Goal: Information Seeking & Learning: Learn about a topic

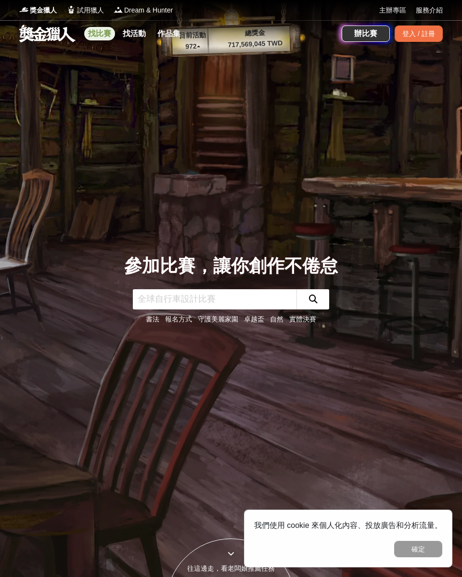
click at [96, 33] on link "找比賽" at bounding box center [99, 33] width 31 height 13
click at [102, 34] on link "找比賽" at bounding box center [99, 33] width 31 height 13
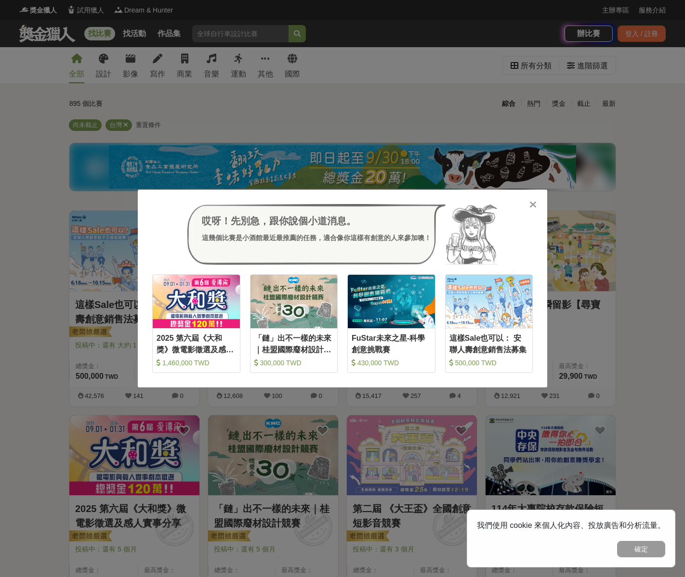
click at [462, 205] on icon at bounding box center [532, 205] width 7 height 10
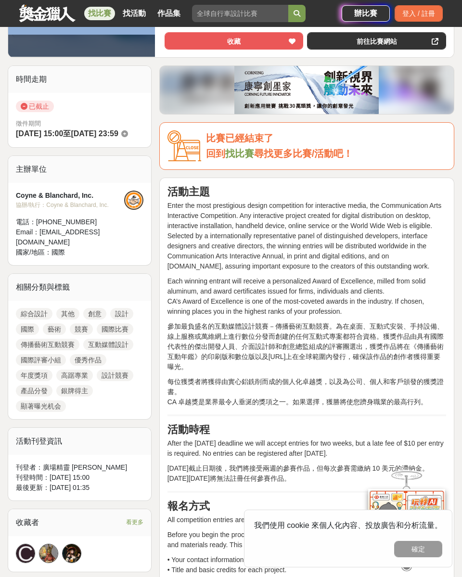
scroll to position [232, 0]
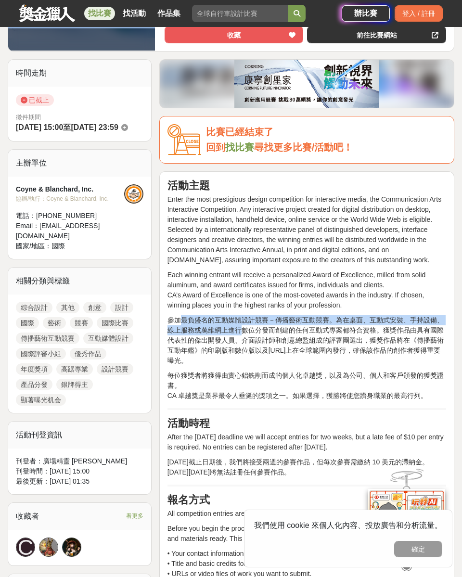
drag, startPoint x: 179, startPoint y: 320, endPoint x: 243, endPoint y: 327, distance: 64.8
click at [243, 327] on p "參加最負盛名的互動媒體設計競賽－傳播藝術互動競賽。為在桌面、互動式安裝、手持設備、線上服務或萬維網上進行數位分發而創建的任何互動式專案都符合資格。獲獎作品由具…" at bounding box center [307, 340] width 279 height 51
click at [283, 319] on p "參加最負盛名的互動媒體設計競賽－傳播藝術互動競賽。為在桌面、互動式安裝、手持設備、線上服務或萬維網上進行數位分發而創建的任何互動式專案都符合資格。獲獎作品由具…" at bounding box center [307, 340] width 279 height 51
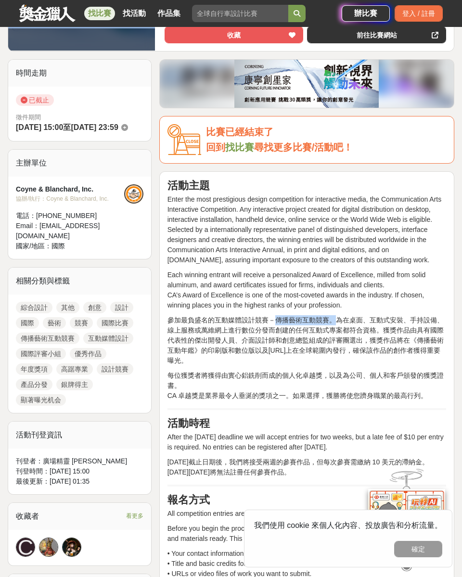
drag, startPoint x: 277, startPoint y: 321, endPoint x: 340, endPoint y: 323, distance: 63.6
click at [336, 323] on p "參加最負盛名的互動媒體設計競賽－傳播藝術互動競賽。為在桌面、互動式安裝、手持設備、線上服務或萬維網上進行數位分發而創建的任何互動式專案都符合資格。獲獎作品由具…" at bounding box center [307, 340] width 279 height 51
click at [380, 323] on p "參加最負盛名的互動媒體設計競賽－傳播藝術互動競賽。為在桌面、互動式安裝、手持設備、線上服務或萬維網上進行數位分發而創建的任何互動式專案都符合資格。獲獎作品由具…" at bounding box center [307, 340] width 279 height 51
drag, startPoint x: 337, startPoint y: 320, endPoint x: 368, endPoint y: 321, distance: 31.8
click at [368, 321] on p "參加最負盛名的互動媒體設計競賽－傳播藝術互動競賽。為在桌面、互動式安裝、手持設備、線上服務或萬維網上進行數位分發而創建的任何互動式專案都符合資格。獲獎作品由具…" at bounding box center [307, 340] width 279 height 51
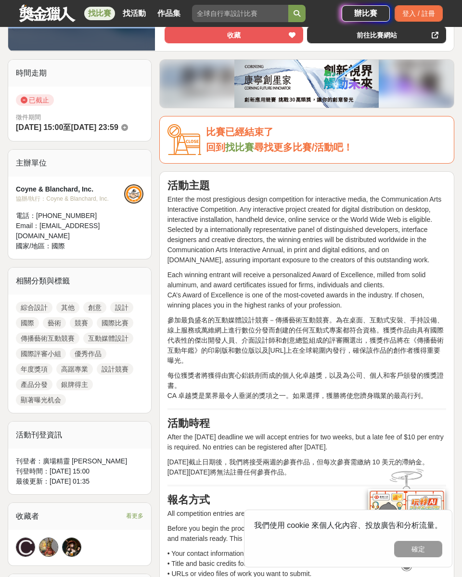
click at [402, 320] on p "參加最負盛名的互動媒體設計競賽－傳播藝術互動競賽。為在桌面、互動式安裝、手持設備、線上服務或萬維網上進行數位分發而創建的任何互動式專案都符合資格。獲獎作品由具…" at bounding box center [307, 340] width 279 height 51
drag, startPoint x: 186, startPoint y: 332, endPoint x: 353, endPoint y: 330, distance: 166.6
click at [353, 330] on p "參加最負盛名的互動媒體設計競賽－傳播藝術互動競賽。為在桌面、互動式安裝、手持設備、線上服務或萬維網上進行數位分發而創建的任何互動式專案都符合資格。獲獎作品由具…" at bounding box center [307, 340] width 279 height 51
click at [396, 330] on p "參加最負盛名的互動媒體設計競賽－傳播藝術互動競賽。為在桌面、互動式安裝、手持設備、線上服務或萬維網上進行數位分發而創建的任何互動式專案都符合資格。獲獎作品由具…" at bounding box center [307, 340] width 279 height 51
click at [184, 340] on p "參加最負盛名的互動媒體設計競賽－傳播藝術互動競賽。為在桌面、互動式安裝、手持設備、線上服務或萬維網上進行數位分發而創建的任何互動式專案都符合資格。獲獎作品由具…" at bounding box center [307, 340] width 279 height 51
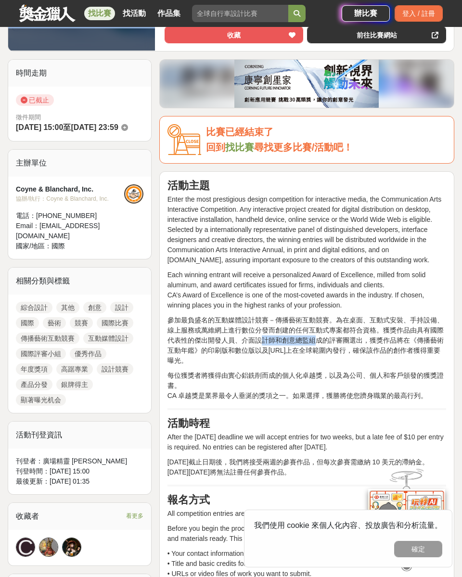
drag, startPoint x: 263, startPoint y: 338, endPoint x: 313, endPoint y: 340, distance: 49.6
click at [313, 340] on p "參加最負盛名的互動媒體設計競賽－傳播藝術互動競賽。為在桌面、互動式安裝、手持設備、線上服務或萬維網上進行數位分發而創建的任何互動式專案都符合資格。獲獎作品由具…" at bounding box center [307, 340] width 279 height 51
click at [336, 340] on p "參加最負盛名的互動媒體設計競賽－傳播藝術互動競賽。為在桌面、互動式安裝、手持設備、線上服務或萬維網上進行數位分發而創建的任何互動式專案都符合資格。獲獎作品由具…" at bounding box center [307, 340] width 279 height 51
drag, startPoint x: 365, startPoint y: 339, endPoint x: 405, endPoint y: 341, distance: 39.6
click at [405, 341] on p "參加最負盛名的互動媒體設計競賽－傳播藝術互動競賽。為在桌面、互動式安裝、手持設備、線上服務或萬維網上進行數位分發而創建的任何互動式專案都符合資格。獲獎作品由具…" at bounding box center [307, 340] width 279 height 51
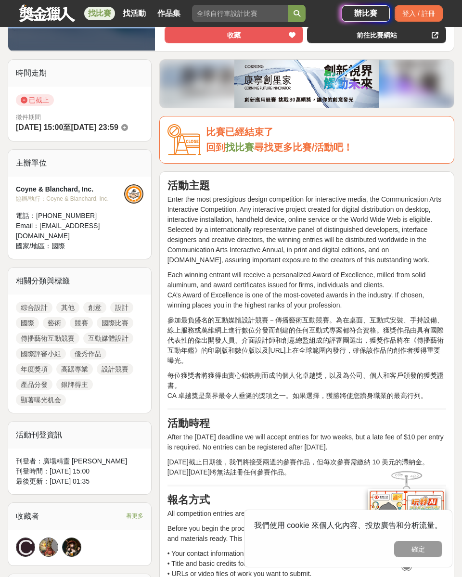
click at [196, 349] on p "參加最負盛名的互動媒體設計競賽－傳播藝術互動競賽。為在桌面、互動式安裝、手持設備、線上服務或萬維網上進行數位分發而創建的任何互動式專案都符合資格。獲獎作品由具…" at bounding box center [307, 340] width 279 height 51
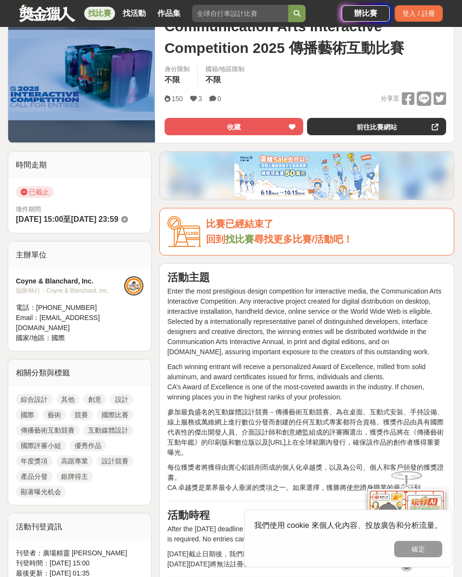
scroll to position [0, 0]
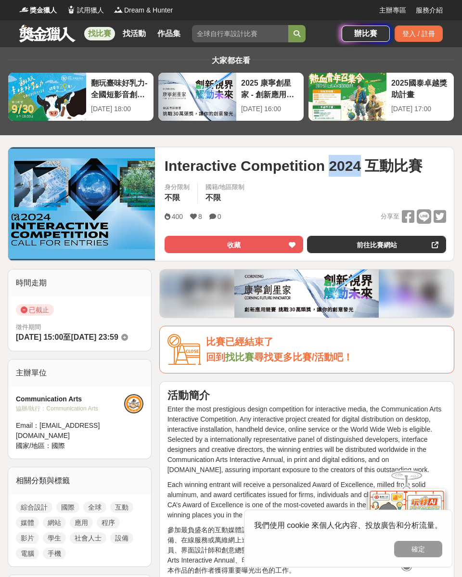
drag, startPoint x: 331, startPoint y: 165, endPoint x: 359, endPoint y: 165, distance: 28.4
click at [359, 165] on span "Interactive Competition 2024 互動比賽" at bounding box center [294, 166] width 259 height 22
click at [398, 164] on span "Interactive Competition 2024 互動比賽" at bounding box center [294, 166] width 259 height 22
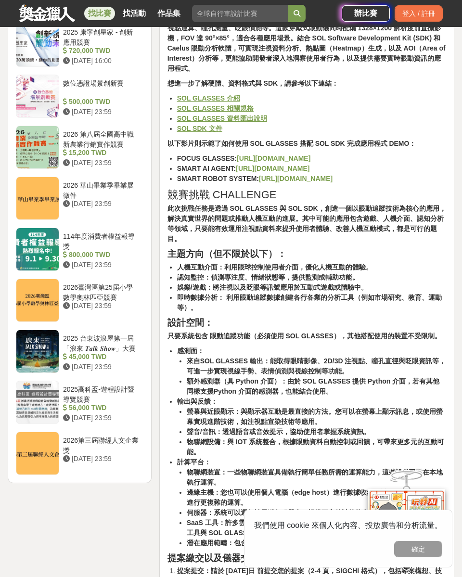
scroll to position [918, 0]
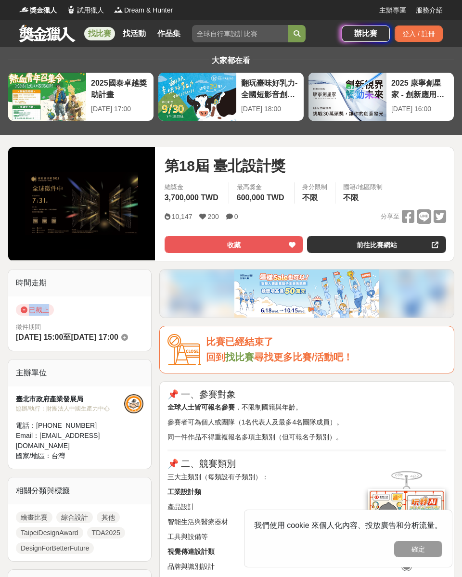
drag, startPoint x: 28, startPoint y: 310, endPoint x: 47, endPoint y: 310, distance: 18.8
click at [47, 310] on span "已截止" at bounding box center [35, 310] width 38 height 12
copy span "已截止"
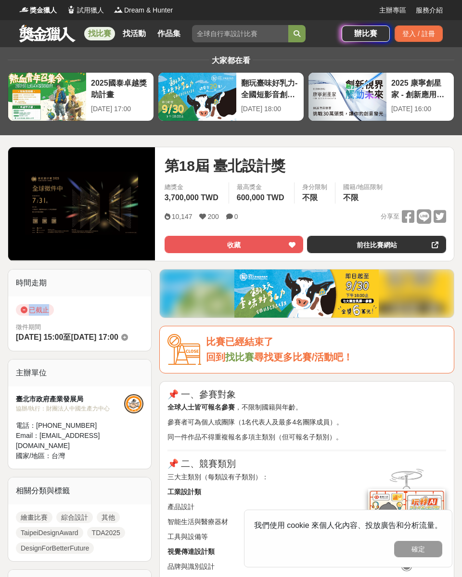
click at [97, 29] on link "找比賽" at bounding box center [99, 33] width 31 height 13
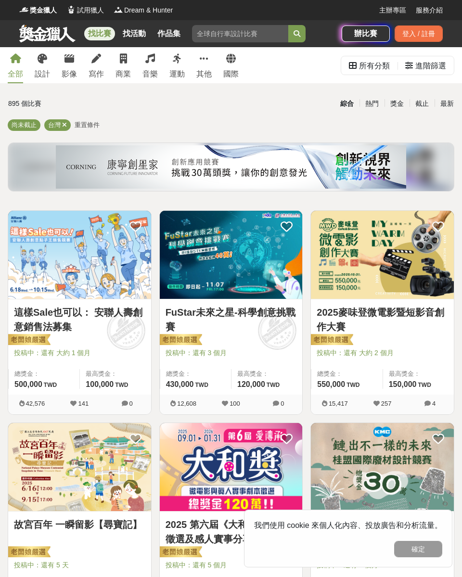
click at [109, 312] on link "這樣Sale也可以： 安聯人壽創意銷售法募集" at bounding box center [79, 319] width 131 height 29
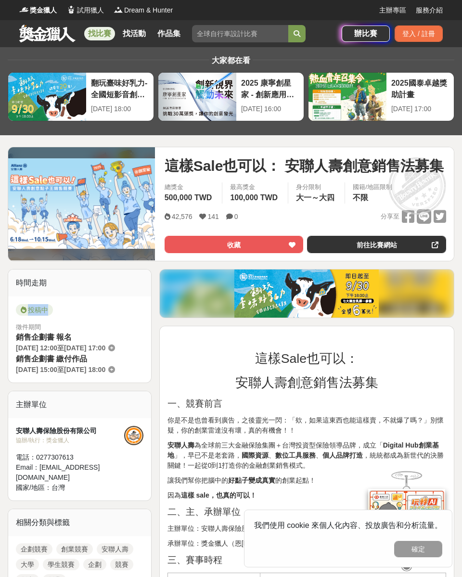
drag, startPoint x: 29, startPoint y: 310, endPoint x: 49, endPoint y: 308, distance: 20.3
click at [49, 308] on span "投稿中" at bounding box center [34, 310] width 37 height 12
copy span "投稿中"
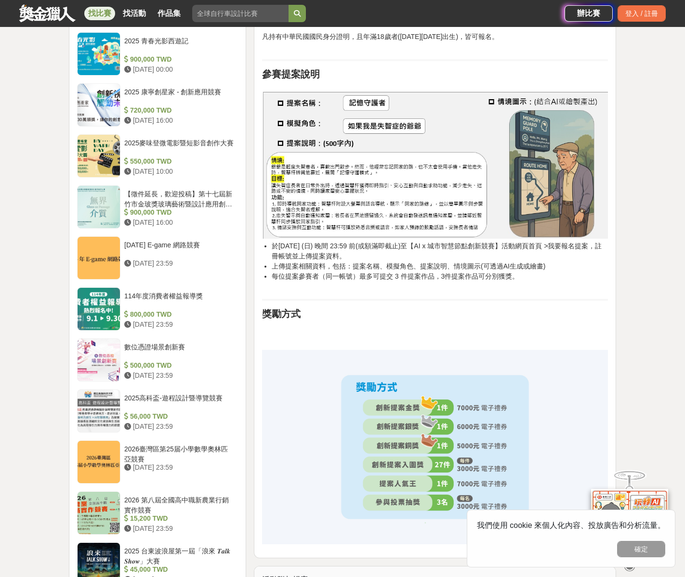
scroll to position [769, 0]
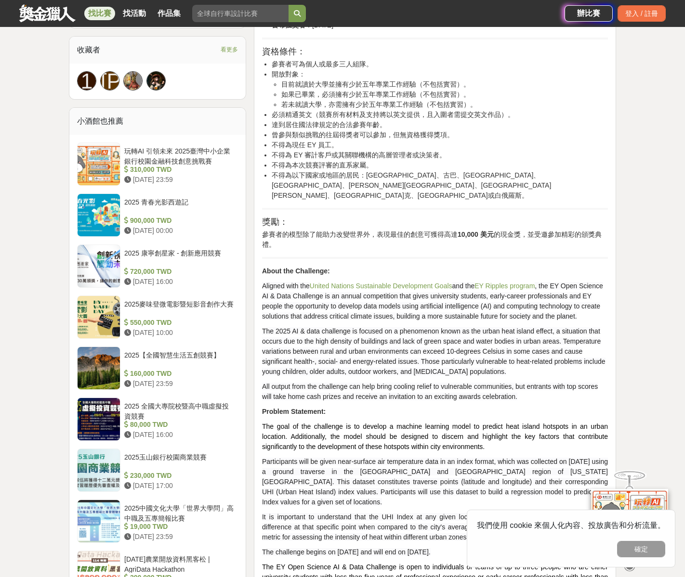
scroll to position [638, 0]
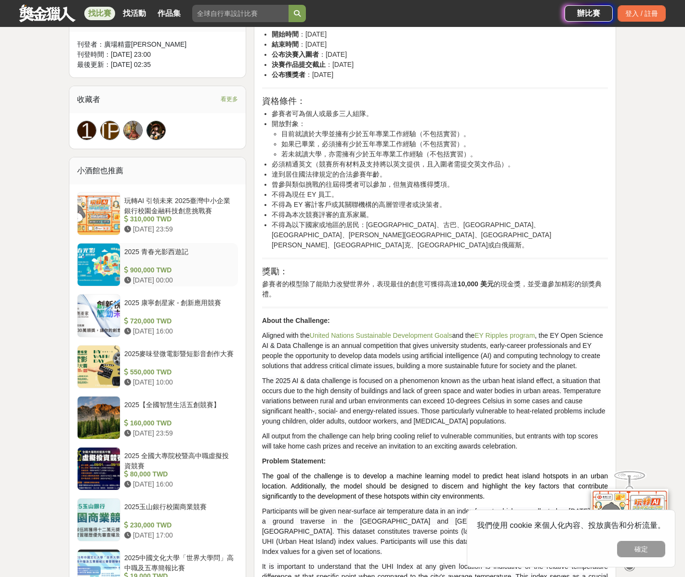
click at [176, 254] on div "2025 青春光影西遊記" at bounding box center [179, 256] width 110 height 18
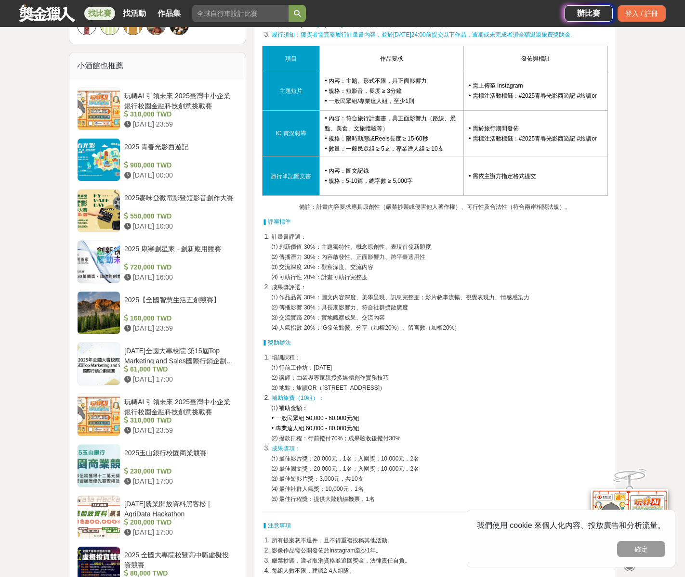
scroll to position [728, 0]
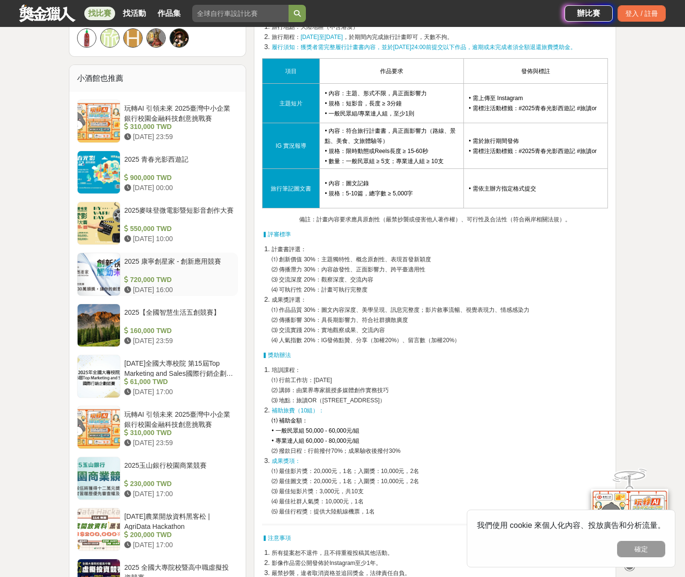
click at [197, 264] on div "2025 康寧創星家 - 創新應用競賽" at bounding box center [179, 266] width 110 height 18
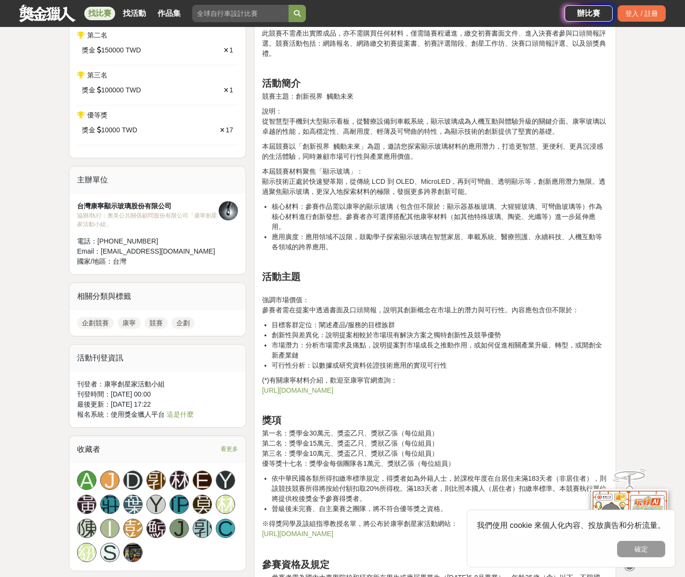
scroll to position [764, 0]
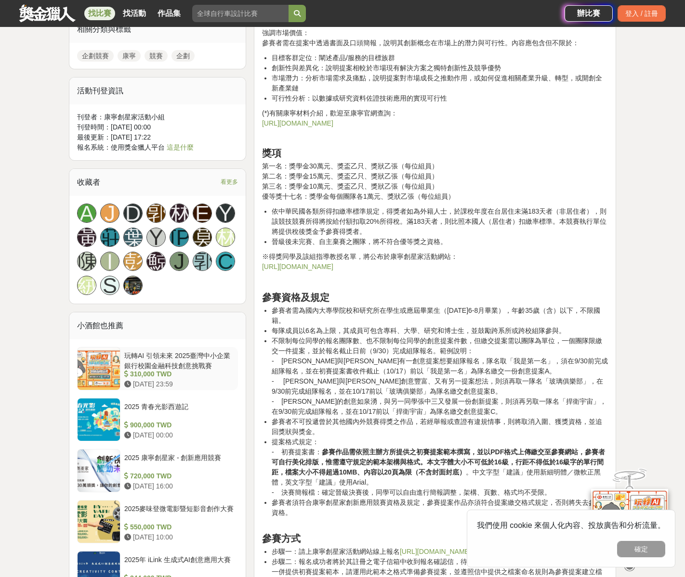
click at [176, 370] on div "310,000 TWD" at bounding box center [179, 374] width 110 height 10
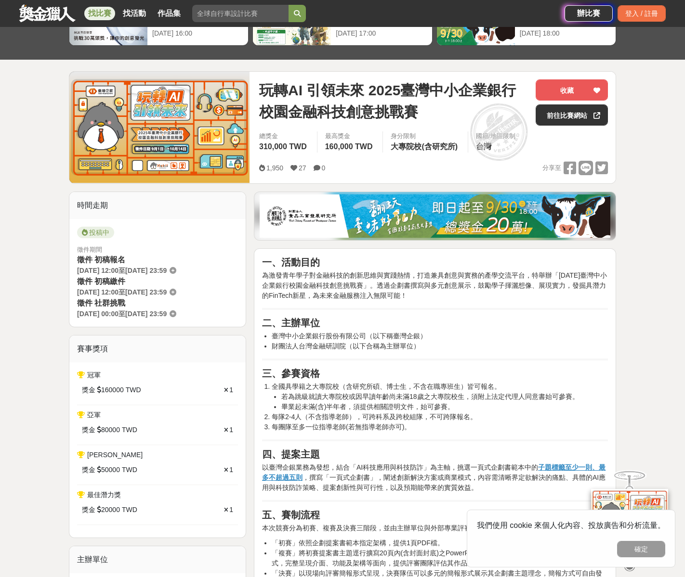
scroll to position [275, 0]
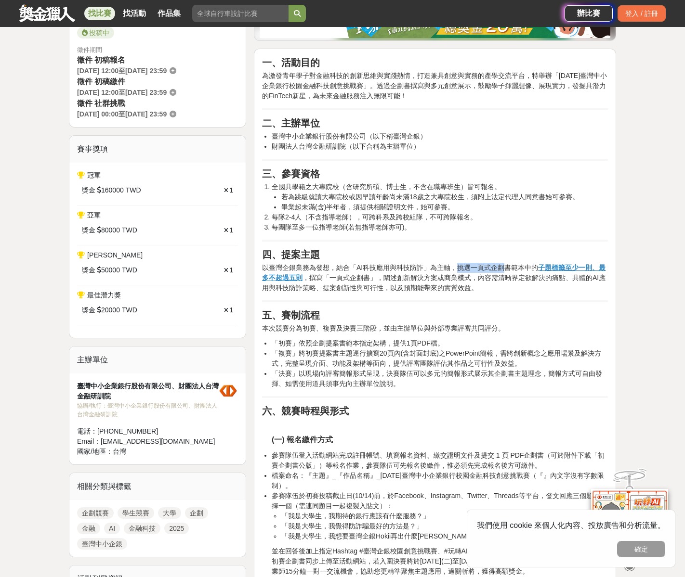
drag, startPoint x: 458, startPoint y: 272, endPoint x: 501, endPoint y: 270, distance: 43.9
click at [501, 270] on p "以臺灣企銀業務為發想，結合「AI科技應用與科技防詐」為主軸，挑選一頁式企劃書範本中的 子題標籤至少一則、最多不超過五則 ，撰寫「一頁式企劃書」，闡述創新解決方…" at bounding box center [435, 278] width 346 height 30
click at [517, 268] on p "以臺灣企銀業務為發想，結合「AI科技應用與科技防詐」為主軸，挑選一頁式企劃書範本中的 子題標籤至少一則、最多不超過五則 ，撰寫「一頁式企劃書」，闡述創新解決方…" at bounding box center [435, 278] width 346 height 30
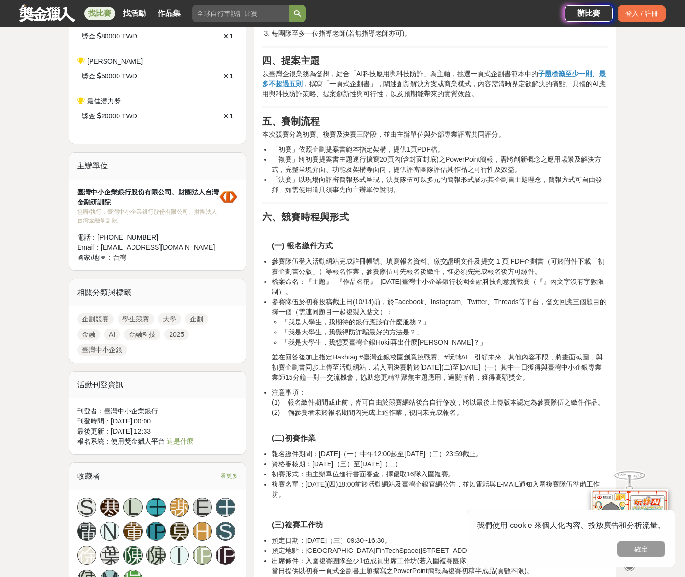
scroll to position [562, 0]
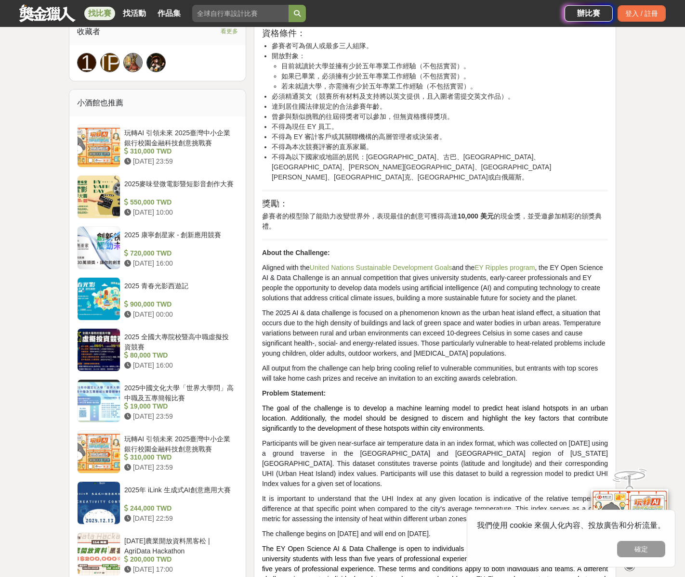
scroll to position [722, 0]
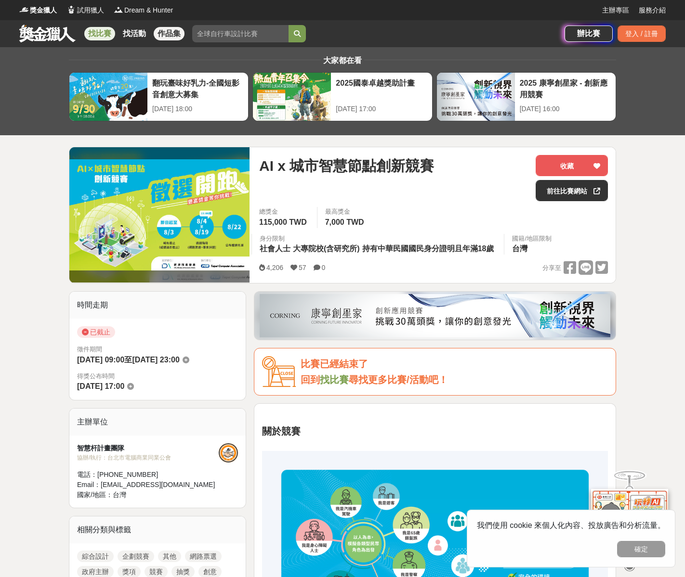
click at [161, 35] on link "作品集" at bounding box center [169, 33] width 31 height 13
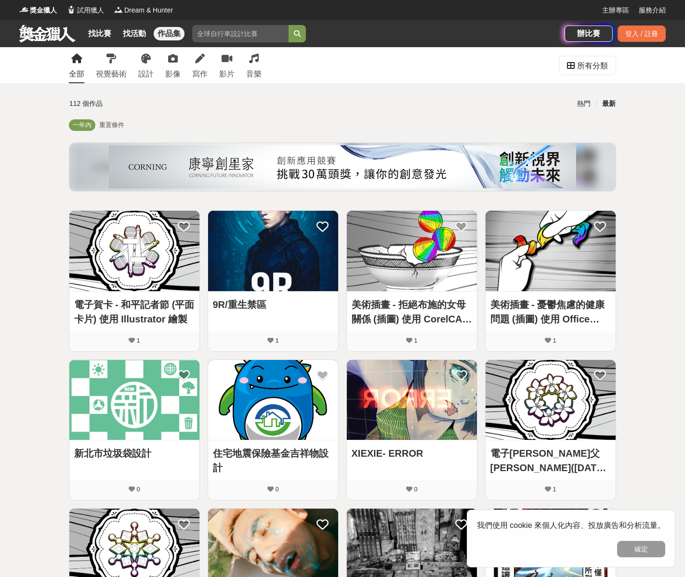
scroll to position [6, 0]
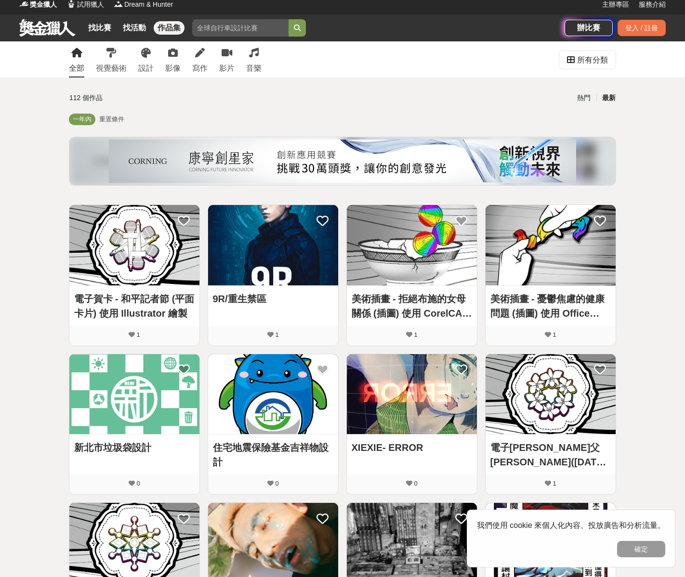
click at [268, 254] on img at bounding box center [273, 245] width 130 height 80
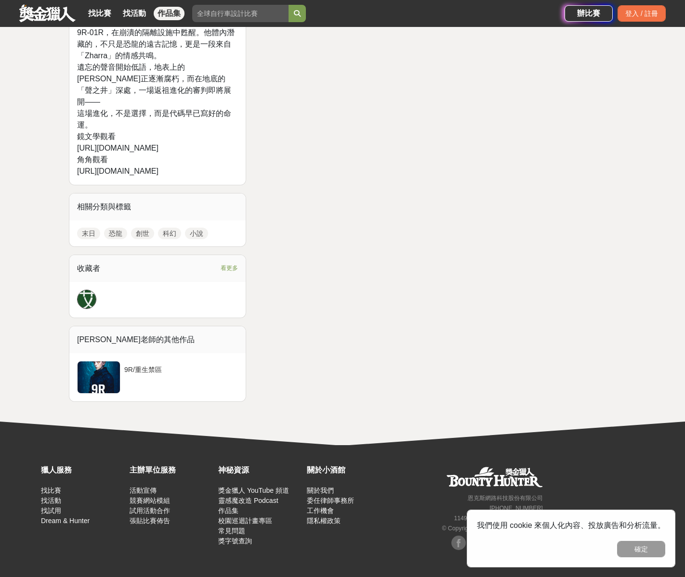
scroll to position [30, 0]
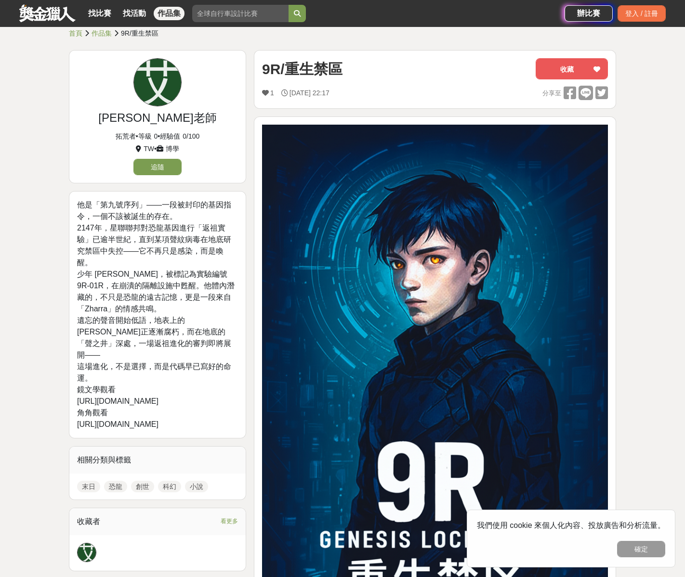
drag, startPoint x: 78, startPoint y: 380, endPoint x: 244, endPoint y: 382, distance: 166.7
click at [244, 382] on div "他是「第九號序列」——一段被封印的基因指令，一個不該被誕生的存在。 2147年，星聯聯邦對恐龍基因進行「返祖實驗」已逾半世紀，直到某項聲紋病毒在地底研究禁區中…" at bounding box center [157, 315] width 177 height 248
copy div "[URL][DOMAIN_NAME]"
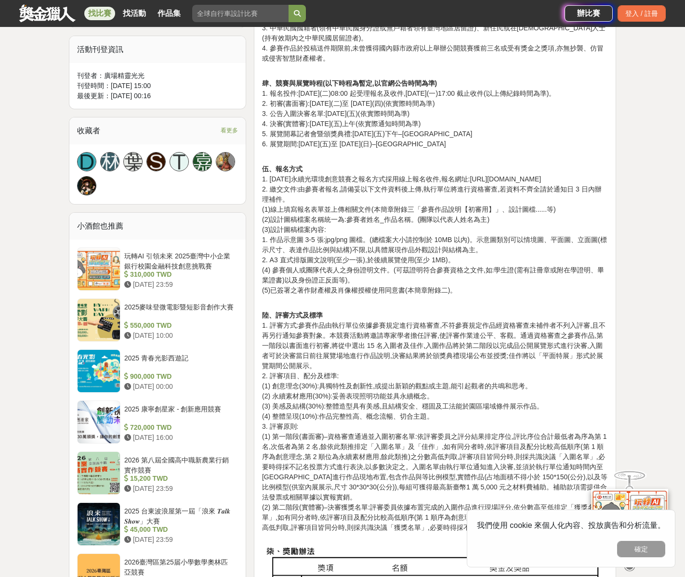
scroll to position [416, 0]
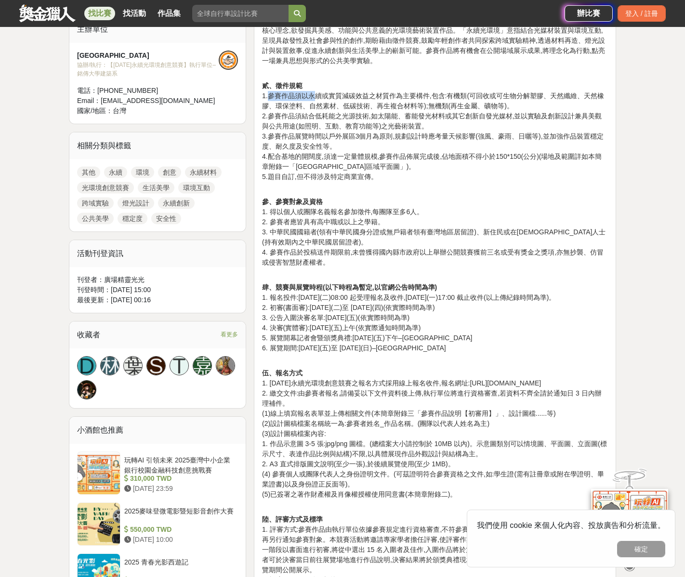
drag, startPoint x: 270, startPoint y: 93, endPoint x: 314, endPoint y: 95, distance: 43.9
click at [314, 95] on p "貳、徵件規範 1.參賽作品須以永續或實質減碳效益之材質作為主要構件,包含:有機類(可回收或可生物分解塑膠、天然纖維、天然橡膠、環保塗料、自然素材、低碳技術、再…" at bounding box center [435, 126] width 346 height 111
click at [327, 94] on p "貳、徵件規範 1.參賽作品須以永續或實質減碳效益之材質作為主要構件,包含:有機類(可回收或可生物分解塑膠、天然纖維、天然橡膠、環保塗料、自然素材、低碳技術、再…" at bounding box center [435, 126] width 346 height 111
drag, startPoint x: 303, startPoint y: 93, endPoint x: 312, endPoint y: 96, distance: 9.8
click at [312, 96] on p "貳、徵件規範 1.參賽作品須以永續或實質減碳效益之材質作為主要構件,包含:有機類(可回收或可生物分解塑膠、天然纖維、天然橡膠、環保塗料、自然素材、低碳技術、再…" at bounding box center [435, 126] width 346 height 111
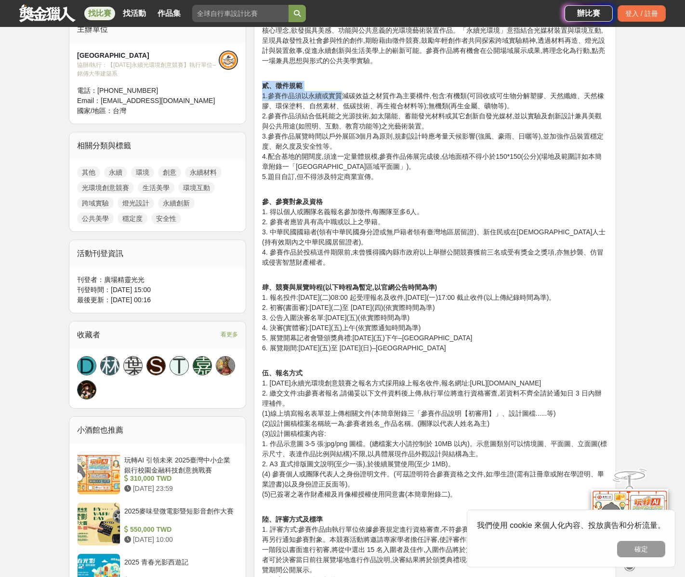
drag, startPoint x: 337, startPoint y: 90, endPoint x: 340, endPoint y: 97, distance: 7.2
click at [340, 97] on p "貳、徵件規範 1.參賽作品須以永續或實質減碳效益之材質作為主要構件,包含:有機類(可回收或可生物分解塑膠、天然纖維、天然橡膠、環保塗料、自然素材、低碳技術、再…" at bounding box center [435, 126] width 346 height 111
drag, startPoint x: 375, startPoint y: 96, endPoint x: 385, endPoint y: 92, distance: 11.0
click at [385, 92] on p "貳、徵件規範 1.參賽作品須以永續或實質減碳效益之材質作為主要構件,包含:有機類(可回收或可生物分解塑膠、天然纖維、天然橡膠、環保塗料、自然素材、低碳技術、再…" at bounding box center [435, 126] width 346 height 111
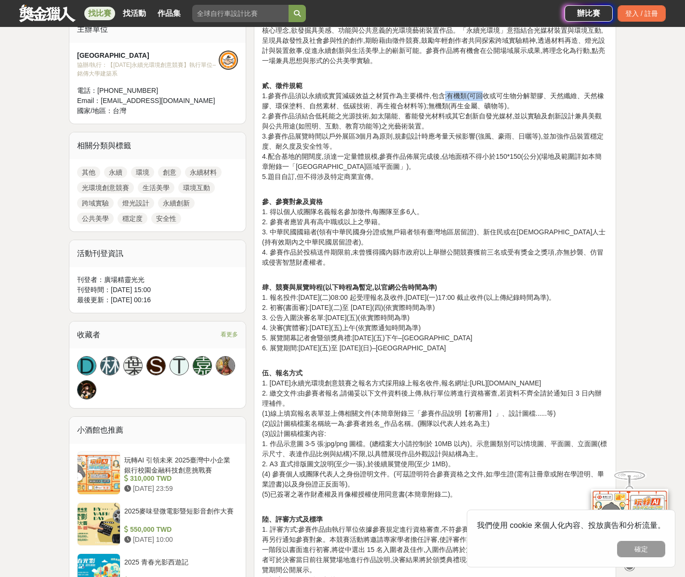
drag, startPoint x: 443, startPoint y: 92, endPoint x: 483, endPoint y: 94, distance: 39.5
click at [483, 94] on p "貳、徵件規範 1.參賽作品須以永續或實質減碳效益之材質作為主要構件,包含:有機類(可回收或可生物分解塑膠、天然纖維、天然橡膠、環保塗料、自然素材、低碳技術、再…" at bounding box center [435, 126] width 346 height 111
click at [517, 91] on p "貳、徵件規範 1.參賽作品須以永續或實質減碳效益之材質作為主要構件,包含:有機類(可回收或可生物分解塑膠、天然纖維、天然橡膠、環保塗料、自然素材、低碳技術、再…" at bounding box center [435, 126] width 346 height 111
drag, startPoint x: 513, startPoint y: 95, endPoint x: 546, endPoint y: 92, distance: 32.4
click at [536, 93] on p "貳、徵件規範 1.參賽作品須以永續或實質減碳效益之材質作為主要構件,包含:有機類(可回收或可生物分解塑膠、天然纖維、天然橡膠、環保塗料、自然素材、低碳技術、再…" at bounding box center [435, 126] width 346 height 111
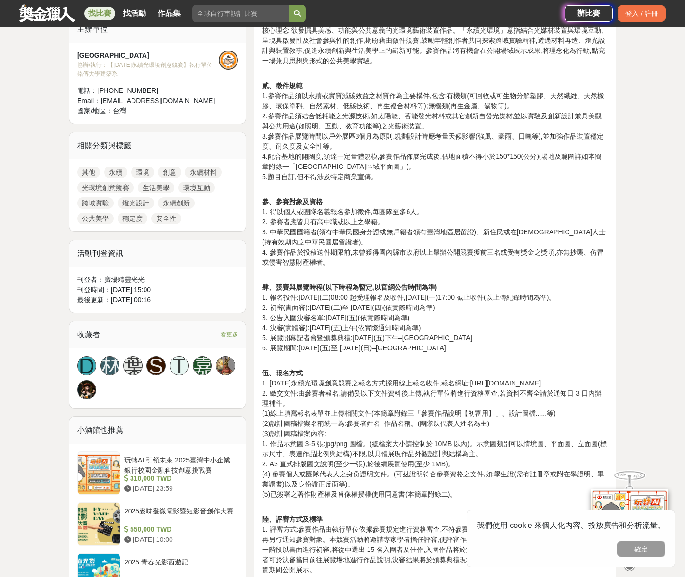
click at [561, 95] on p "貳、徵件規範 1.參賽作品須以永續或實質減碳效益之材質作為主要構件,包含:有機類(可回收或可生物分解塑膠、天然纖維、天然橡膠、環保塗料、自然素材、低碳技術、再…" at bounding box center [435, 126] width 346 height 111
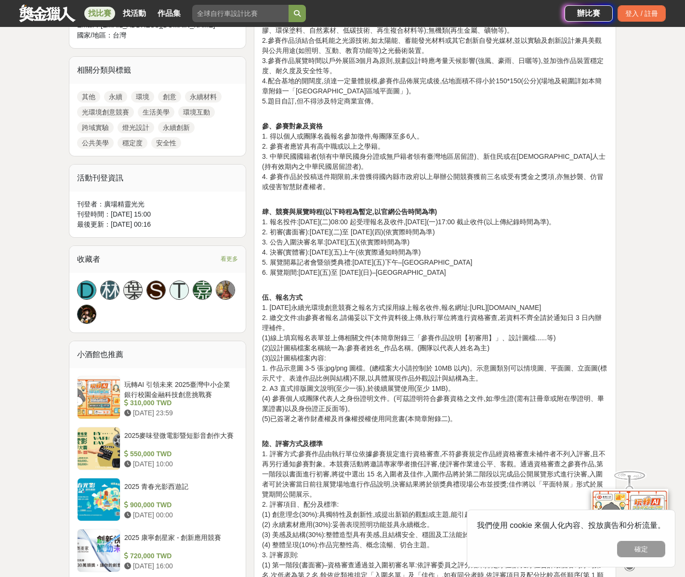
scroll to position [541, 0]
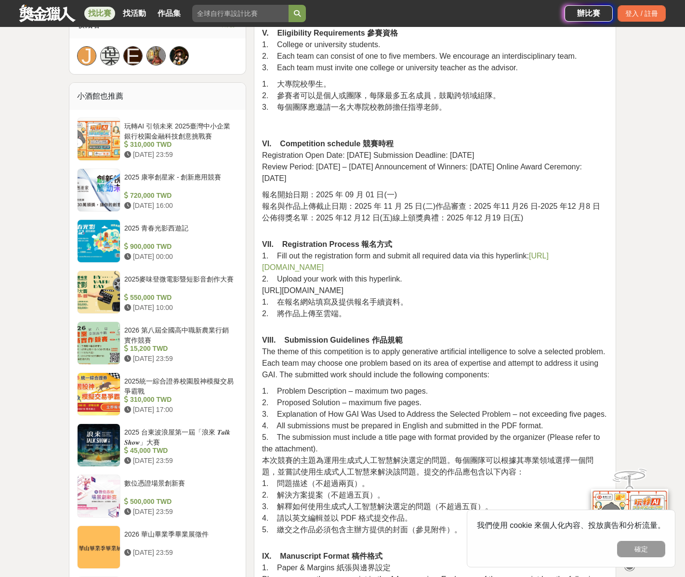
scroll to position [730, 0]
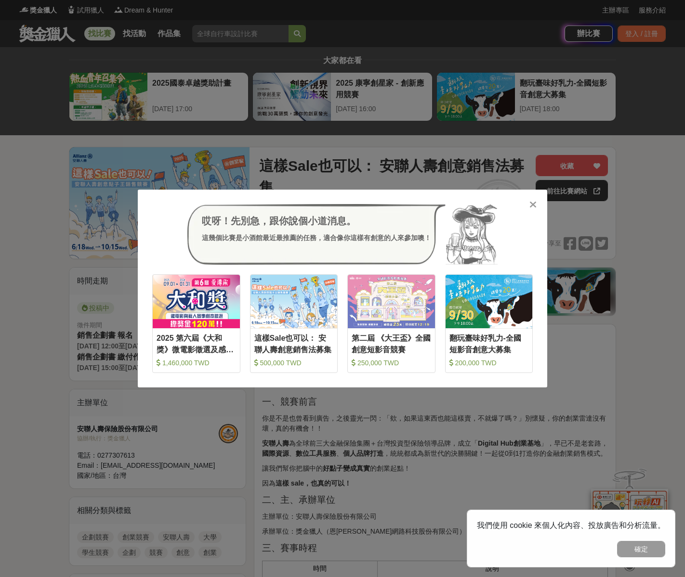
click at [530, 204] on icon at bounding box center [532, 205] width 7 height 10
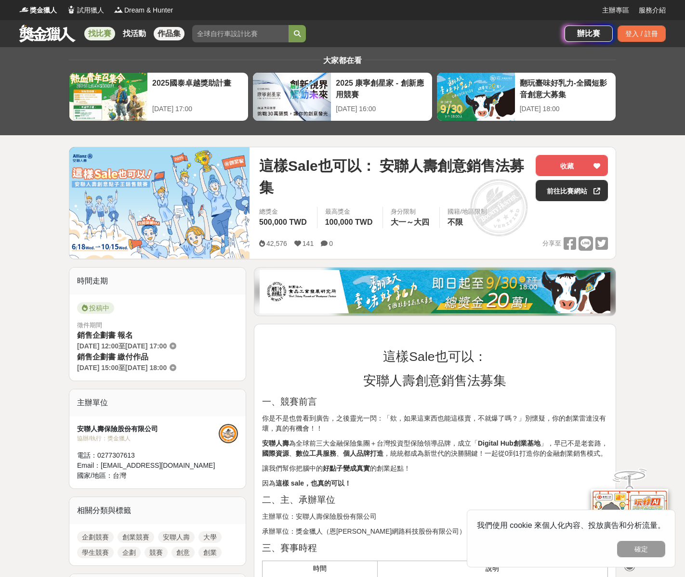
click at [175, 35] on link "作品集" at bounding box center [169, 33] width 31 height 13
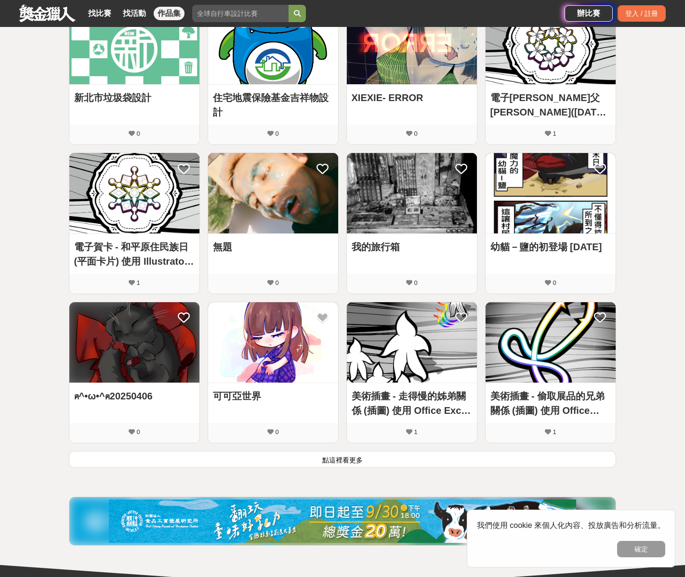
scroll to position [502, 0]
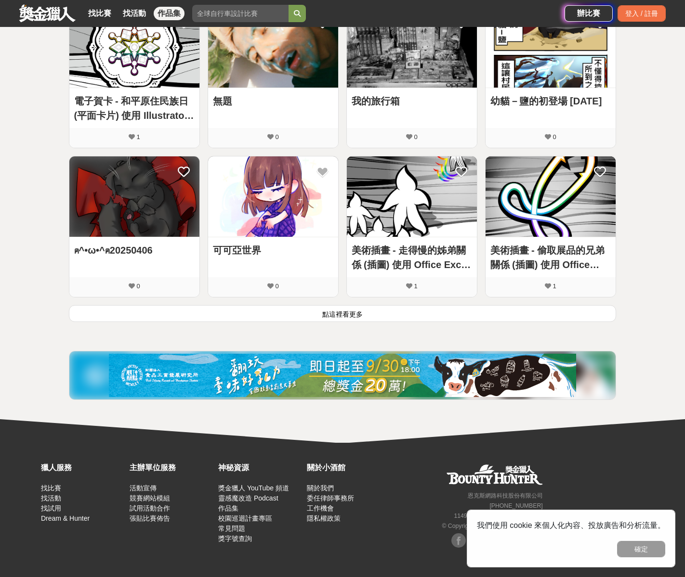
click at [349, 316] on button "點這裡看更多" at bounding box center [342, 313] width 547 height 17
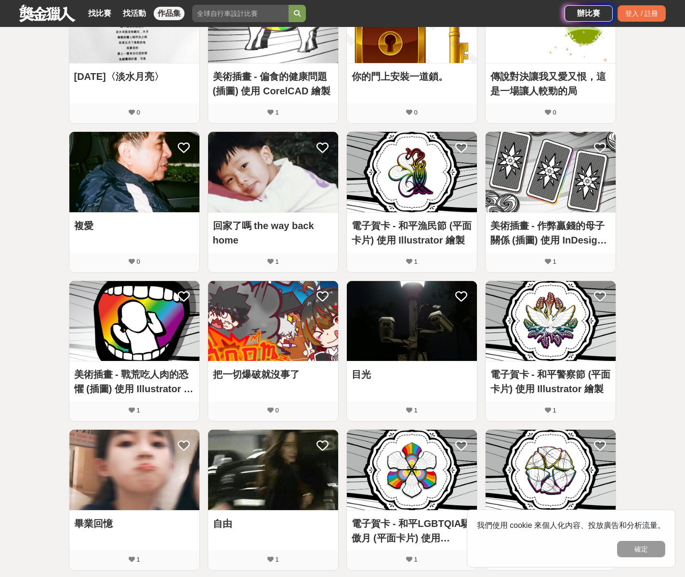
scroll to position [991, 0]
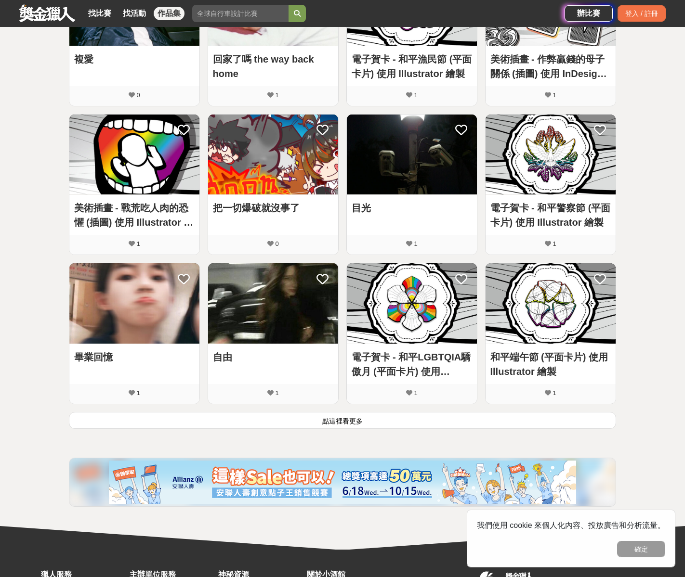
click at [342, 423] on button "點這裡看更多" at bounding box center [342, 420] width 547 height 17
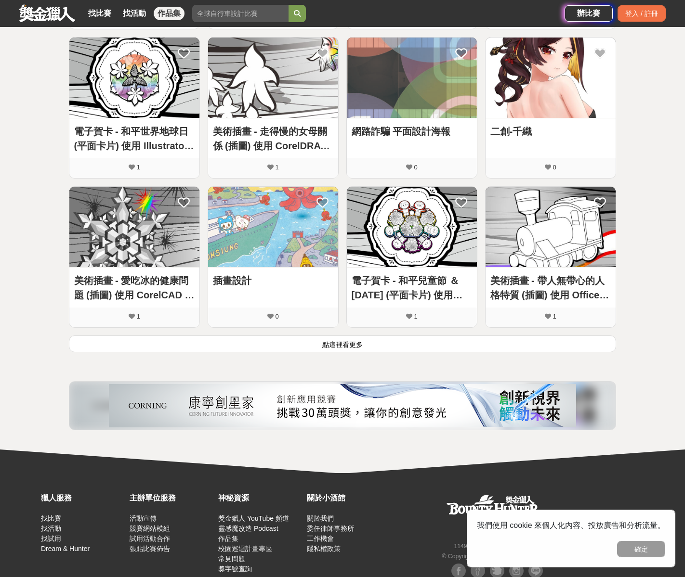
scroll to position [1695, 0]
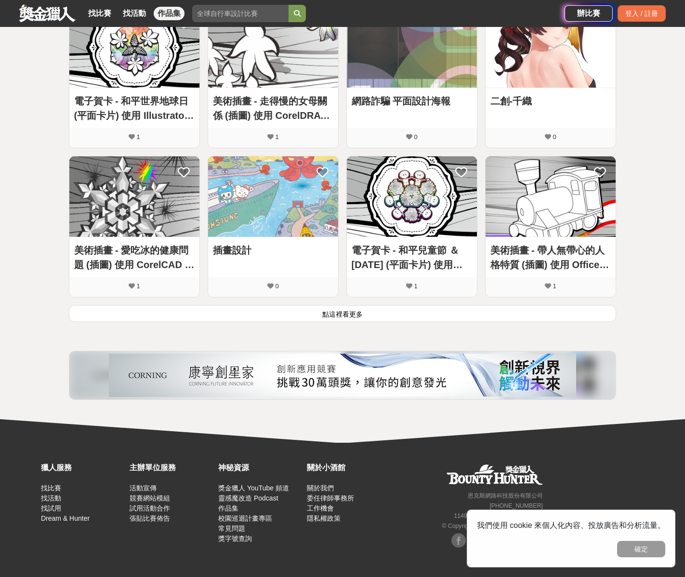
click at [344, 319] on button "點這裡看更多" at bounding box center [342, 313] width 547 height 17
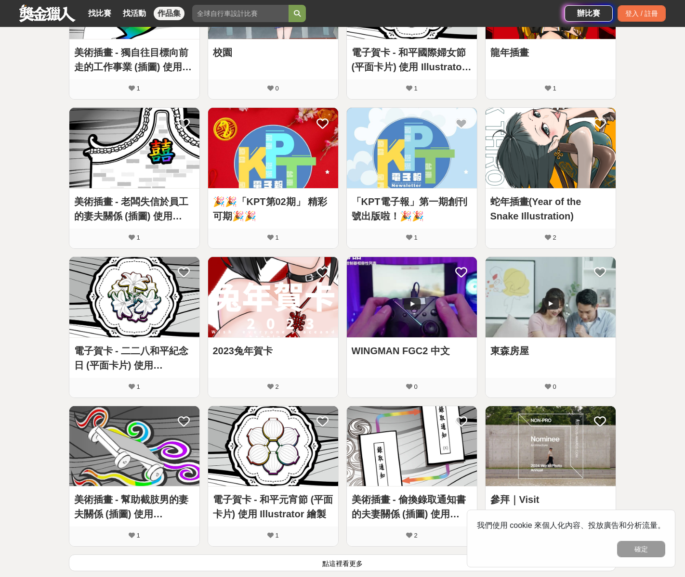
scroll to position [2194, 0]
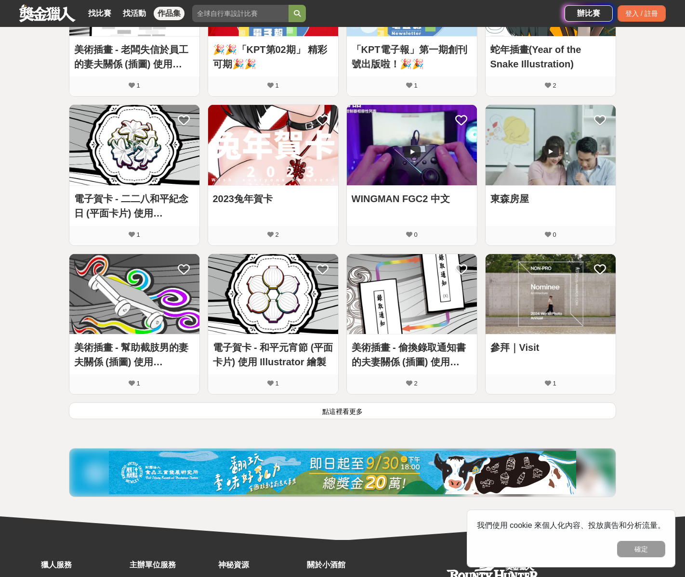
click at [360, 413] on button "點這裡看更多" at bounding box center [342, 411] width 547 height 17
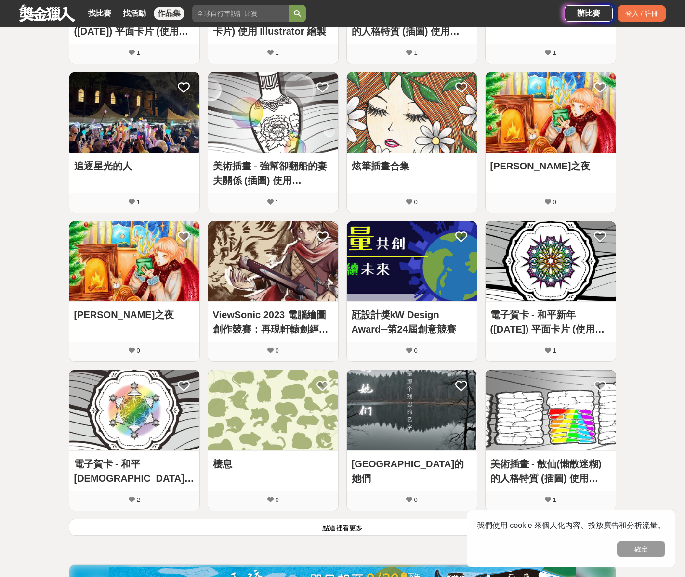
scroll to position [2791, 0]
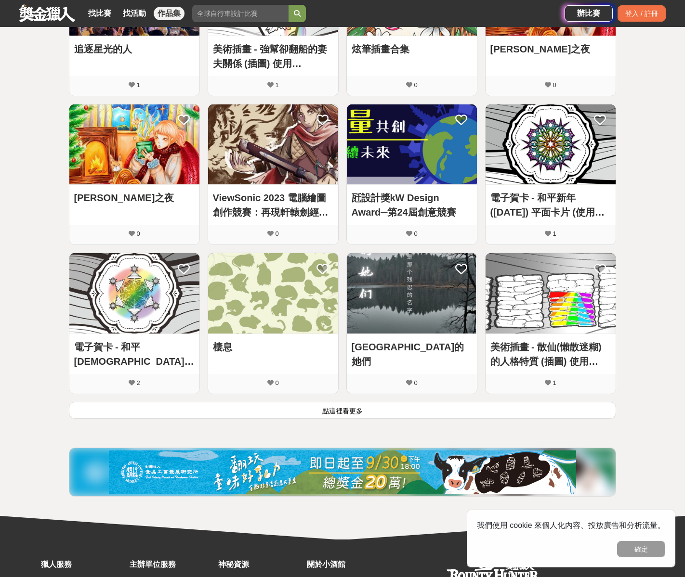
click at [354, 409] on button "點這裡看更多" at bounding box center [342, 410] width 547 height 17
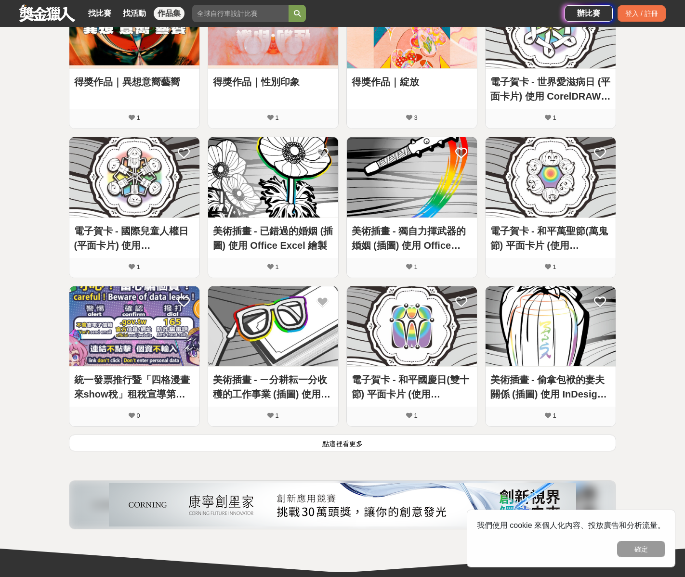
scroll to position [3203, 0]
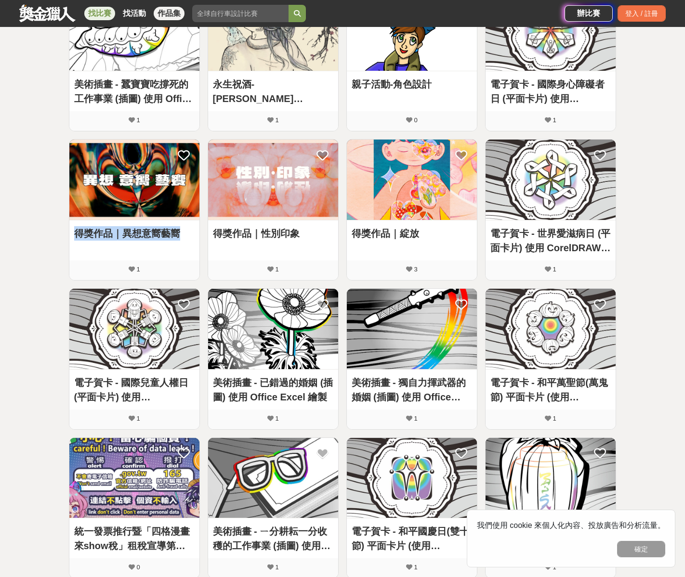
click at [94, 14] on link "找比賽" at bounding box center [99, 13] width 31 height 13
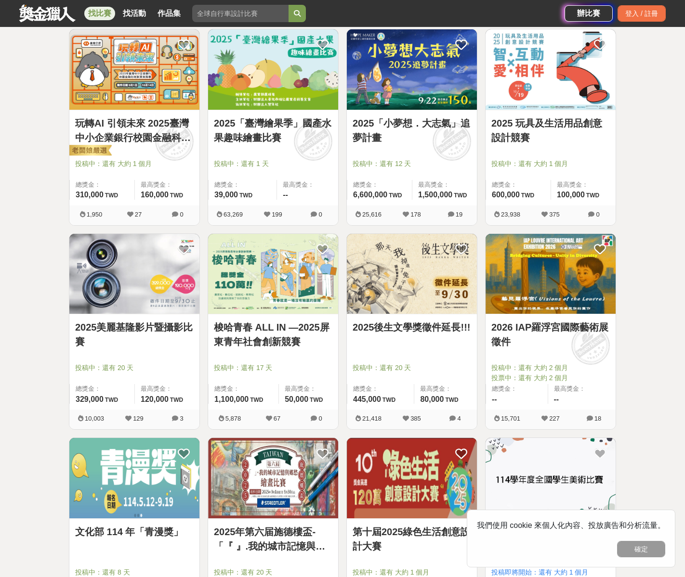
scroll to position [1055, 0]
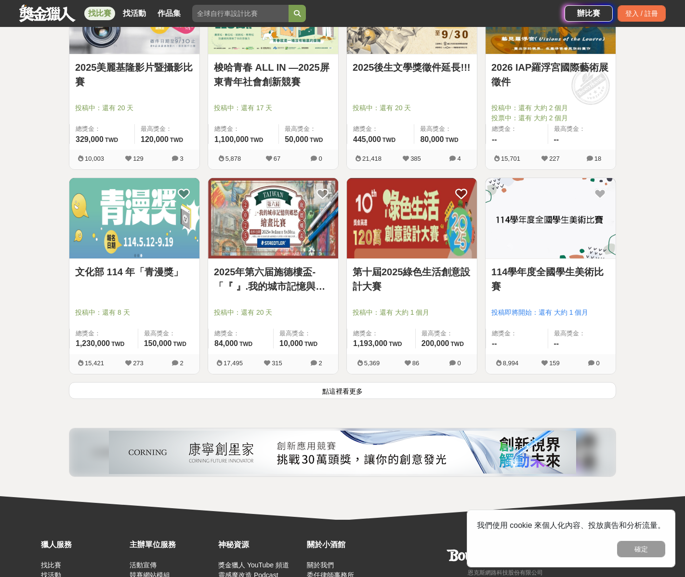
click at [352, 391] on button "點這裡看更多" at bounding box center [342, 390] width 547 height 17
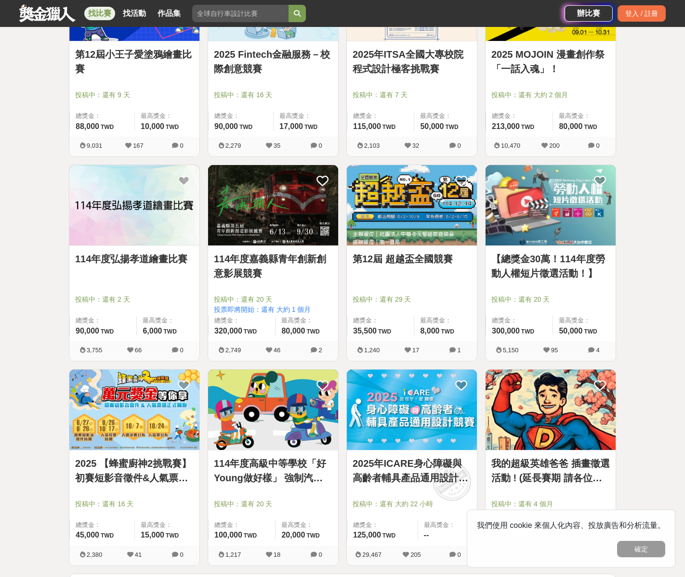
scroll to position [2103, 0]
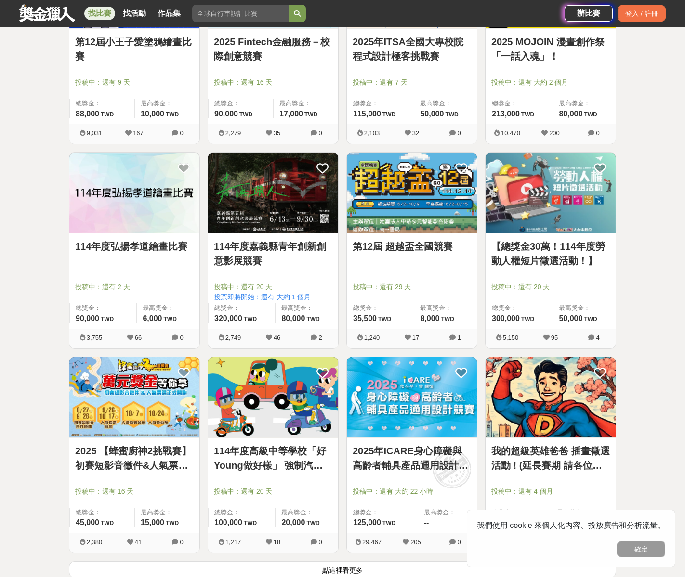
click at [415, 443] on div "2025年ICARE身心障礙與高齡者輔具產品通用設計競賽 投稿中：還有 大約 22 小時 總獎金： 125,000 125,000 TWD 最高獎金： --" at bounding box center [412, 485] width 130 height 95
click at [417, 452] on link "2025年ICARE身心障礙與高齡者輔具產品通用設計競賽" at bounding box center [412, 458] width 118 height 29
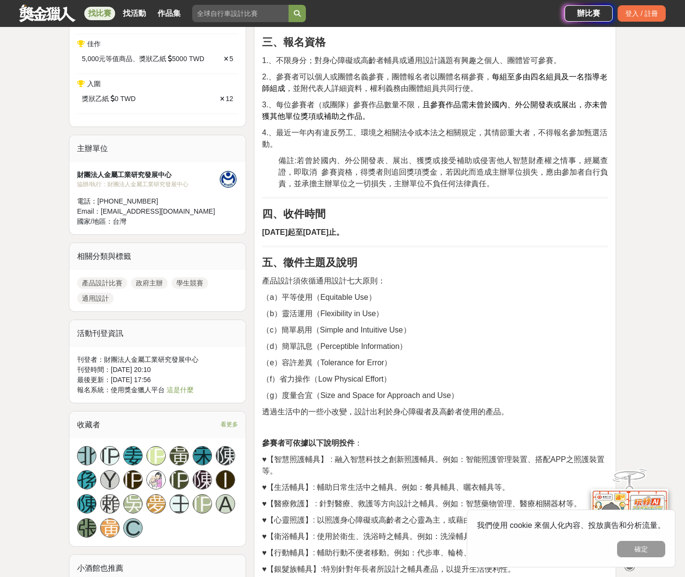
scroll to position [523, 0]
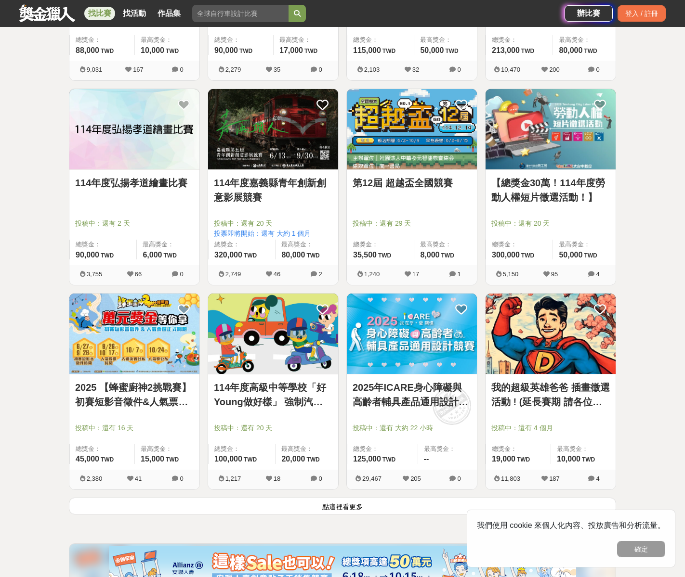
scroll to position [2192, 0]
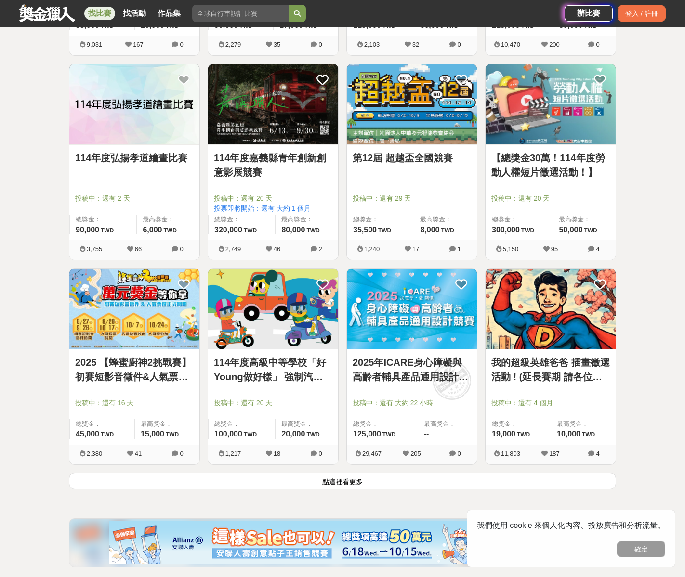
click at [343, 481] on button "點這裡看更多" at bounding box center [342, 481] width 547 height 17
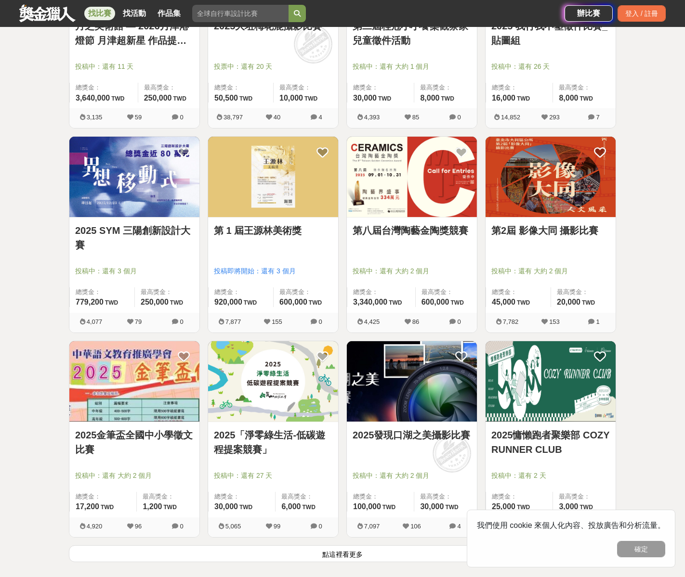
scroll to position [3511, 0]
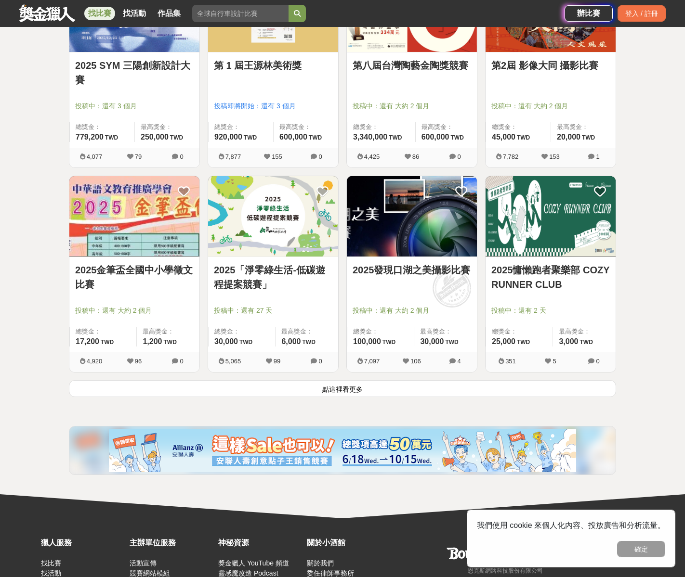
click at [352, 391] on button "點這裡看更多" at bounding box center [342, 388] width 547 height 17
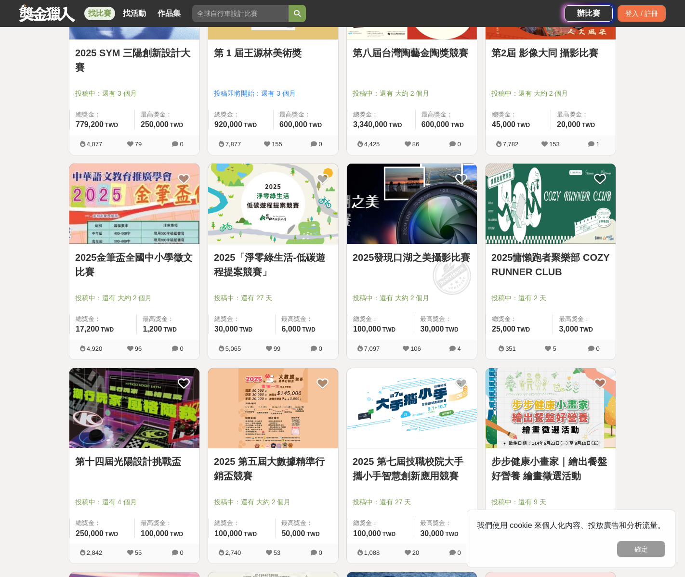
scroll to position [3536, 0]
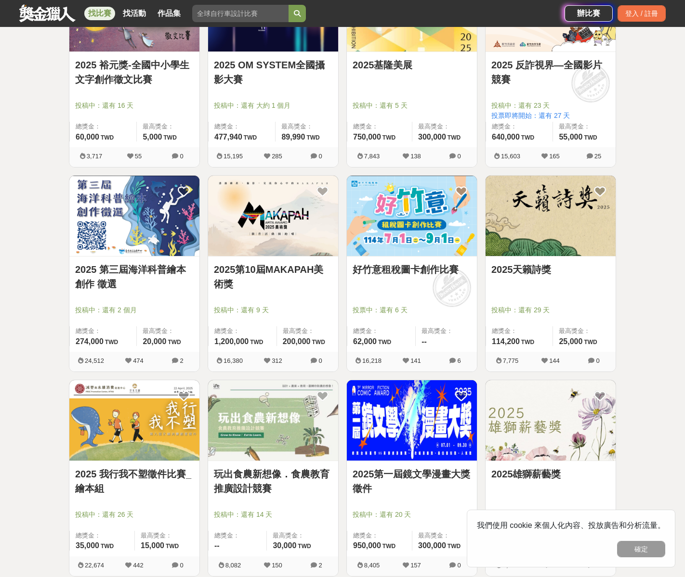
scroll to position [1564, 0]
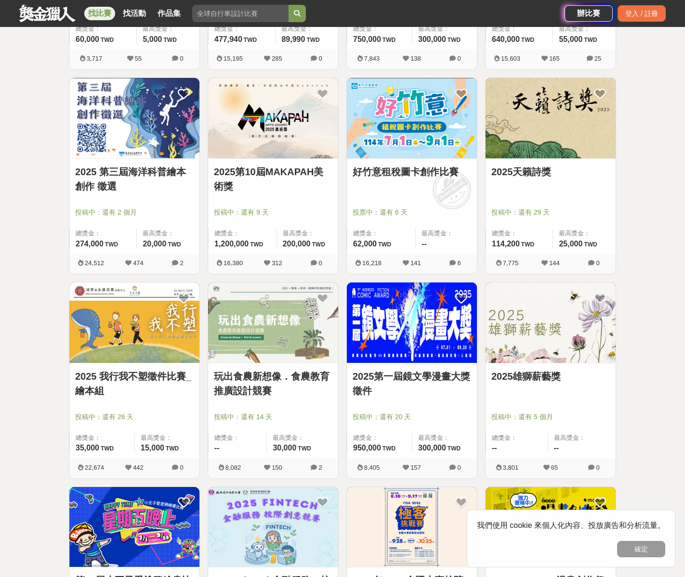
click at [243, 378] on link "玩出食農新想像．食農教育推廣設計競賽" at bounding box center [273, 383] width 118 height 29
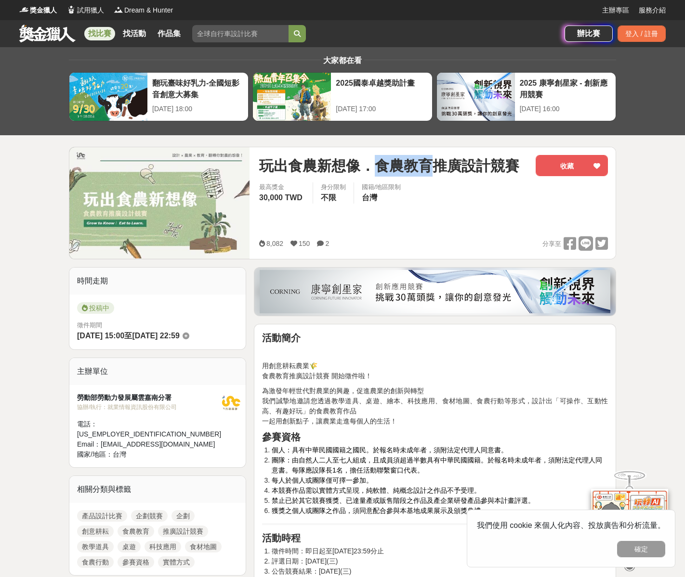
drag, startPoint x: 380, startPoint y: 165, endPoint x: 440, endPoint y: 164, distance: 60.2
click at [438, 165] on span "玩出食農新想像．食農教育推廣設計競賽" at bounding box center [389, 166] width 260 height 22
click at [459, 159] on span "玩出食農新想像．食農教育推廣設計競賽" at bounding box center [389, 166] width 260 height 22
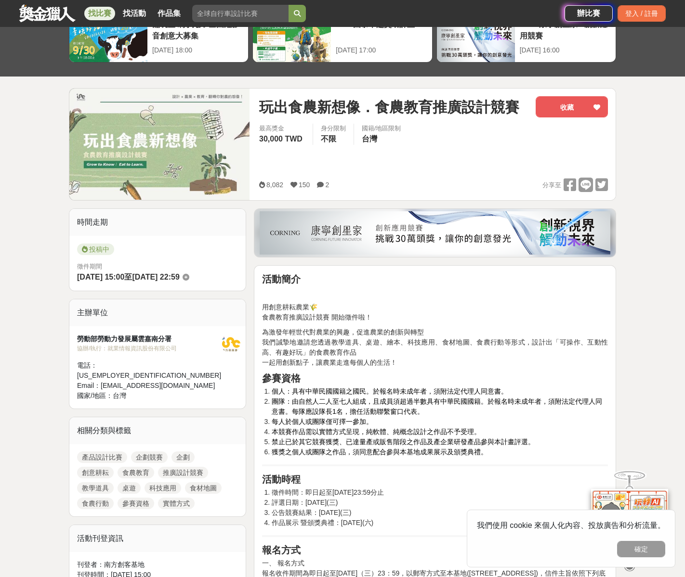
scroll to position [65, 0]
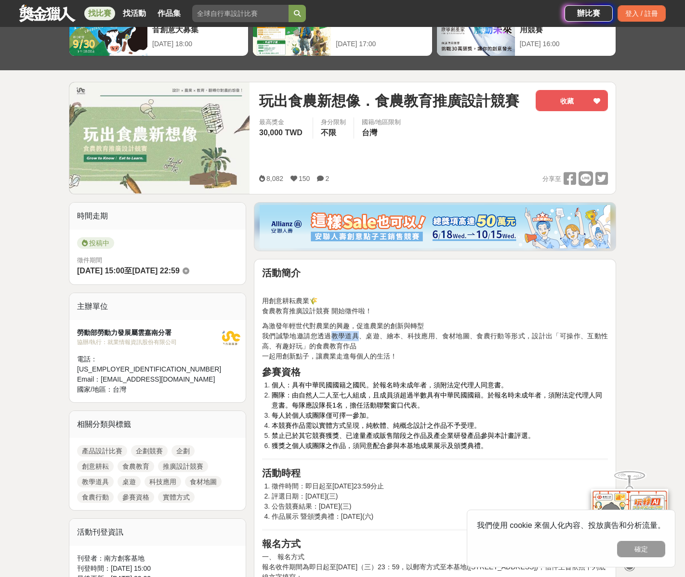
drag, startPoint x: 328, startPoint y: 336, endPoint x: 358, endPoint y: 334, distance: 30.4
click at [358, 334] on p "為激發年輕世代對農業的興趣，促進農業的創新與轉型 我們誠摯地邀請您透過教學道具、桌遊、繪本、科技應用、食材地圖、食農行動等形式，設計出「可操作、互動性高、有趣…" at bounding box center [435, 341] width 346 height 40
drag, startPoint x: 370, startPoint y: 338, endPoint x: 376, endPoint y: 336, distance: 6.0
click at [376, 336] on p "為激發年輕世代對農業的興趣，促進農業的創新與轉型 我們誠摯地邀請您透過教學道具、桌遊、繪本、科技應用、食材地圖、食農行動等形式，設計出「可操作、互動性高、有趣…" at bounding box center [435, 341] width 346 height 40
drag, startPoint x: 388, startPoint y: 337, endPoint x: 397, endPoint y: 336, distance: 9.2
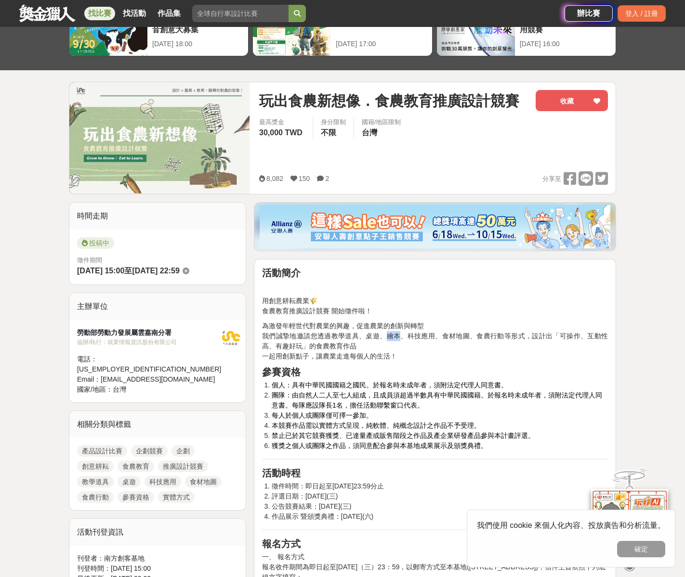
click at [397, 336] on p "為激發年輕世代對農業的興趣，促進農業的創新與轉型 我們誠摯地邀請您透過教學道具、桌遊、繪本、科技應用、食材地圖、食農行動等形式，設計出「可操作、互動性高、有趣…" at bounding box center [435, 341] width 346 height 40
drag, startPoint x: 412, startPoint y: 337, endPoint x: 430, endPoint y: 336, distance: 18.3
click at [430, 336] on p "為激發年輕世代對農業的興趣，促進農業的創新與轉型 我們誠摯地邀請您透過教學道具、桌遊、繪本、科技應用、食材地圖、食農行動等形式，設計出「可操作、互動性高、有趣…" at bounding box center [435, 341] width 346 height 40
drag, startPoint x: 538, startPoint y: 338, endPoint x: 577, endPoint y: 339, distance: 39.0
click at [577, 339] on p "為激發年輕世代對農業的興趣，促進農業的創新與轉型 我們誠摯地邀請您透過教學道具、桌遊、繪本、科技應用、食材地圖、食農行動等形式，設計出「可操作、互動性高、有趣…" at bounding box center [435, 341] width 346 height 40
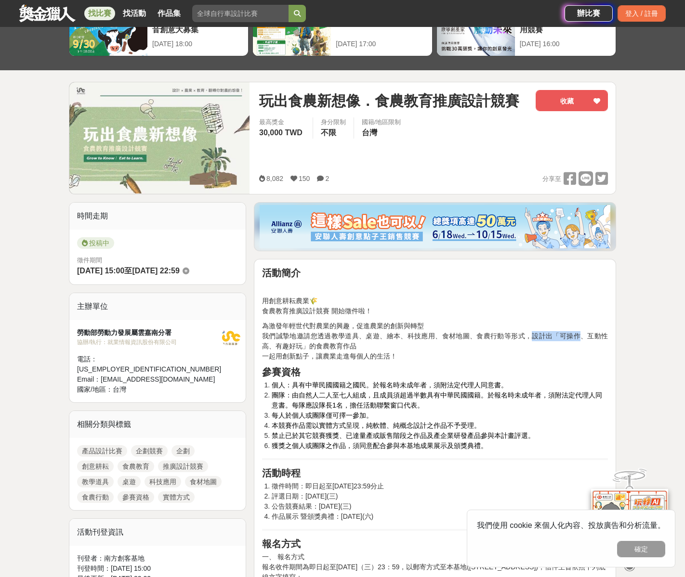
click at [573, 339] on p "為激發年輕世代對農業的興趣，促進農業的創新與轉型 我們誠摯地邀請您透過教學道具、桌遊、繪本、科技應用、食材地圖、食農行動等形式，設計出「可操作、互動性高、有趣…" at bounding box center [435, 341] width 346 height 40
click at [606, 335] on p "為激發年輕世代對農業的興趣，促進農業的創新與轉型 我們誠摯地邀請您透過教學道具、桌遊、繪本、科技應用、食材地圖、食農行動等形式，設計出「可操作、互動性高、有趣…" at bounding box center [435, 341] width 346 height 40
drag, startPoint x: 315, startPoint y: 347, endPoint x: 358, endPoint y: 345, distance: 42.4
click at [355, 345] on p "為激發年輕世代對農業的興趣，促進農業的創新與轉型 我們誠摯地邀請您透過教學道具、桌遊、繪本、科技應用、食材地圖、食農行動等形式，設計出「可操作、互動性高、有趣…" at bounding box center [435, 341] width 346 height 40
click at [383, 345] on p "為激發年輕世代對農業的興趣，促進農業的創新與轉型 我們誠摯地邀請您透過教學道具、桌遊、繪本、科技應用、食材地圖、食農行動等形式，設計出「可操作、互動性高、有趣…" at bounding box center [435, 341] width 346 height 40
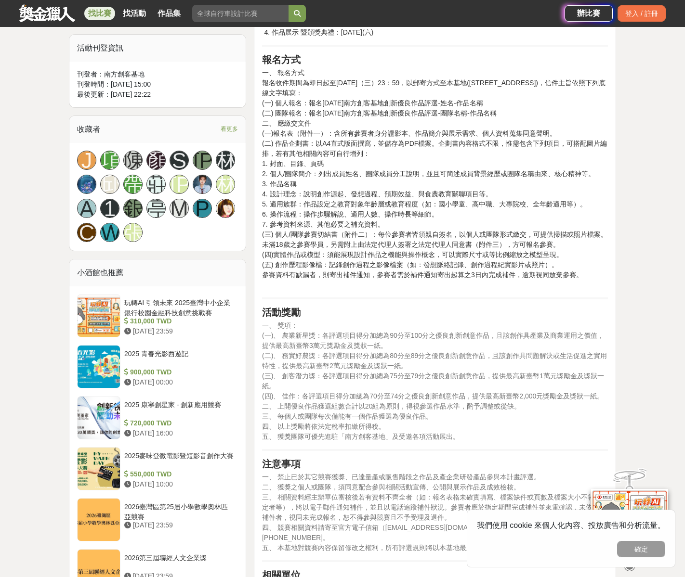
scroll to position [556, 0]
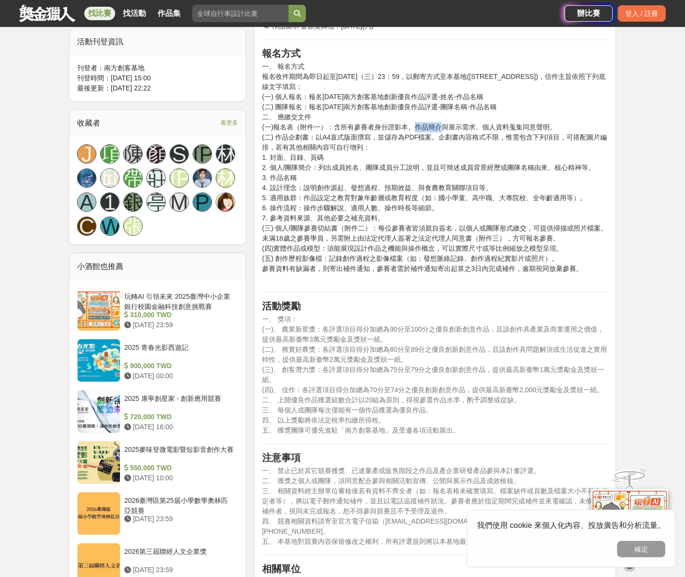
drag, startPoint x: 412, startPoint y: 127, endPoint x: 440, endPoint y: 125, distance: 28.0
click at [440, 125] on p "一、 報名方式 報名收件期間為即日起至114年9月24日（三）23：59，以郵寄方式至本基地(台南市新營區大同路32號)，信件主旨依照下列底線文字填寫： (一…" at bounding box center [435, 173] width 346 height 223
drag, startPoint x: 447, startPoint y: 126, endPoint x: 475, endPoint y: 124, distance: 28.0
click at [475, 124] on p "一、 報名方式 報名收件期間為即日起至114年9月24日（三）23：59，以郵寄方式至本基地(台南市新營區大同路32號)，信件主旨依照下列底線文字填寫： (一…" at bounding box center [435, 173] width 346 height 223
drag, startPoint x: 483, startPoint y: 128, endPoint x: 531, endPoint y: 126, distance: 47.7
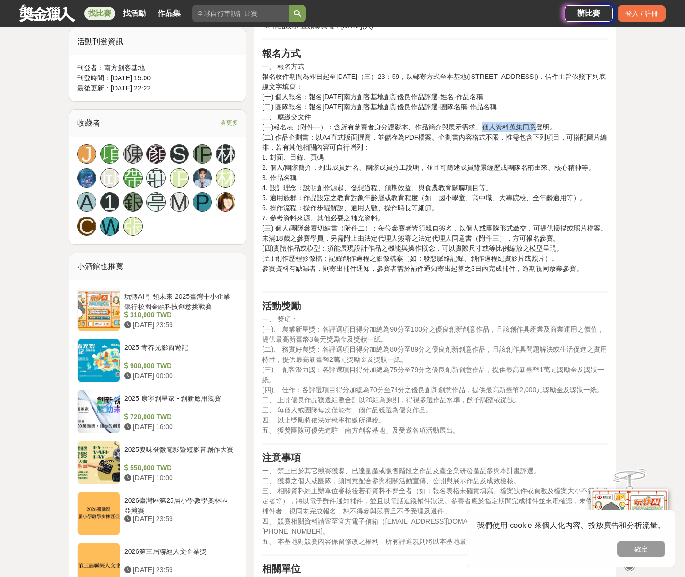
click at [531, 126] on p "一、 報名方式 報名收件期間為即日起至114年9月24日（三）23：59，以郵寄方式至本基地(台南市新營區大同路32號)，信件主旨依照下列底線文字填寫： (一…" at bounding box center [435, 173] width 346 height 223
click at [290, 141] on p "一、 報名方式 報名收件期間為即日起至114年9月24日（三）23：59，以郵寄方式至本基地(台南市新營區大同路32號)，信件主旨依照下列底線文字填寫： (一…" at bounding box center [435, 173] width 346 height 223
drag, startPoint x: 329, startPoint y: 136, endPoint x: 392, endPoint y: 136, distance: 62.6
click at [392, 136] on p "一、 報名方式 報名收件期間為即日起至114年9月24日（三）23：59，以郵寄方式至本基地(台南市新營區大同路32號)，信件主旨依照下列底線文字填寫： (一…" at bounding box center [435, 173] width 346 height 223
click at [448, 141] on p "一、 報名方式 報名收件期間為即日起至114年9月24日（三）23：59，以郵寄方式至本基地(台南市新營區大同路32號)，信件主旨依照下列底線文字填寫： (一…" at bounding box center [435, 173] width 346 height 223
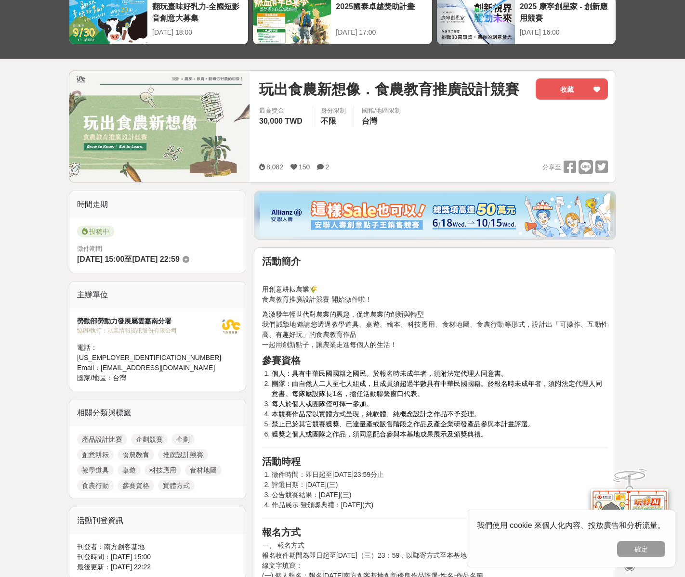
scroll to position [0, 0]
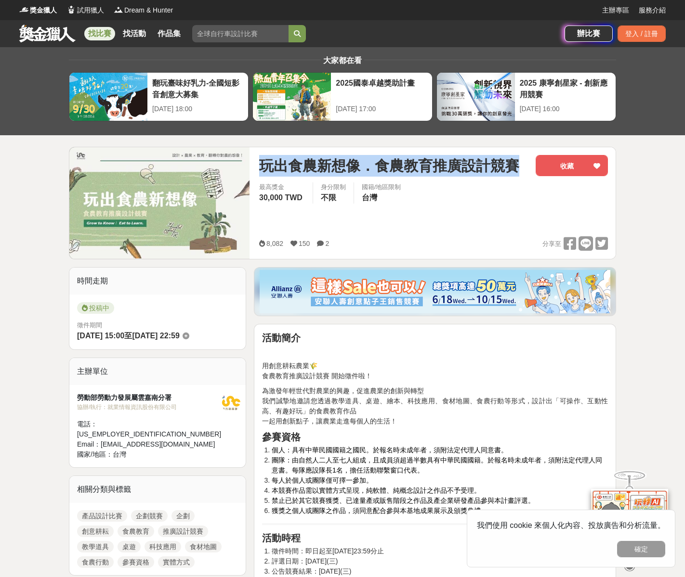
drag, startPoint x: 261, startPoint y: 165, endPoint x: 513, endPoint y: 161, distance: 251.9
click at [513, 161] on span "玩出食農新想像．食農教育推廣設計競賽" at bounding box center [389, 166] width 260 height 22
copy span "玩出食農新想像．食農教育推廣設計競賽"
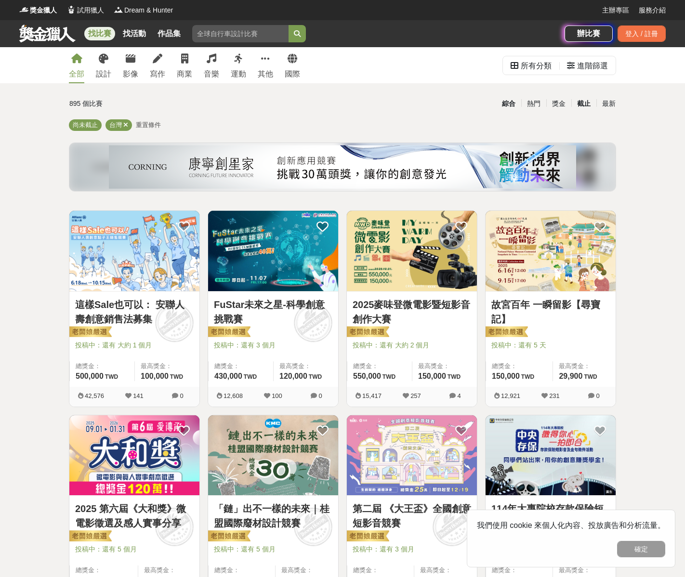
click at [583, 105] on div "截止" at bounding box center [583, 103] width 25 height 17
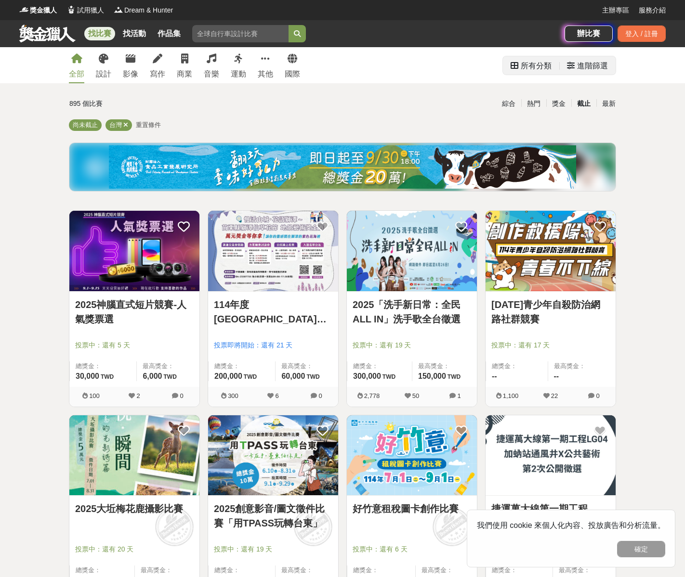
click at [589, 65] on div "進階篩選" at bounding box center [592, 65] width 31 height 19
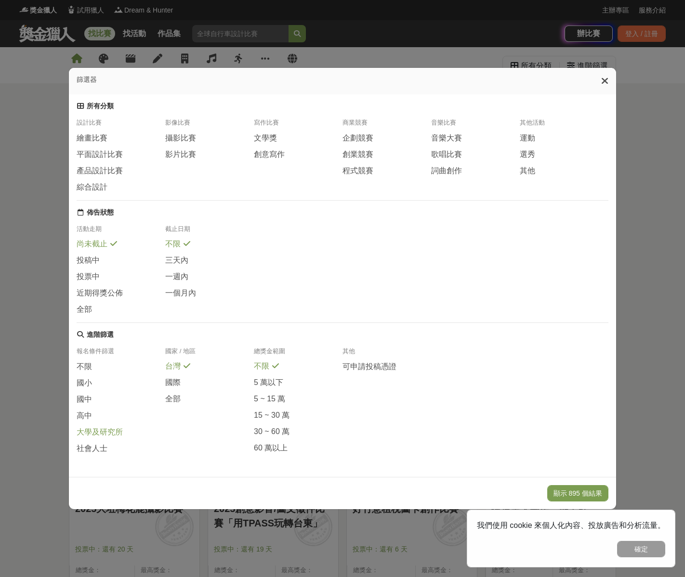
click at [92, 434] on span "大學及研究所" at bounding box center [100, 433] width 46 height 10
click at [92, 454] on span "社會人士" at bounding box center [92, 449] width 31 height 10
click at [100, 367] on div "不限" at bounding box center [121, 370] width 89 height 16
click at [608, 77] on icon at bounding box center [604, 82] width 7 height 10
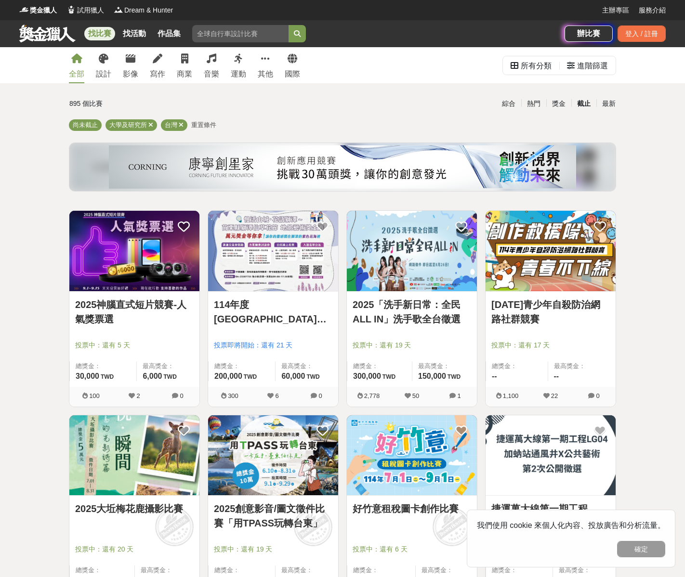
click at [575, 74] on div "進階篩選" at bounding box center [587, 65] width 41 height 19
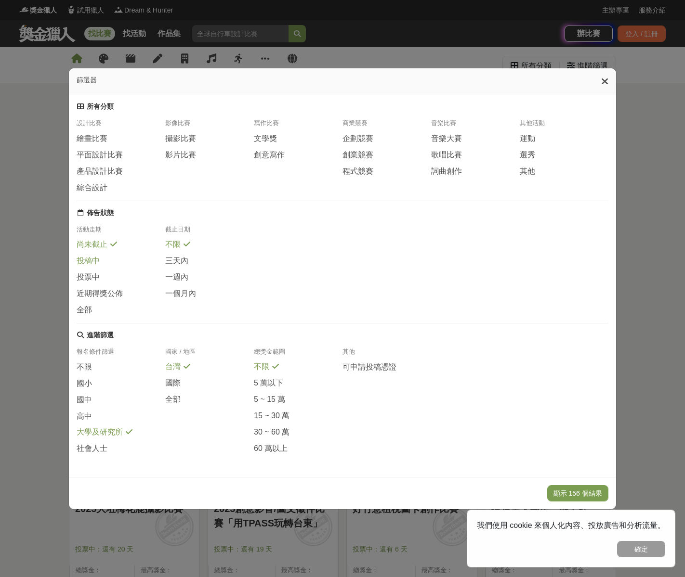
click at [85, 260] on span "投稿中" at bounding box center [88, 261] width 23 height 10
click at [608, 80] on icon at bounding box center [604, 82] width 7 height 10
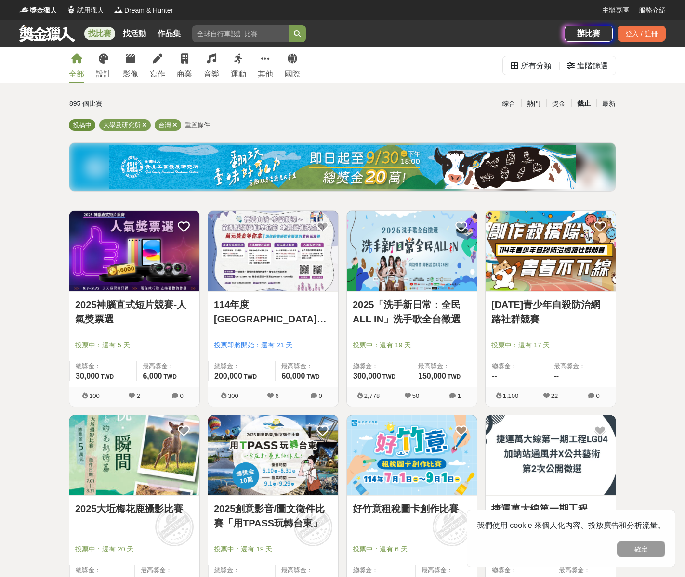
click at [79, 127] on span "投稿中" at bounding box center [82, 124] width 19 height 7
click at [587, 103] on div "截止" at bounding box center [583, 103] width 25 height 17
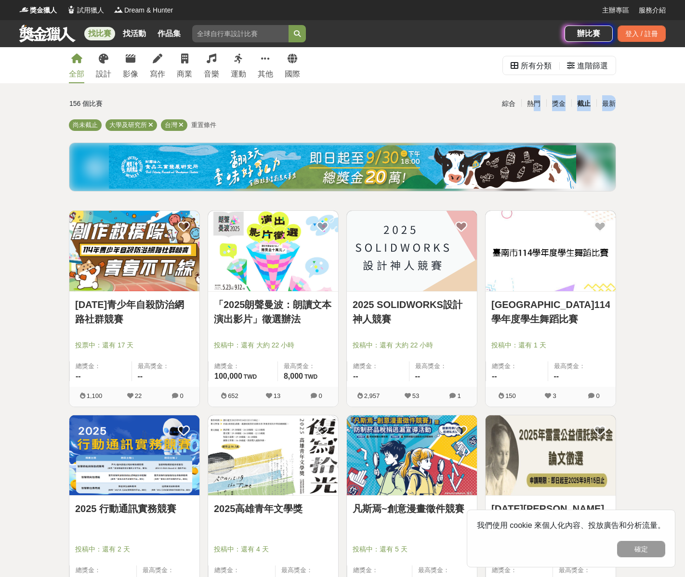
drag, startPoint x: 533, startPoint y: 102, endPoint x: 524, endPoint y: 117, distance: 17.5
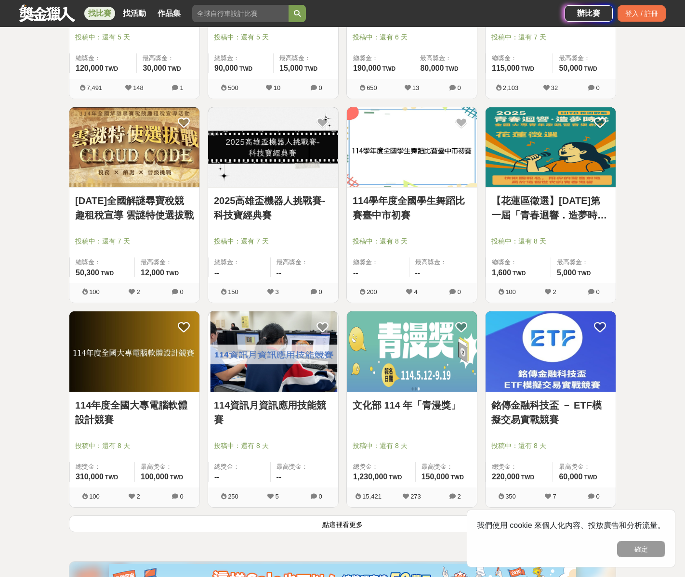
scroll to position [1133, 0]
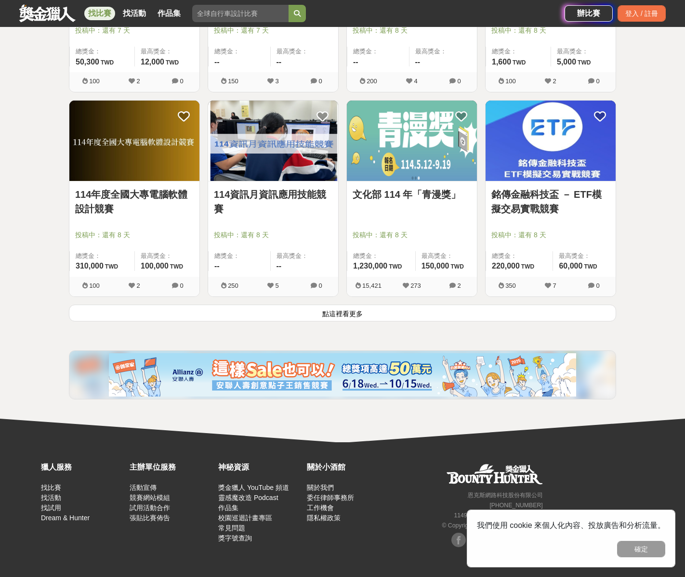
click at [366, 314] on button "點這裡看更多" at bounding box center [342, 313] width 547 height 17
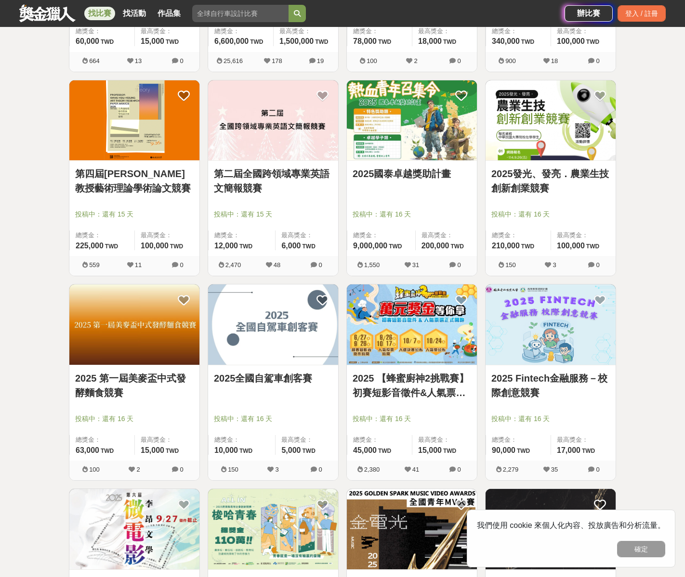
scroll to position [2359, 0]
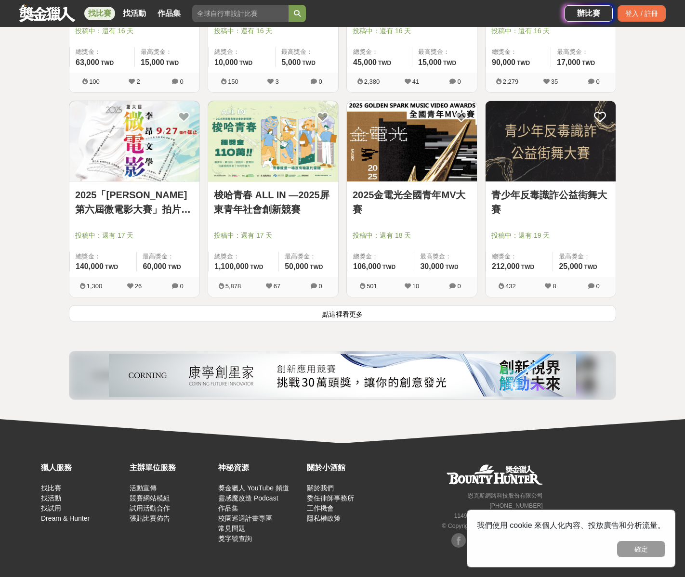
click at [376, 314] on button "點這裡看更多" at bounding box center [342, 313] width 547 height 17
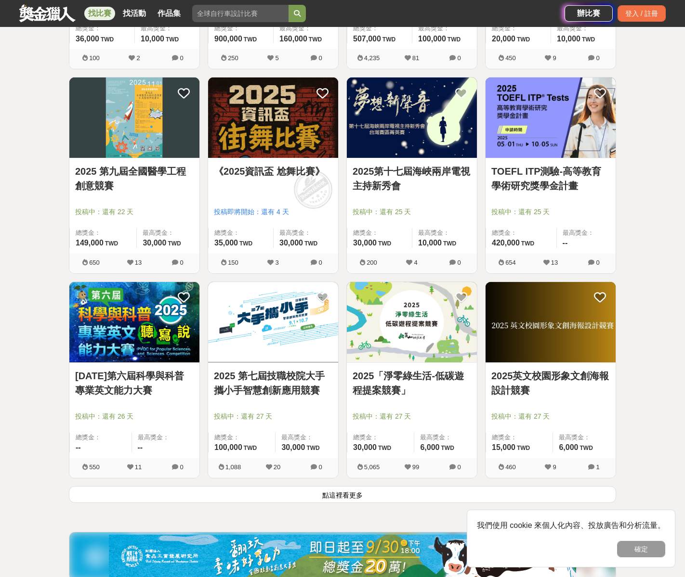
scroll to position [3587, 0]
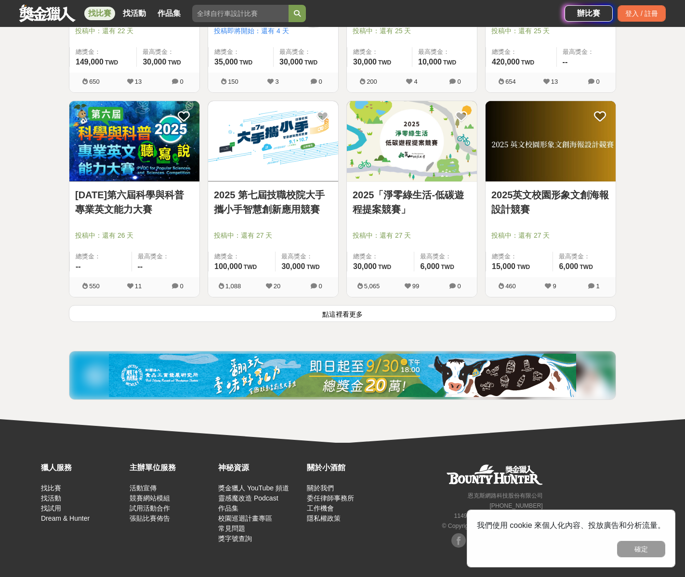
click at [376, 319] on button "點這裡看更多" at bounding box center [342, 313] width 547 height 17
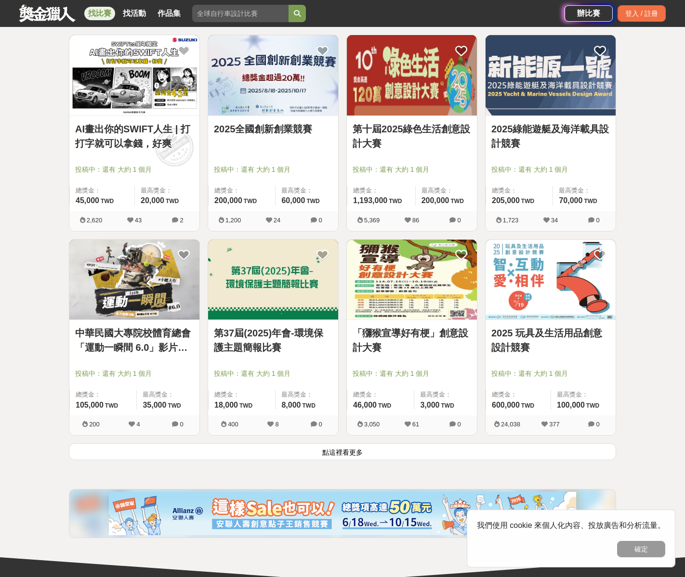
scroll to position [4669, 0]
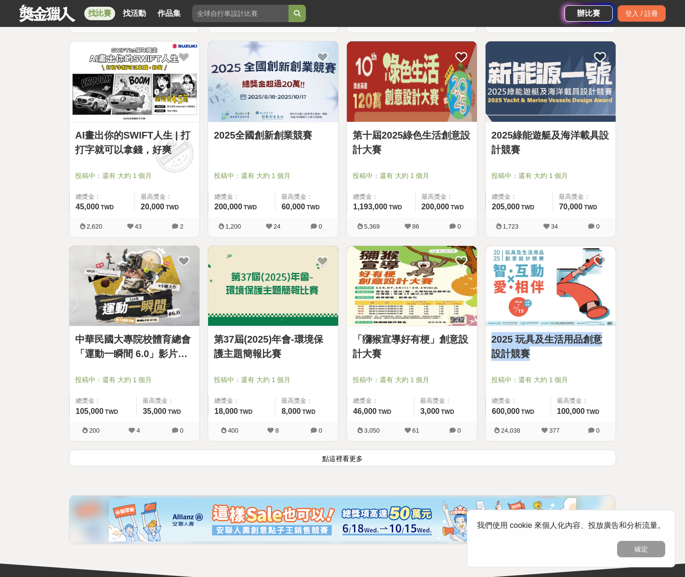
click at [352, 458] on button "點這裡看更多" at bounding box center [342, 458] width 547 height 17
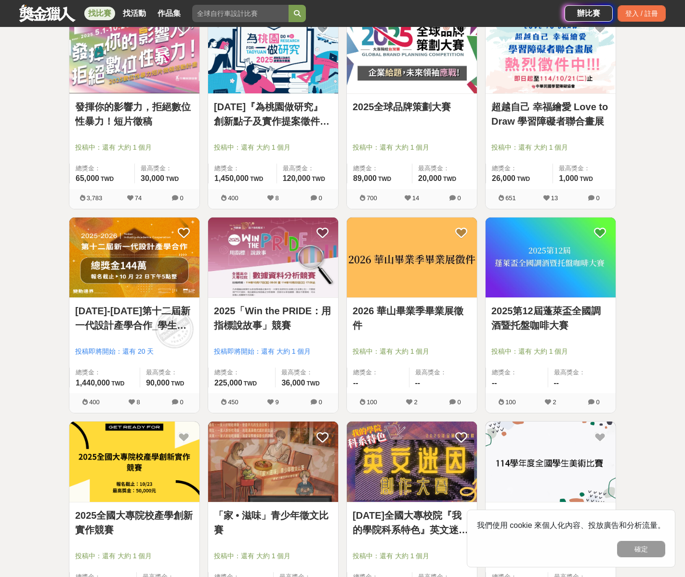
scroll to position [5173, 0]
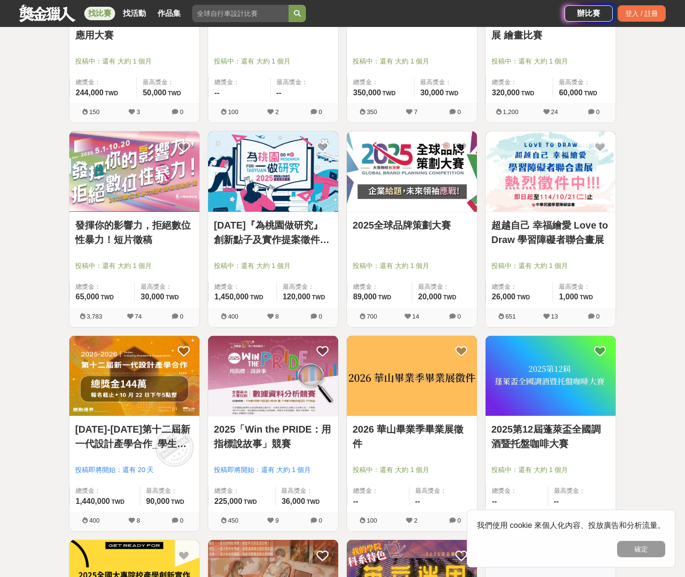
scroll to position [5077, 0]
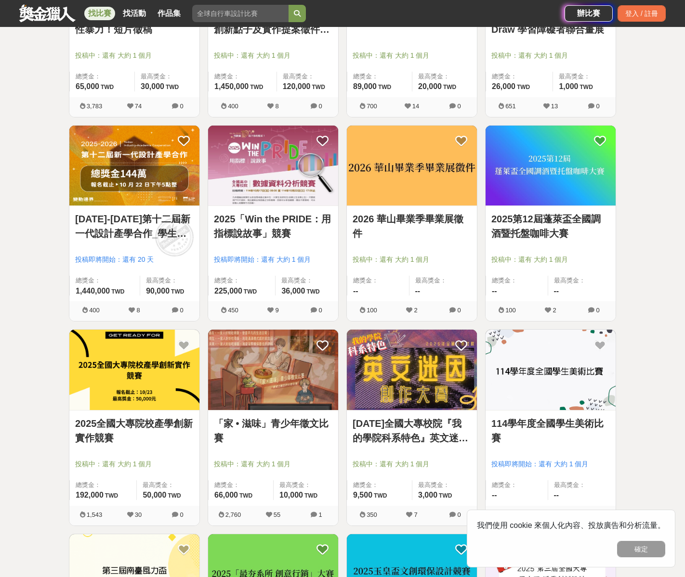
scroll to position [5439, 0]
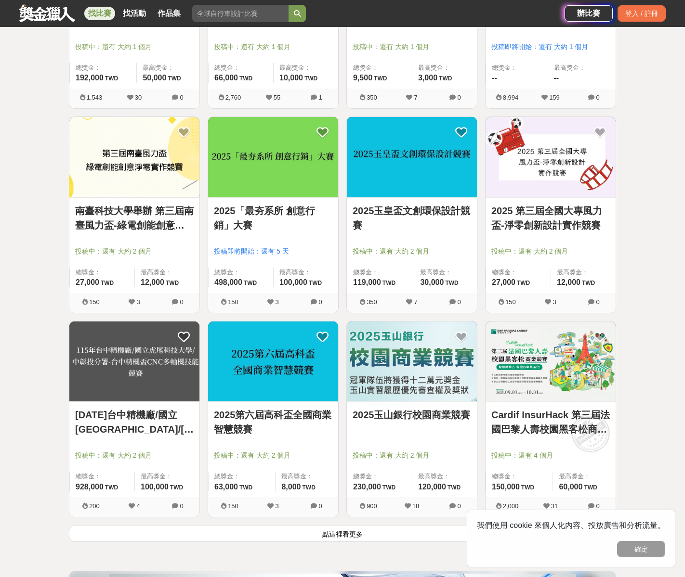
scroll to position [5855, 0]
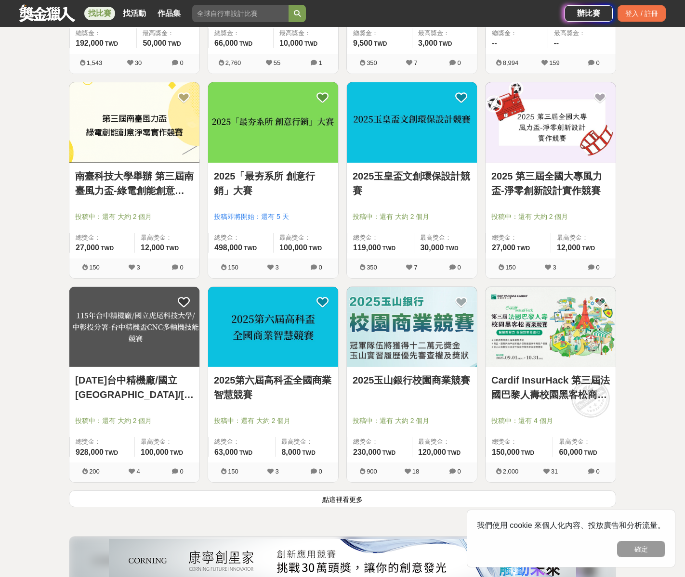
click at [344, 498] on button "點這裡看更多" at bounding box center [342, 499] width 547 height 17
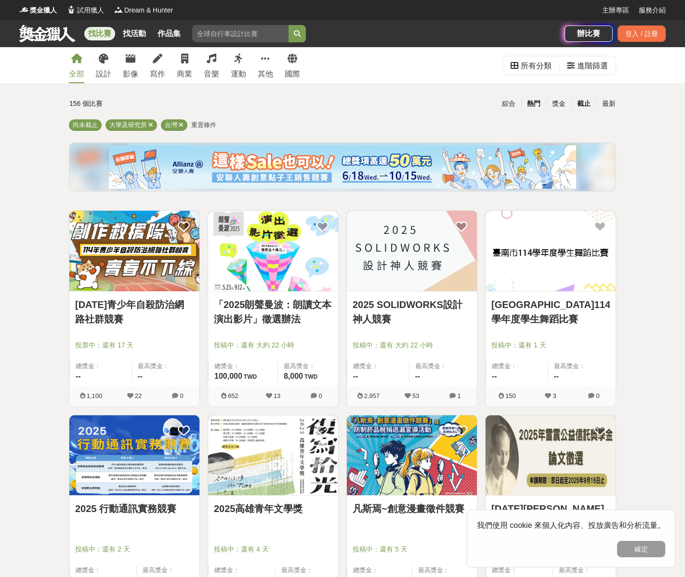
click at [531, 103] on div "熱門" at bounding box center [533, 103] width 25 height 17
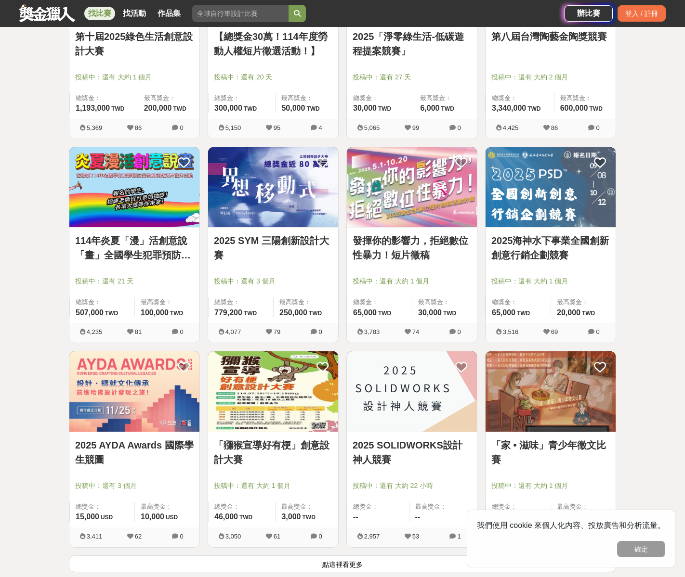
scroll to position [1048, 0]
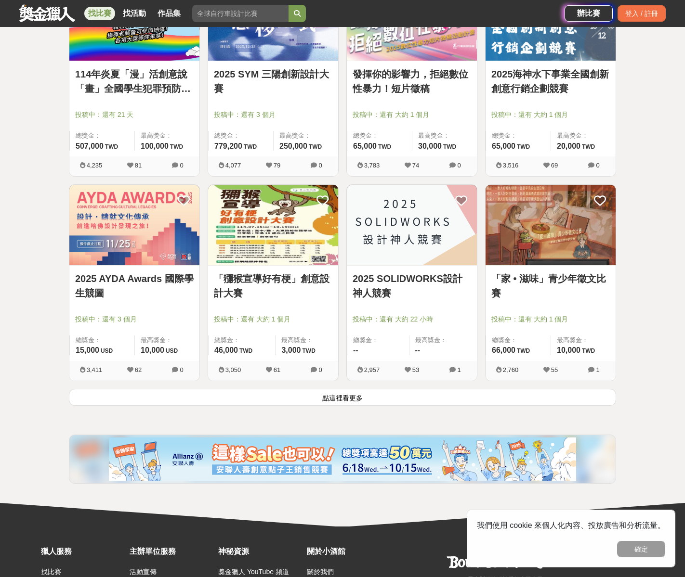
click at [419, 400] on button "點這裡看更多" at bounding box center [342, 397] width 547 height 17
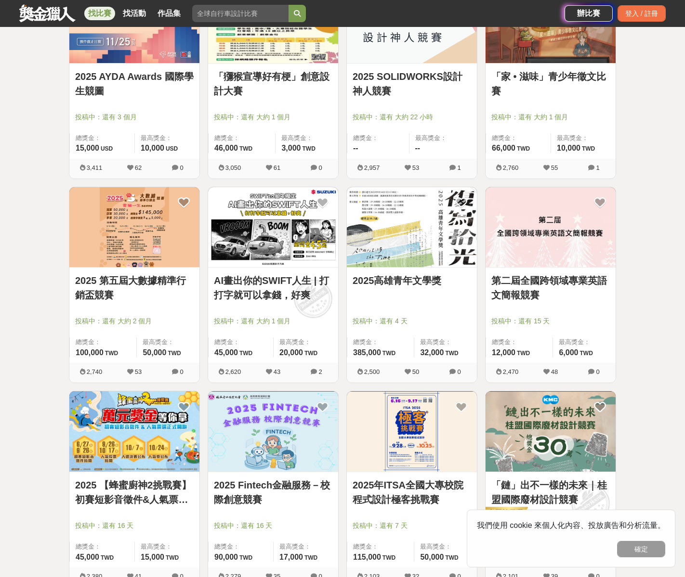
scroll to position [1352, 0]
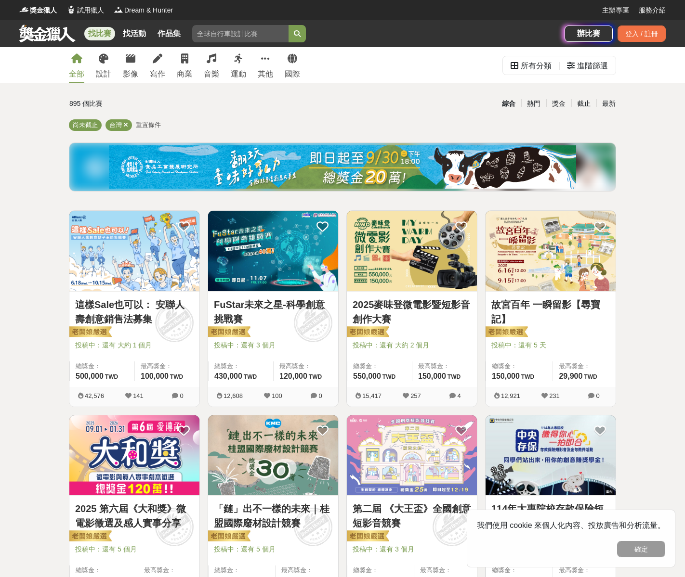
click at [263, 304] on link "FuStar未來之星-科學創意挑戰賽" at bounding box center [273, 312] width 118 height 29
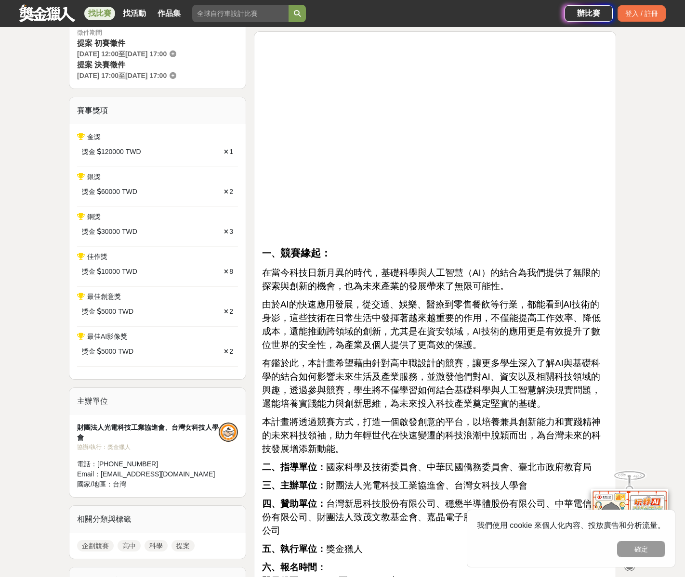
scroll to position [329, 0]
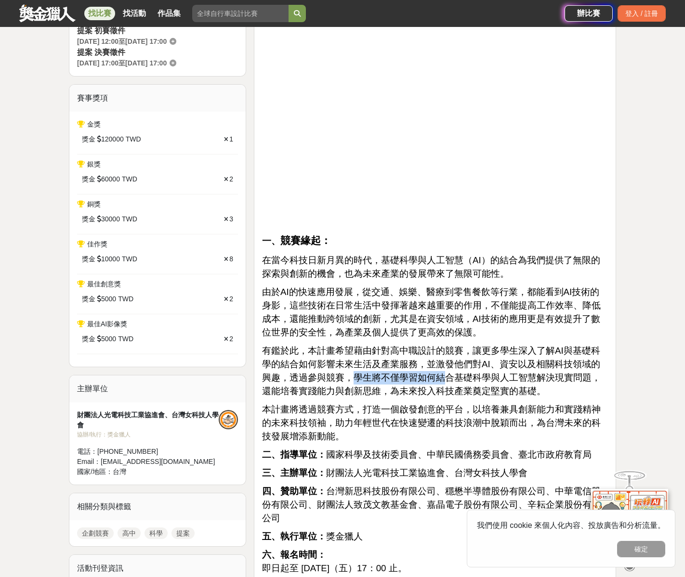
drag, startPoint x: 345, startPoint y: 378, endPoint x: 431, endPoint y: 380, distance: 86.2
click at [431, 380] on span "有鑑於此，本計畫希望藉由針對高中職設計的競賽，讓更多學生深入了解AI與基礎科學的結合如何影響未來生活及產業服務，並激發他們對AI、資安以及相關科技領域的興趣，…" at bounding box center [431, 371] width 339 height 51
click at [488, 380] on span "有鑑於此，本計畫希望藉由針對高中職設計的競賽，讓更多學生深入了解AI與基礎科學的結合如何影響未來生活及產業服務，並激發他們對AI、資安以及相關科技領域的興趣，…" at bounding box center [431, 371] width 339 height 51
click at [419, 338] on p "由於AI的快速應用發展，從交通、娛樂、醫療到零售餐飲等行業，都能看到AI技術的身影，這些技術在日常生活中發揮著越來越重要的作用，不僅能提高工作效率、降低成本，…" at bounding box center [435, 313] width 346 height 54
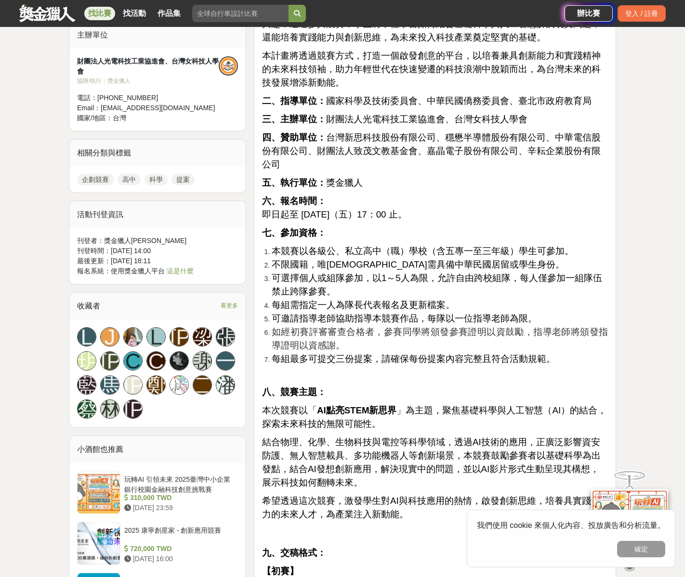
scroll to position [733, 0]
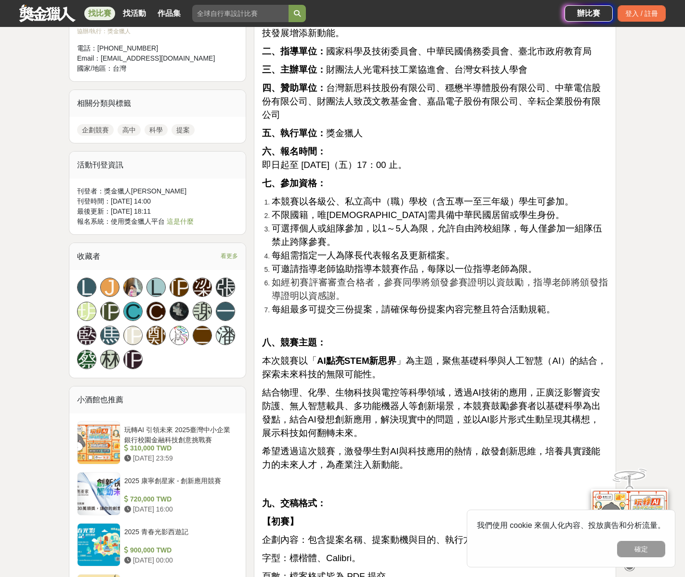
click at [280, 388] on span "結合物理、化學、生物科技與電控等科學領域，透過AI技術的應用，正廣泛影響資安防護、無人智慧載具、多功能機器人等創新場景，本競賽鼓勵參賽者以基礎科學為出發點，結…" at bounding box center [431, 413] width 339 height 51
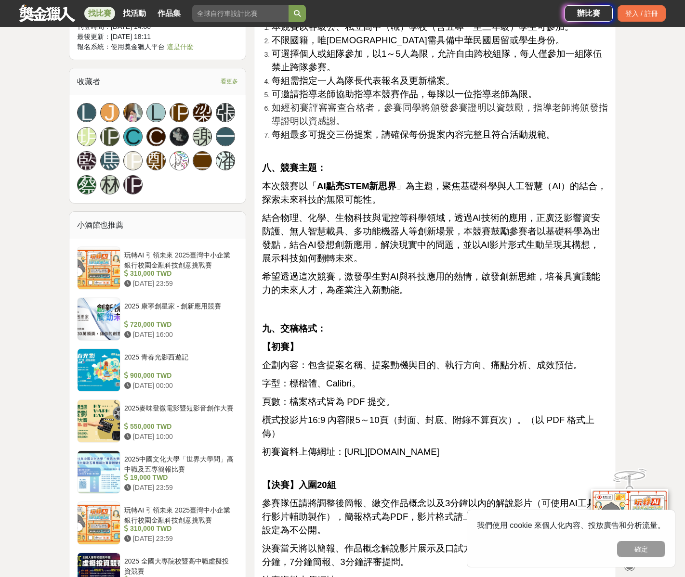
scroll to position [1007, 0]
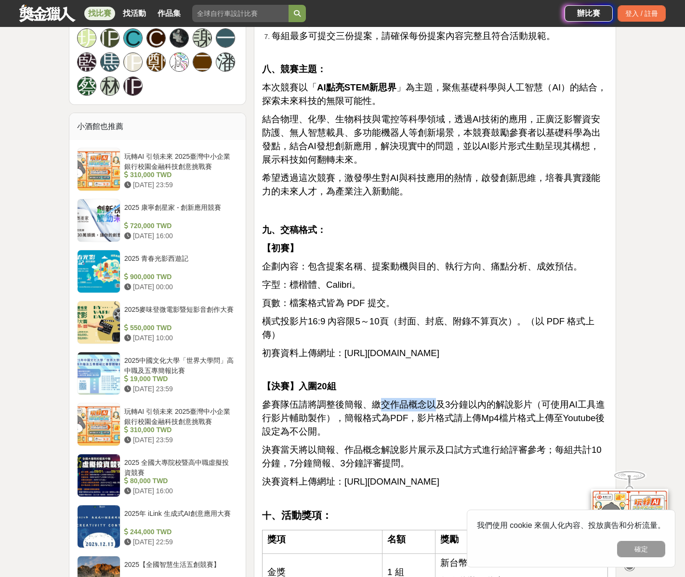
drag, startPoint x: 377, startPoint y: 389, endPoint x: 429, endPoint y: 388, distance: 52.5
click at [429, 400] on span "參賽隊伍請將調整後簡報、繳交作品概念以及3分鐘以內的解說影片（可使用AI工具進行影片輔助製作），簡報格式為PDF，影片格式請上傳Mp4檔片格式上傳至Youtu…" at bounding box center [433, 418] width 343 height 37
click at [441, 400] on span "參賽隊伍請將調整後簡報、繳交作品概念以及3分鐘以內的解說影片（可使用AI工具進行影片輔助製作），簡報格式為PDF，影片格式請上傳Mp4檔片格式上傳至Youtu…" at bounding box center [433, 418] width 343 height 37
drag, startPoint x: 446, startPoint y: 389, endPoint x: 524, endPoint y: 391, distance: 77.6
click at [524, 400] on span "參賽隊伍請將調整後簡報、繳交作品概念以及3分鐘以內的解說影片（可使用AI工具進行影片輔助製作），簡報格式為PDF，影片格式請上傳Mp4檔片格式上傳至Youtu…" at bounding box center [433, 418] width 343 height 37
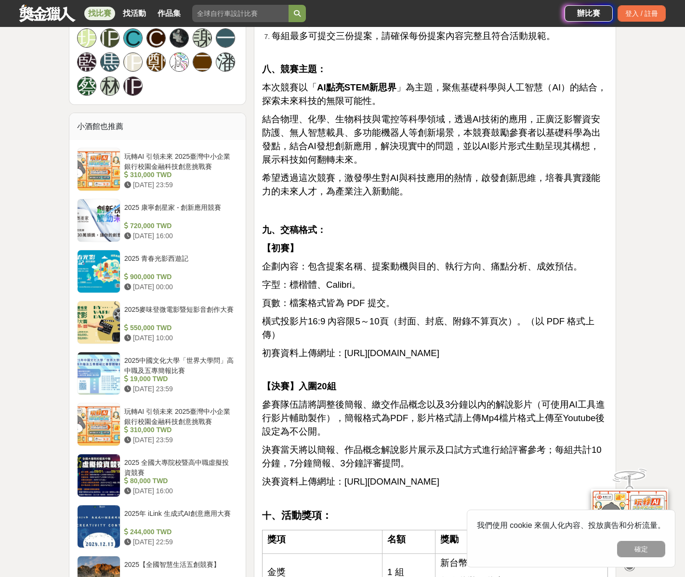
click at [535, 400] on span "參賽隊伍請將調整後簡報、繳交作品概念以及3分鐘以內的解說影片（可使用AI工具進行影片輔助製作），簡報格式為PDF，影片格式請上傳Mp4檔片格式上傳至Youtu…" at bounding box center [433, 418] width 343 height 37
drag, startPoint x: 551, startPoint y: 389, endPoint x: 591, endPoint y: 391, distance: 40.0
click at [591, 400] on span "參賽隊伍請將調整後簡報、繳交作品概念以及3分鐘以內的解說影片（可使用AI工具進行影片輔助製作），簡報格式為PDF，影片格式請上傳Mp4檔片格式上傳至Youtu…" at bounding box center [433, 418] width 343 height 37
click at [331, 416] on p "參賽隊伍請將調整後簡報、繳交作品概念以及3分鐘以內的解說影片（可使用AI工具進行影片輔助製作），簡報格式為PDF，影片格式請上傳Mp4檔片格式上傳至Youtu…" at bounding box center [435, 418] width 346 height 40
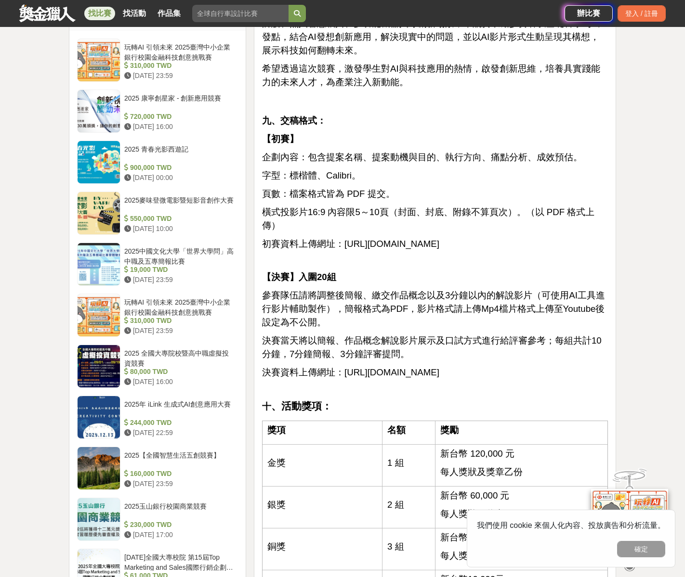
scroll to position [0, 0]
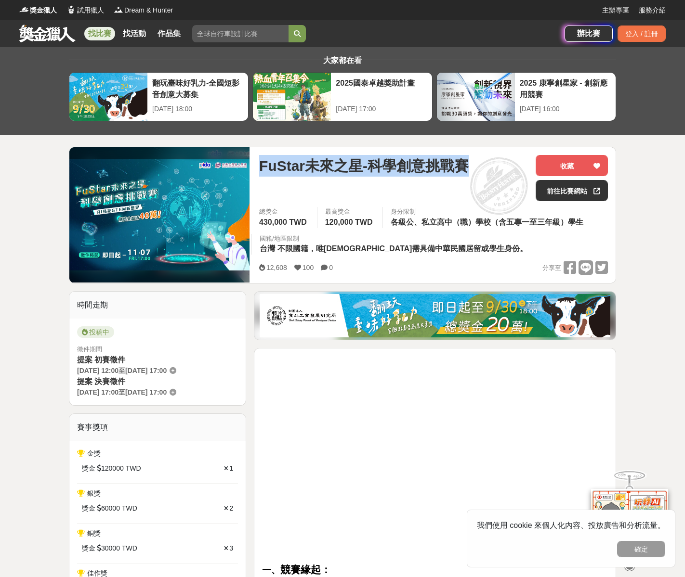
drag, startPoint x: 467, startPoint y: 167, endPoint x: 248, endPoint y: 165, distance: 219.1
click at [248, 165] on div "FuStar未來之星-科學創意挑戰賽 收藏 前往比賽網站 總獎金 430,000 TWD 最高獎金 120,000 TWD 身分限制 各級公、私立高中（職）學…" at bounding box center [342, 215] width 547 height 137
copy div "FuStar未來之星-科學創意挑戰賽"
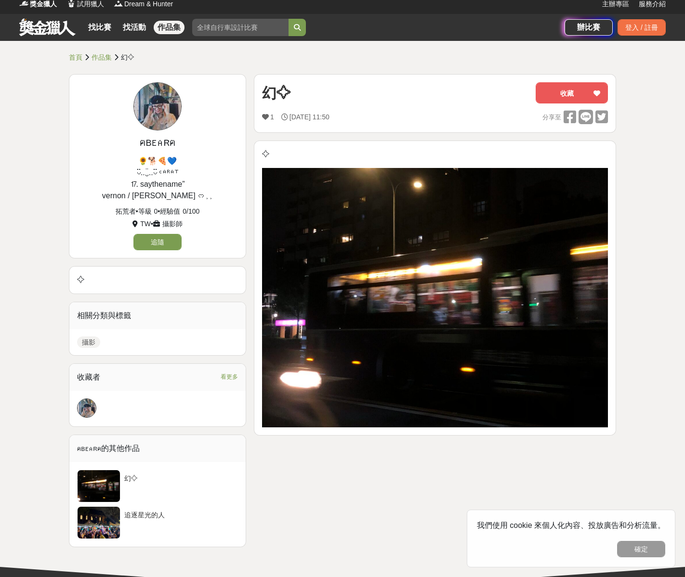
scroll to position [45, 0]
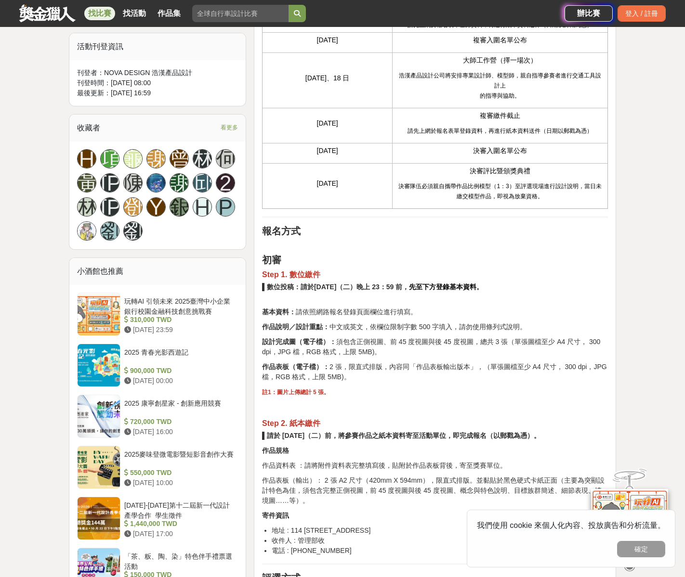
scroll to position [652, 0]
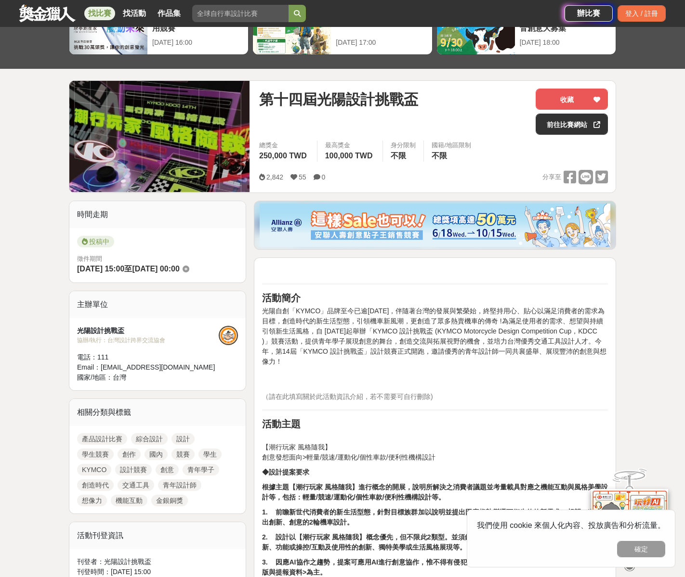
scroll to position [102, 0]
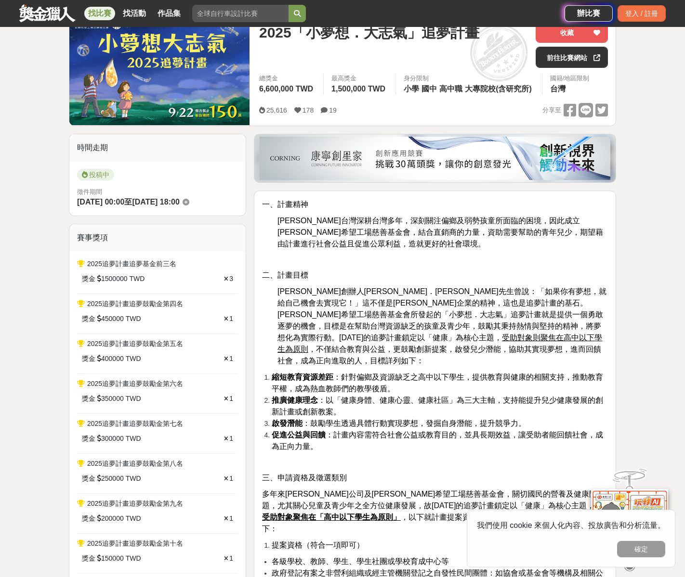
scroll to position [300, 0]
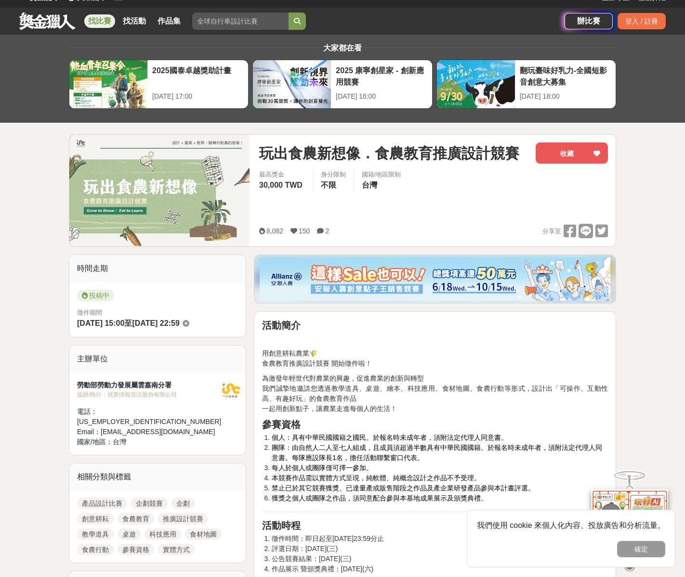
scroll to position [19, 0]
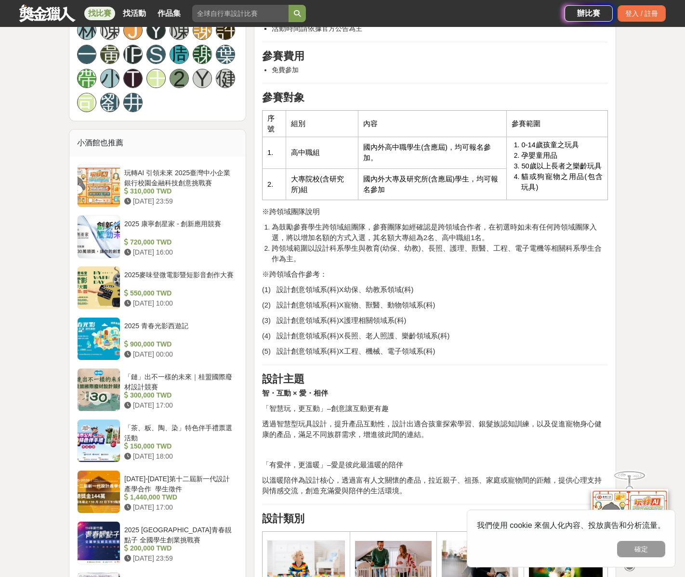
scroll to position [713, 0]
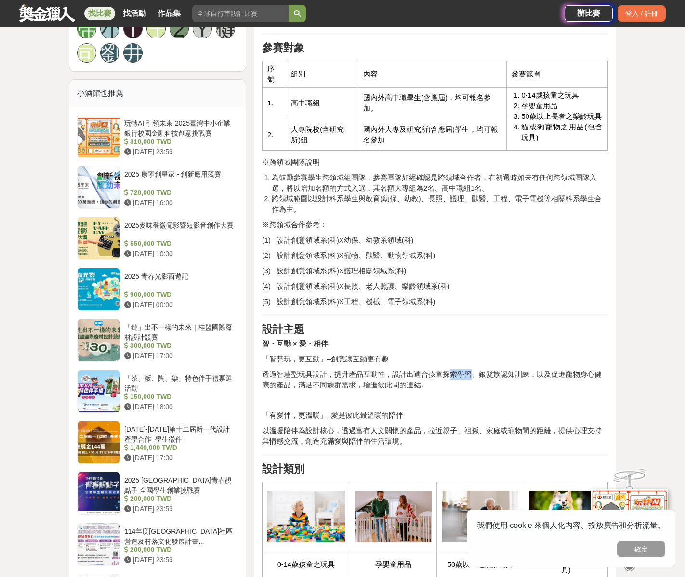
drag, startPoint x: 457, startPoint y: 375, endPoint x: 470, endPoint y: 375, distance: 13.0
click at [470, 375] on span "透過智慧型玩具設計，提升產品互動性，設計出適合孩童探索學習、銀髮族認知訓練，以及促進寵物身心健康的產品，滿足不同族群需求，增進彼此間的連結。" at bounding box center [432, 380] width 340 height 18
click at [519, 375] on span "透過智慧型玩具設計，提升產品互動性，設計出適合孩童探索學習、銀髮族認知訓練，以及促進寵物身心健康的產品，滿足不同族群需求，增進彼此間的連結。" at bounding box center [432, 380] width 340 height 18
click at [537, 373] on span "透過智慧型玩具設計，提升產品互動性，設計出適合孩童探索學習、銀髮族認知訓練，以及促進寵物身心健康的產品，滿足不同族群需求，增進彼此間的連結。" at bounding box center [432, 380] width 340 height 18
drag, startPoint x: 274, startPoint y: 386, endPoint x: 315, endPoint y: 386, distance: 41.9
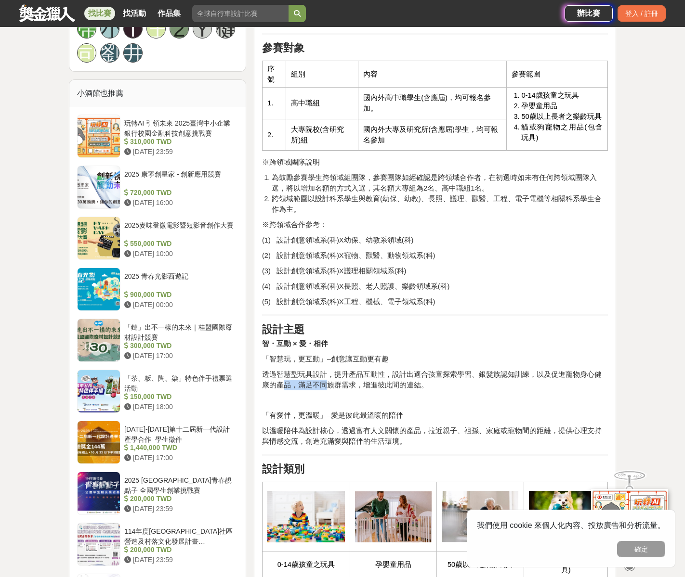
click at [315, 386] on span "透過智慧型玩具設計，提升產品互動性，設計出適合孩童探索學習、銀髮族認知訓練，以及促進寵物身心健康的產品，滿足不同族群需求，增進彼此間的連結。" at bounding box center [432, 380] width 340 height 18
click at [363, 386] on span "透過智慧型玩具設計，提升產品互動性，設計出適合孩童探索學習、銀髮族認知訓練，以及促進寵物身心健康的產品，滿足不同族群需求，增進彼此間的連結。" at bounding box center [432, 380] width 340 height 18
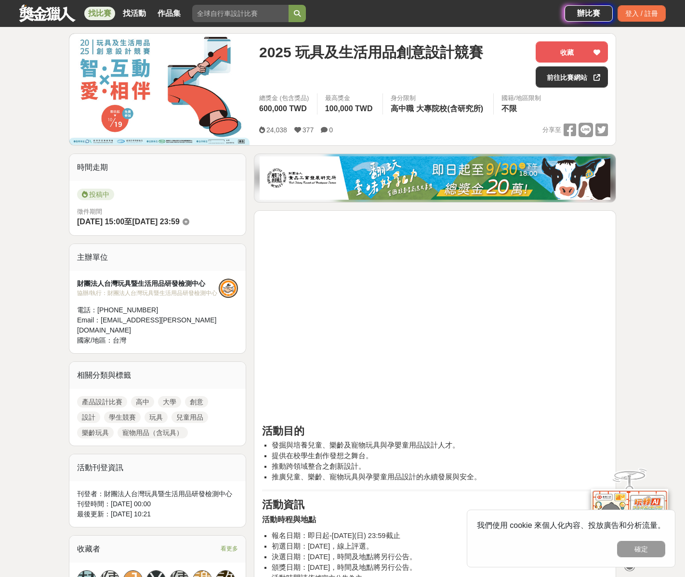
scroll to position [0, 0]
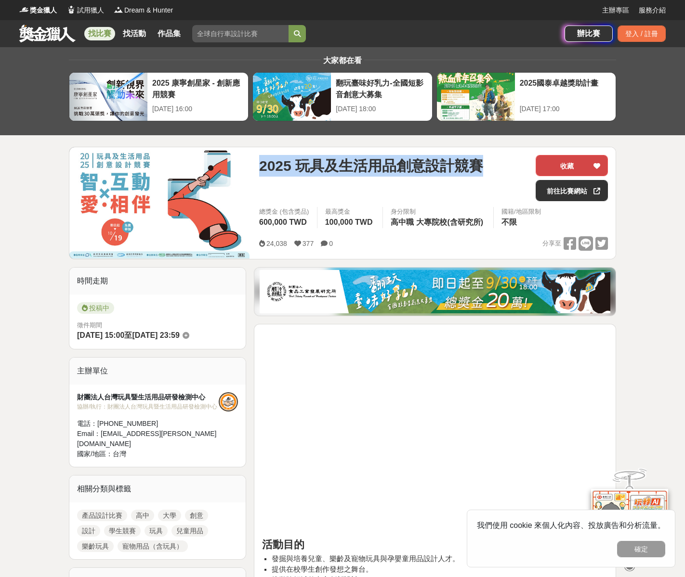
drag, startPoint x: 260, startPoint y: 167, endPoint x: 541, endPoint y: 165, distance: 281.3
click at [541, 165] on div "2025 玩具及生活用品創意設計競賽 收藏 前往比賽網站" at bounding box center [433, 181] width 349 height 52
copy span "2025 玩具及生活用品創意設計競賽"
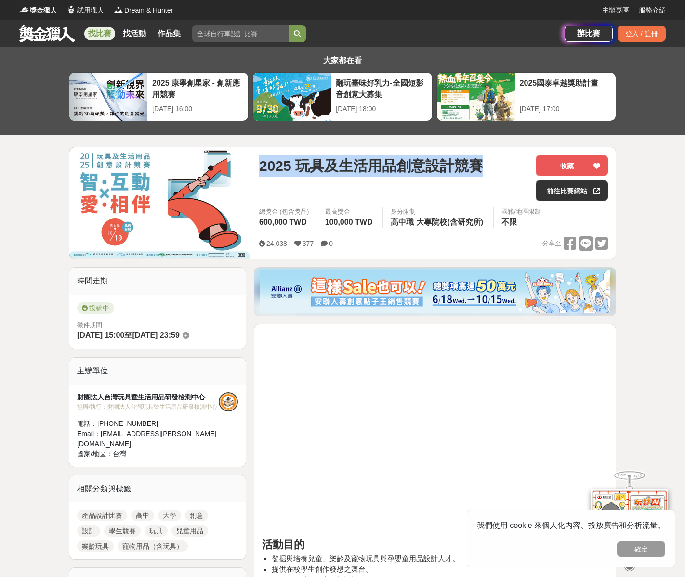
click at [290, 167] on span "2025 玩具及生活用品創意設計競賽" at bounding box center [371, 166] width 224 height 22
drag, startPoint x: 294, startPoint y: 166, endPoint x: 338, endPoint y: 168, distance: 43.9
click at [338, 168] on span "2025 玩具及生活用品創意設計競賽" at bounding box center [371, 166] width 224 height 22
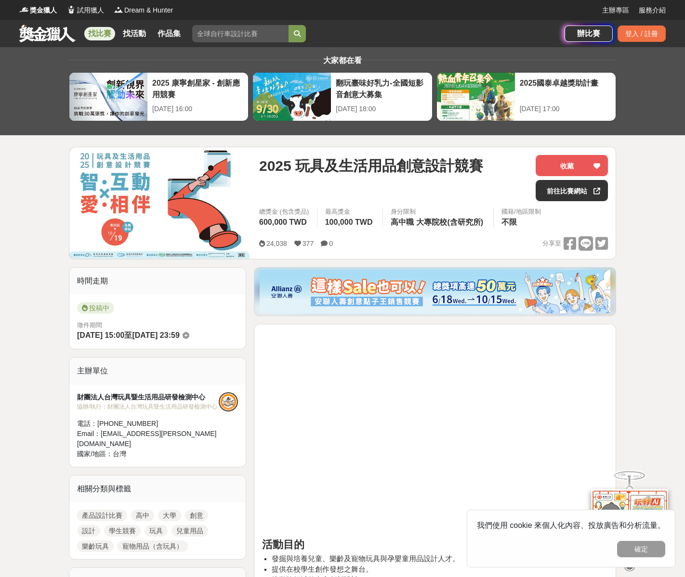
click at [379, 164] on span "2025 玩具及生活用品創意設計競賽" at bounding box center [371, 166] width 224 height 22
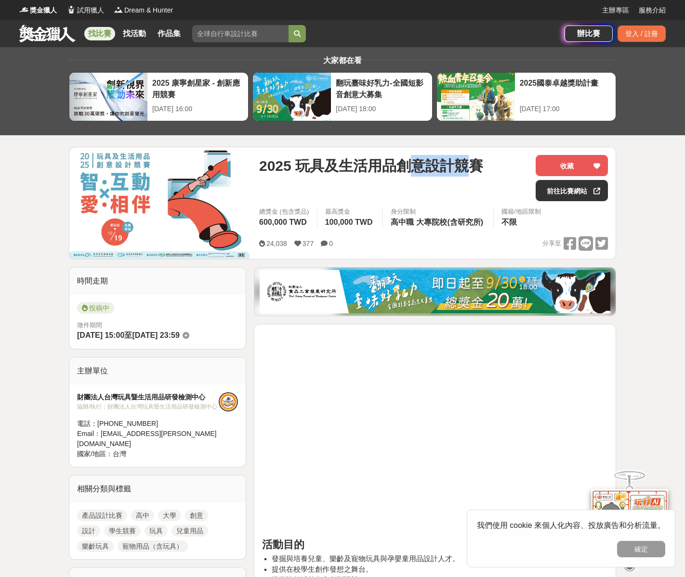
drag, startPoint x: 434, startPoint y: 165, endPoint x: 472, endPoint y: 168, distance: 37.7
click at [472, 168] on span "2025 玩具及生活用品創意設計競賽" at bounding box center [371, 166] width 224 height 22
click at [486, 169] on div "2025 玩具及生活用品創意設計競賽" at bounding box center [393, 166] width 269 height 22
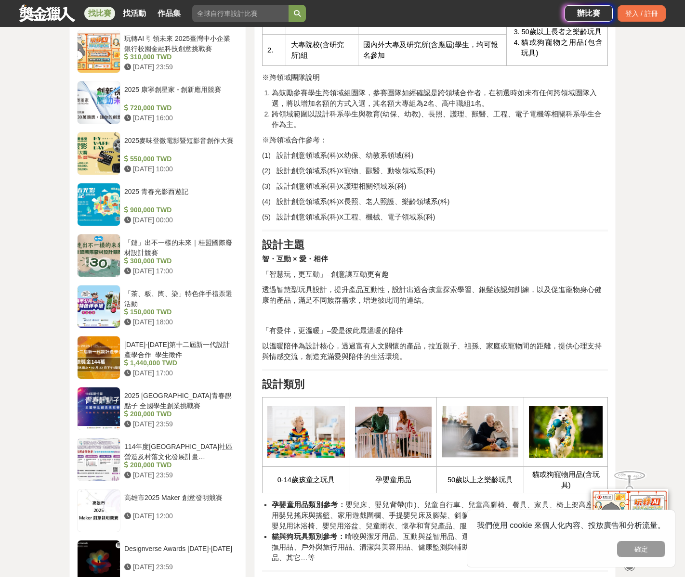
scroll to position [827, 0]
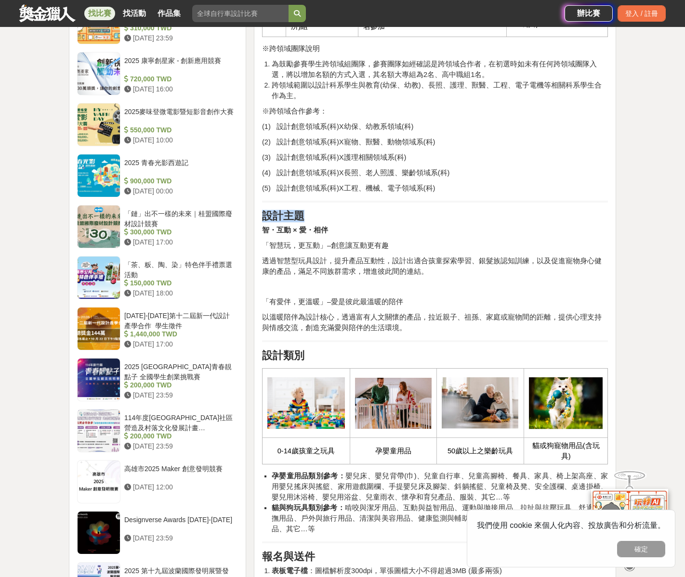
drag, startPoint x: 262, startPoint y: 215, endPoint x: 314, endPoint y: 216, distance: 52.0
click at [314, 216] on h2 "設計主題" at bounding box center [435, 216] width 346 height 13
click at [383, 225] on p "智・互動 × 愛・相伴" at bounding box center [435, 230] width 346 height 11
drag, startPoint x: 264, startPoint y: 260, endPoint x: 329, endPoint y: 262, distance: 65.0
click at [327, 262] on span "透過智慧型玩具設計，提升產品互動性，設計出適合孩童探索學習、銀髮族認知訓練，以及促進寵物身心健康的產品，滿足不同族群需求，增進彼此間的連結。" at bounding box center [432, 266] width 340 height 18
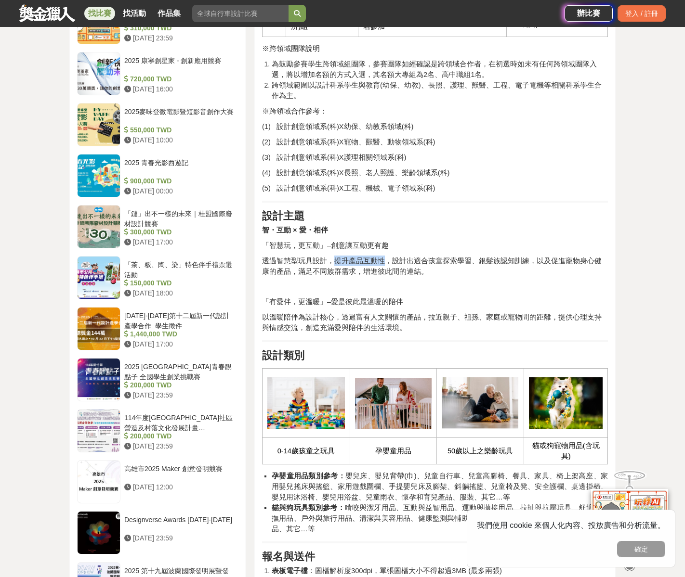
drag, startPoint x: 332, startPoint y: 261, endPoint x: 382, endPoint y: 262, distance: 50.1
click at [382, 262] on span "透過智慧型玩具設計，提升產品互動性，設計出適合孩童探索學習、銀髮族認知訓練，以及促進寵物身心健康的產品，滿足不同族群需求，增進彼此間的連結。" at bounding box center [432, 266] width 340 height 18
drag, startPoint x: 392, startPoint y: 262, endPoint x: 467, endPoint y: 260, distance: 75.2
click at [467, 260] on span "透過智慧型玩具設計，提升產品互動性，設計出適合孩童探索學習、銀髮族認知訓練，以及促進寵物身心健康的產品，滿足不同族群需求，增進彼此間的連結。" at bounding box center [432, 266] width 340 height 18
drag, startPoint x: 473, startPoint y: 261, endPoint x: 526, endPoint y: 262, distance: 52.5
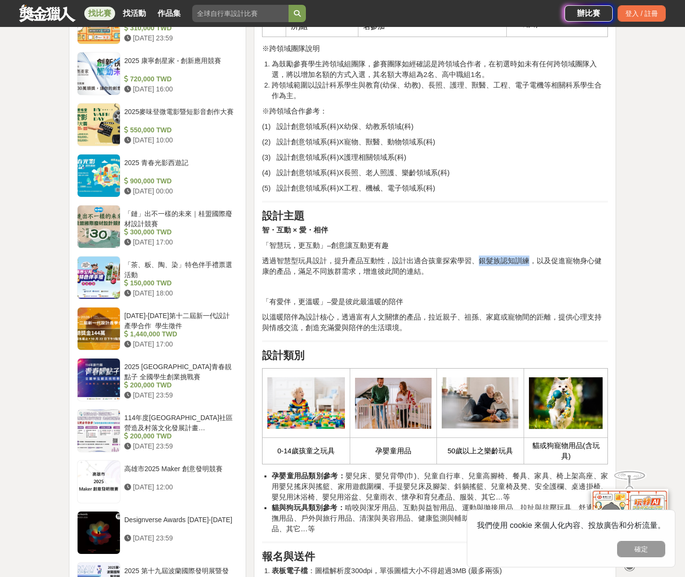
click at [526, 262] on span "透過智慧型玩具設計，提升產品互動性，設計出適合孩童探索學習、銀髮族認知訓練，以及促進寵物身心健康的產品，滿足不同族群需求，增進彼此間的連結。" at bounding box center [432, 266] width 340 height 18
drag, startPoint x: 547, startPoint y: 260, endPoint x: 290, endPoint y: 275, distance: 257.1
click at [288, 276] on p "透過智慧型玩具設計，提升產品互動性，設計出適合孩童探索學習、銀髮族認知訓練，以及促進寵物身心健康的產品，滿足不同族群需求，增進彼此間的連結。" at bounding box center [435, 266] width 346 height 21
click at [335, 271] on span "透過智慧型玩具設計，提升產品互動性，設計出適合孩童探索學習、銀髮族認知訓練，以及促進寵物身心健康的產品，滿足不同族群需求，增進彼此間的連結。" at bounding box center [432, 266] width 340 height 18
click at [379, 317] on span "以溫暖陪伴為設計核心，透過富有人文關懷的產品，拉近親子、祖孫、家庭或寵物間的距離，提供心理支持與情感交流，創造充滿愛與陪伴的生活環境。" at bounding box center [432, 323] width 340 height 18
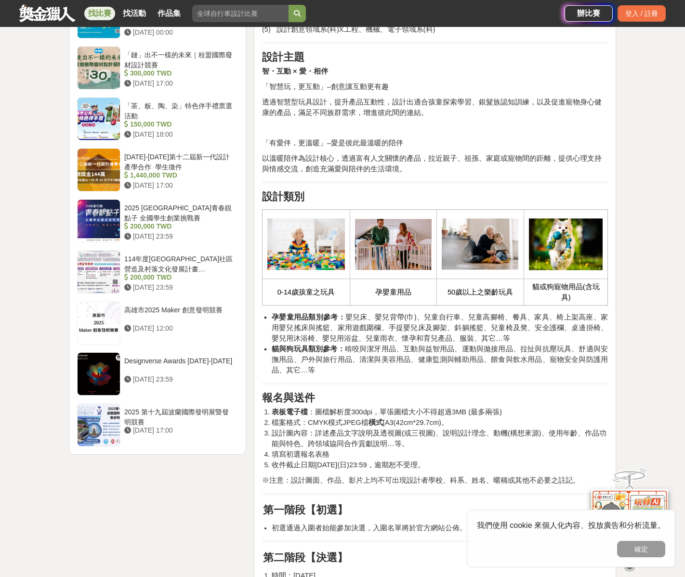
scroll to position [992, 0]
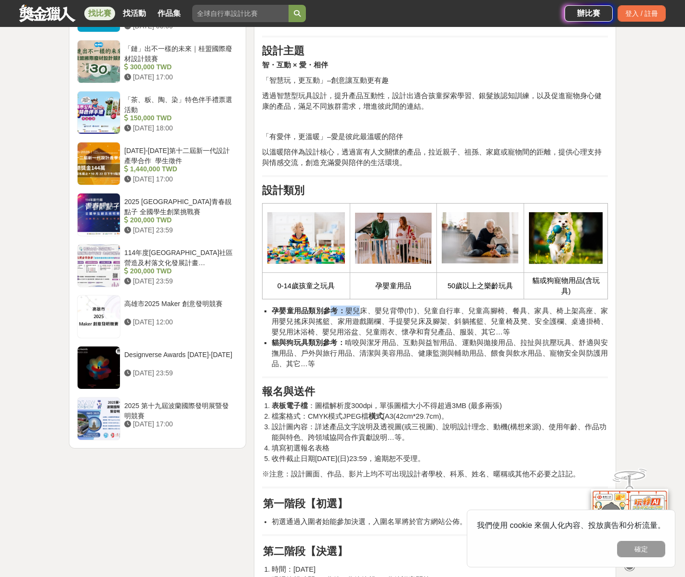
drag, startPoint x: 330, startPoint y: 314, endPoint x: 356, endPoint y: 316, distance: 26.0
click at [356, 316] on li "孕嬰童用品類別參考： 嬰兒床、嬰兒背帶(巾)、兒童自行車、兒童高腳椅、餐具、家具、椅上架高座、家用嬰兒搖床與搖籃、家用遊戲圍欄、手提嬰兒床及腳架、斜躺搖籃、兒…" at bounding box center [440, 322] width 336 height 32
click at [445, 325] on span "孕嬰童用品類別參考： 嬰兒床、嬰兒背帶(巾)、兒童自行車、兒童高腳椅、餐具、家具、椅上架高座、家用嬰兒搖床與搖籃、家用遊戲圍欄、手提嬰兒床及腳架、斜躺搖籃、兒…" at bounding box center [440, 321] width 336 height 29
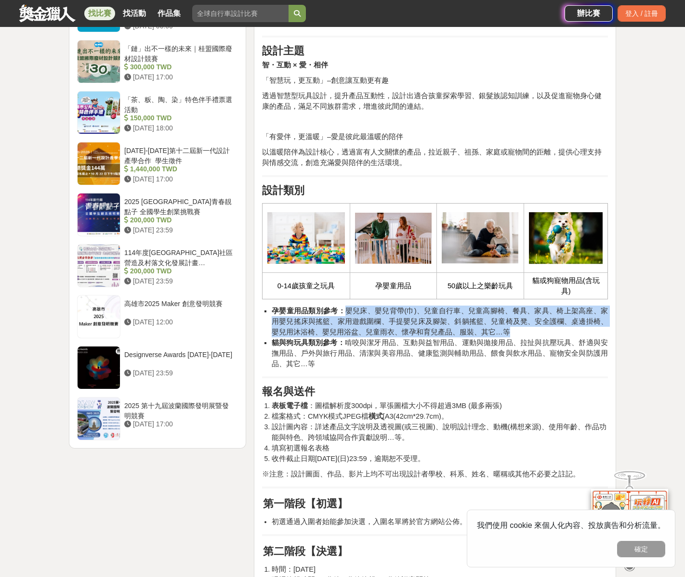
drag, startPoint x: 505, startPoint y: 333, endPoint x: 341, endPoint y: 308, distance: 165.7
click at [341, 308] on li "孕嬰童用品類別參考： 嬰兒床、嬰兒背帶(巾)、兒童自行車、兒童高腳椅、餐具、家具、椅上架高座、家用嬰兒搖床與搖籃、家用遊戲圍欄、手提嬰兒床及腳架、斜躺搖籃、兒…" at bounding box center [440, 322] width 336 height 32
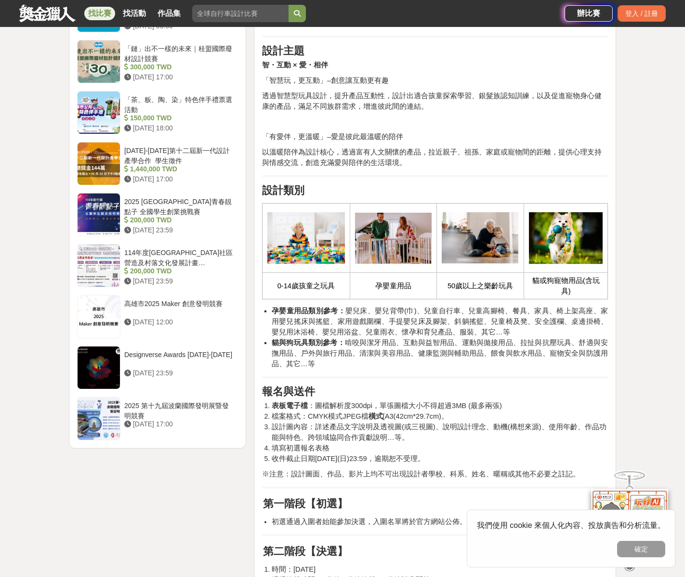
click at [459, 355] on span "貓與狗玩具類別參考： 啃咬與潔牙用品、互動與益智用品、運動與拋接用品、拉扯與抗壓玩具、舒適與安撫用品、戶外與旅行用品、清潔與美容用品、健康監測與輔助用品、餵食…" at bounding box center [440, 353] width 336 height 29
drag, startPoint x: 424, startPoint y: 96, endPoint x: 441, endPoint y: 96, distance: 16.9
click at [441, 96] on span "透過智慧型玩具設計，提升產品互動性，設計出適合孩童探索學習、銀髮族認知訓練，以及促進寵物身心健康的產品，滿足不同族群需求，增進彼此間的連結。" at bounding box center [432, 101] width 340 height 18
drag, startPoint x: 473, startPoint y: 97, endPoint x: 487, endPoint y: 96, distance: 14.0
click at [487, 96] on span "透過智慧型玩具設計，提升產品互動性，設計出適合孩童探索學習、銀髮族認知訓練，以及促進寵物身心健康的產品，滿足不同族群需求，增進彼此間的連結。" at bounding box center [432, 101] width 340 height 18
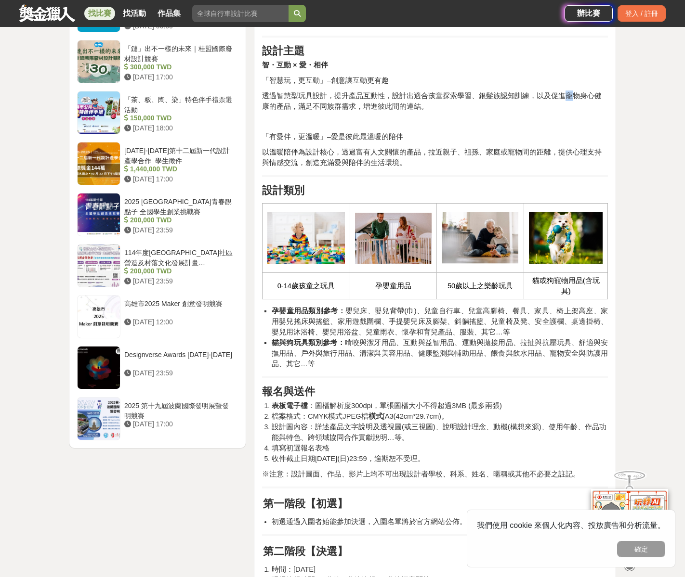
drag, startPoint x: 558, startPoint y: 98, endPoint x: 568, endPoint y: 100, distance: 10.3
click at [568, 100] on p "透過智慧型玩具設計，提升產品互動性，設計出適合孩童探索學習、銀髮族認知訓練，以及促進寵物身心健康的產品，滿足不同族群需求，增進彼此間的連結。" at bounding box center [435, 101] width 346 height 21
click at [554, 123] on p at bounding box center [435, 122] width 346 height 10
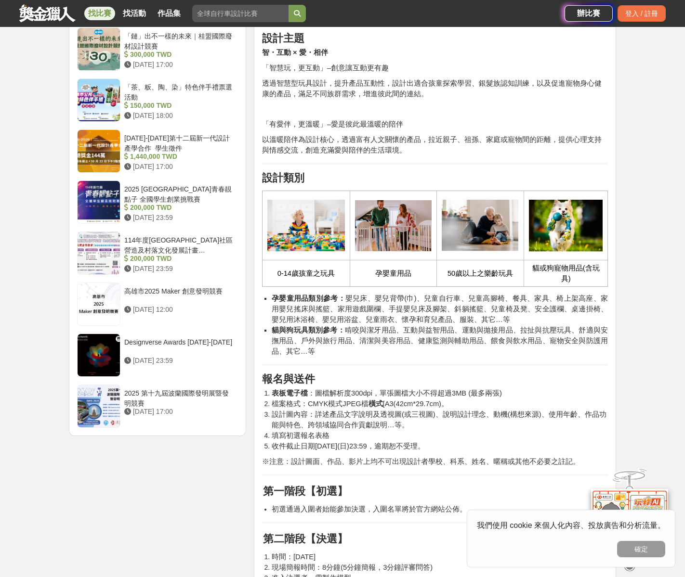
scroll to position [1011, 0]
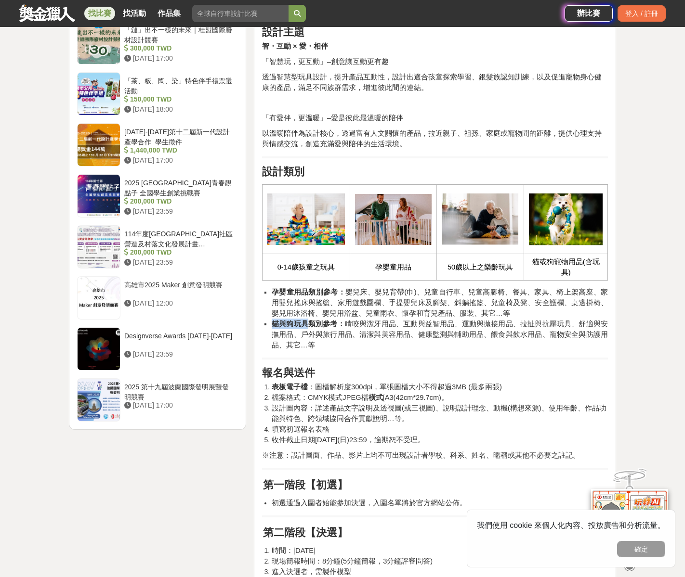
drag, startPoint x: 272, startPoint y: 324, endPoint x: 309, endPoint y: 326, distance: 36.6
click at [309, 326] on strong "貓與狗玩具類別參考：" at bounding box center [308, 324] width 73 height 8
click at [428, 336] on span "貓與狗玩具類別參考： 啃咬與潔牙用品、互動與益智用品、運動與拋接用品、拉扯與抗壓玩具、舒適與安撫用品、戶外與旅行用品、清潔與美容用品、健康監測與輔助用品、餵食…" at bounding box center [440, 334] width 336 height 29
drag, startPoint x: 401, startPoint y: 323, endPoint x: 445, endPoint y: 324, distance: 44.8
click at [445, 324] on span "貓與狗玩具類別參考： 啃咬與潔牙用品、互動與益智用品、運動與拋接用品、拉扯與抗壓玩具、舒適與安撫用品、戶外與旅行用品、清潔與美容用品、健康監測與輔助用品、餵食…" at bounding box center [440, 334] width 336 height 29
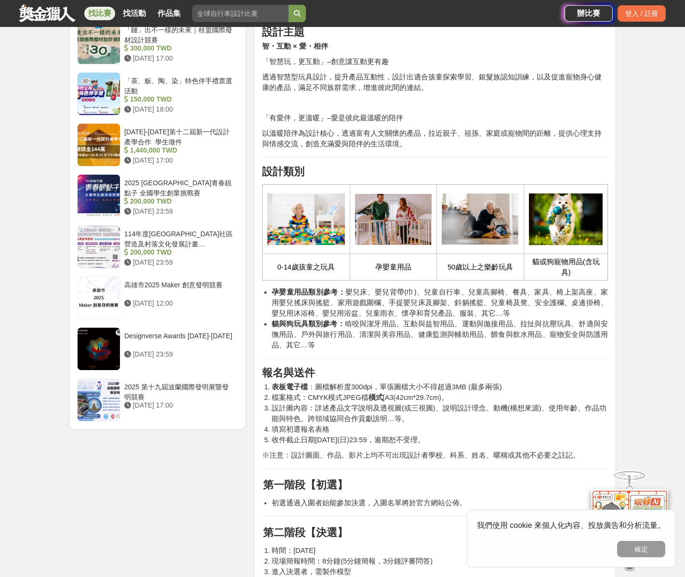
click at [462, 324] on span "貓與狗玩具類別參考： 啃咬與潔牙用品、互動與益智用品、運動與拋接用品、拉扯與抗壓玩具、舒適與安撫用品、戶外與旅行用品、清潔與美容用品、健康監測與輔助用品、餵食…" at bounding box center [440, 334] width 336 height 29
drag, startPoint x: 463, startPoint y: 324, endPoint x: 502, endPoint y: 325, distance: 38.5
click at [502, 325] on span "貓與狗玩具類別參考： 啃咬與潔牙用品、互動與益智用品、運動與拋接用品、拉扯與抗壓玩具、舒適與安撫用品、戶外與旅行用品、清潔與美容用品、健康監測與輔助用品、餵食…" at bounding box center [440, 334] width 336 height 29
click at [529, 325] on span "貓與狗玩具類別參考： 啃咬與潔牙用品、互動與益智用品、運動與拋接用品、拉扯與抗壓玩具、舒適與安撫用品、戶外與旅行用品、清潔與美容用品、健康監測與輔助用品、餵食…" at bounding box center [440, 334] width 336 height 29
drag, startPoint x: 526, startPoint y: 325, endPoint x: 554, endPoint y: 324, distance: 27.9
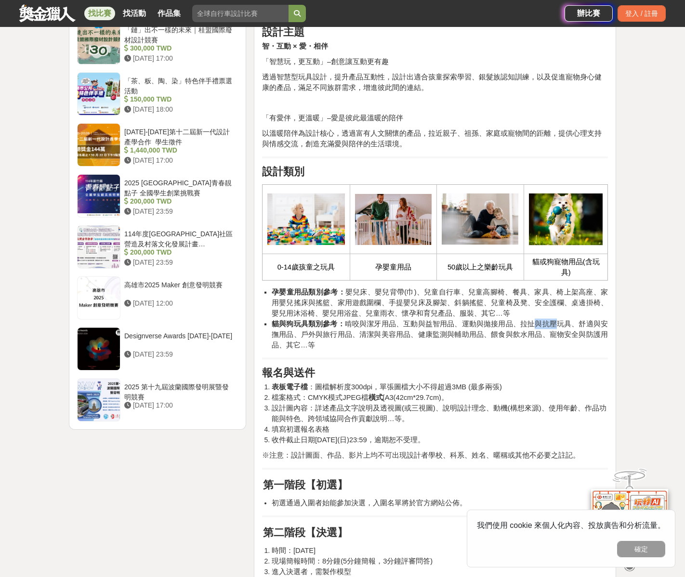
click at [554, 324] on span "貓與狗玩具類別參考： 啃咬與潔牙用品、互動與益智用品、運動與拋接用品、拉扯與抗壓玩具、舒適與安撫用品、戶外與旅行用品、清潔與美容用品、健康監測與輔助用品、餵食…" at bounding box center [440, 334] width 336 height 29
click at [580, 324] on span "貓與狗玩具類別參考： 啃咬與潔牙用品、互動與益智用品、運動與拋接用品、拉扯與抗壓玩具、舒適與安撫用品、戶外與旅行用品、清潔與美容用品、健康監測與輔助用品、餵食…" at bounding box center [440, 334] width 336 height 29
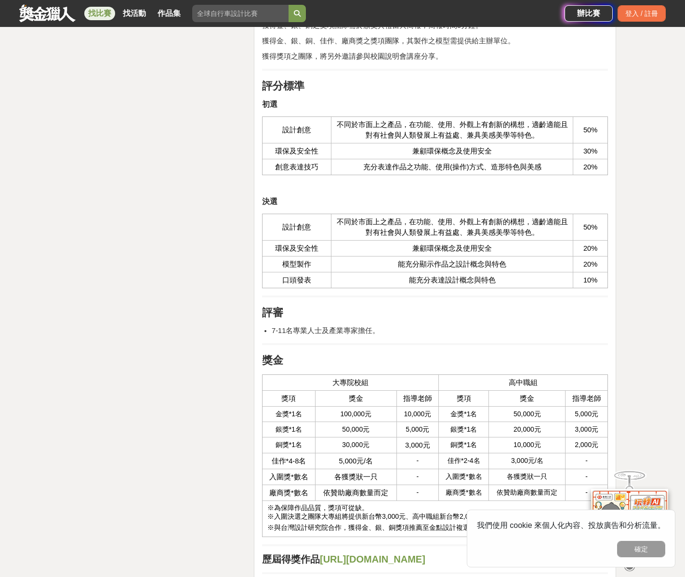
scroll to position [1550, 0]
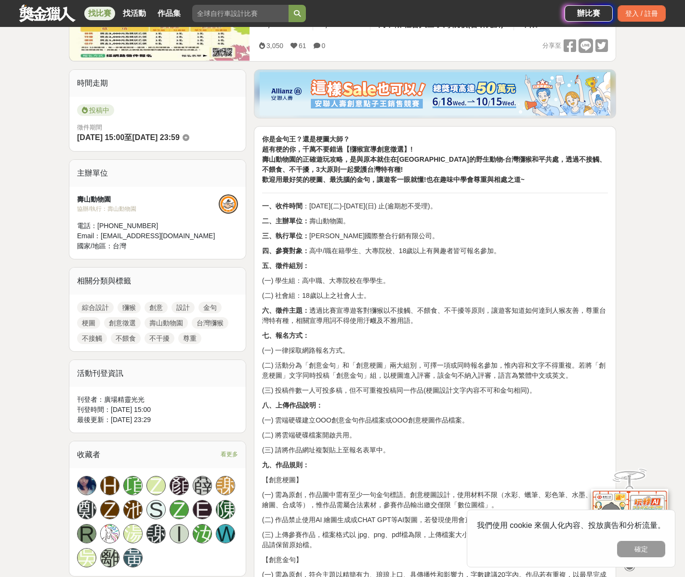
scroll to position [310, 0]
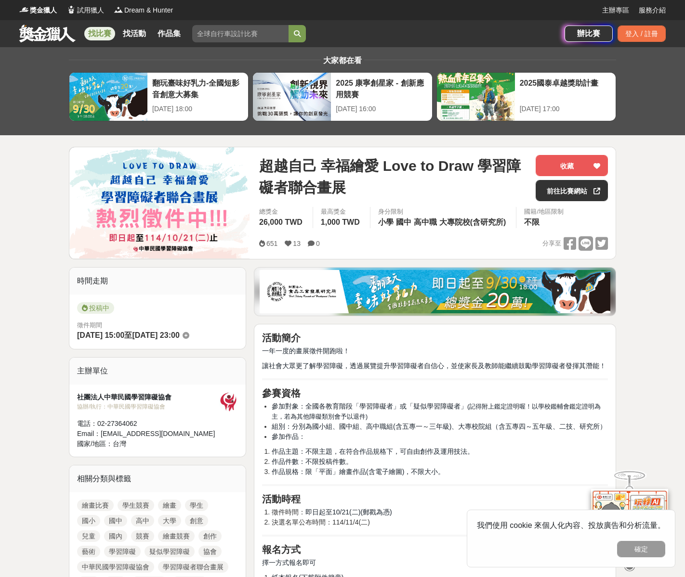
scroll to position [117, 0]
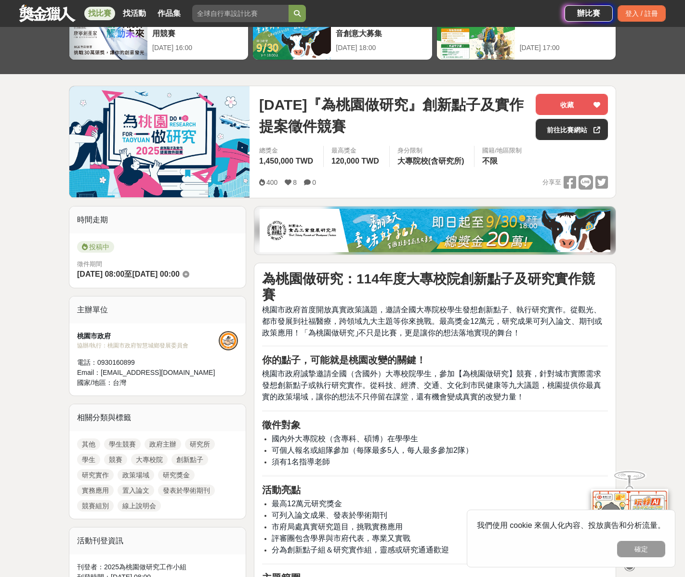
scroll to position [98, 0]
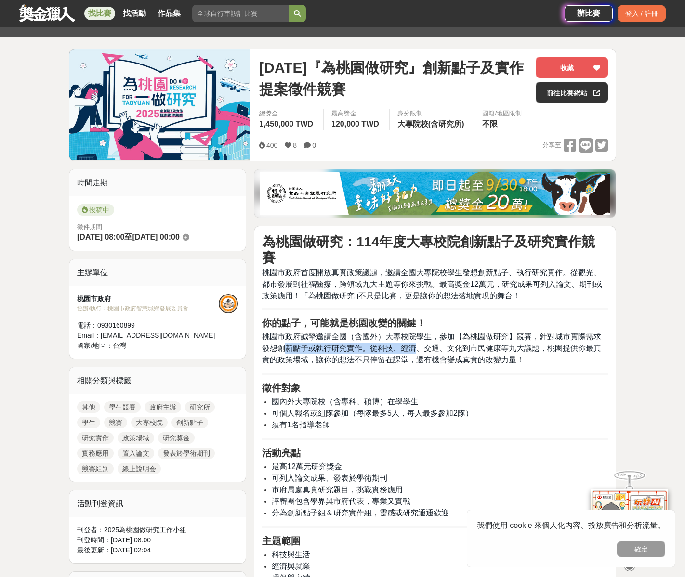
drag, startPoint x: 287, startPoint y: 332, endPoint x: 445, endPoint y: 335, distance: 158.0
click at [422, 334] on span "桃園市政府誠摯邀請全國（含國外）大專校院學生，參加【為桃園做研究】競賽，針對城市實際需求發想創新點子或執行研究實作。從科技、經濟、交通、文化到市民健康等九大議…" at bounding box center [431, 348] width 339 height 31
click at [498, 337] on p "桃園市政府誠摯邀請全國（含國外）大專校院學生，參加【為桃園做研究】競賽，針對城市實際需求發想創新點子或執行研究實作。從科技、經濟、交通、文化到市民健康等九大議…" at bounding box center [435, 348] width 346 height 35
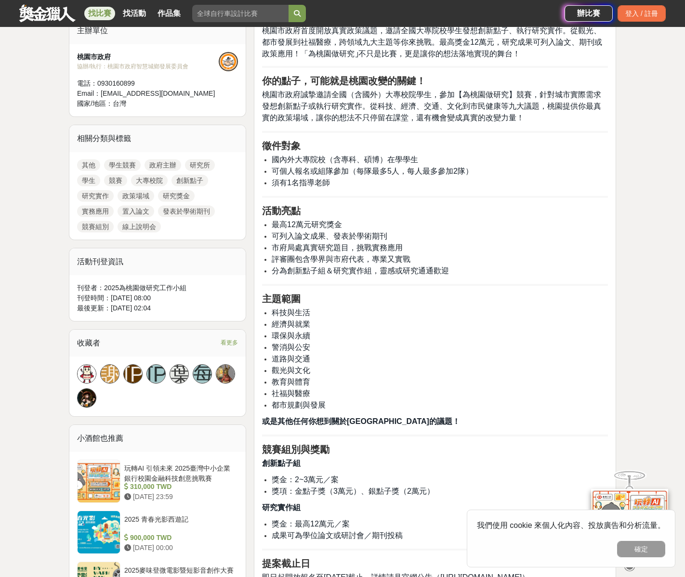
scroll to position [297, 0]
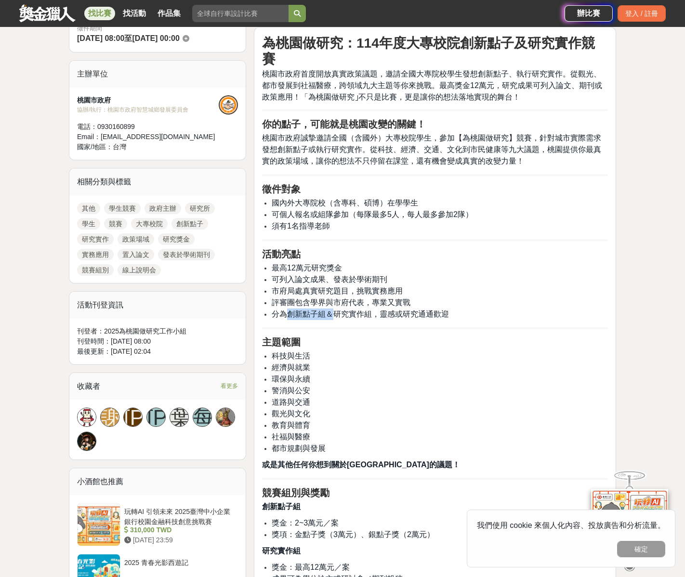
drag, startPoint x: 284, startPoint y: 299, endPoint x: 331, endPoint y: 301, distance: 47.3
click at [331, 310] on span "分為創新點子組＆研究實作組，靈感或研究通通歡迎" at bounding box center [360, 314] width 177 height 8
click at [369, 310] on span "分為創新點子組＆研究實作組，靈感或研究通通歡迎" at bounding box center [360, 314] width 177 height 8
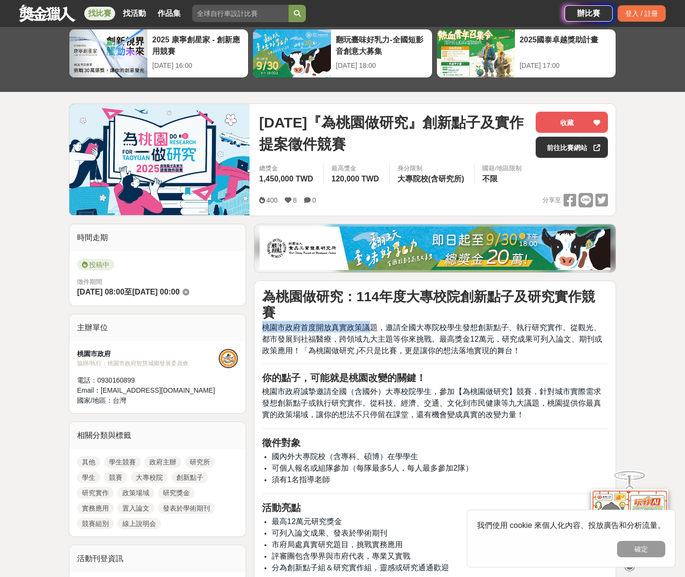
drag, startPoint x: 263, startPoint y: 313, endPoint x: 373, endPoint y: 314, distance: 109.3
click at [373, 324] on span "桃園市政府首度開放真實政策議題，邀請全國大專院校學生發想創新點子、執行研究實作。從觀光、都市發展到社福醫療，跨領域九大主題等你來挑戰。最高獎金12萬元，研究成…" at bounding box center [432, 339] width 340 height 31
drag, startPoint x: 393, startPoint y: 313, endPoint x: 498, endPoint y: 314, distance: 104.0
click at [498, 324] on span "桃園市政府首度開放真實政策議題，邀請全國大專院校學生發想創新點子、執行研究實作。從觀光、都市發展到社福醫療，跨領域九大主題等你來挑戰。最高獎金12萬元，研究成…" at bounding box center [432, 339] width 340 height 31
click at [526, 324] on span "桃園市政府首度開放真實政策議題，邀請全國大專院校學生發想創新點子、執行研究實作。從觀光、都市發展到社福醫療，跨領域九大主題等你來挑戰。最高獎金12萬元，研究成…" at bounding box center [432, 339] width 340 height 31
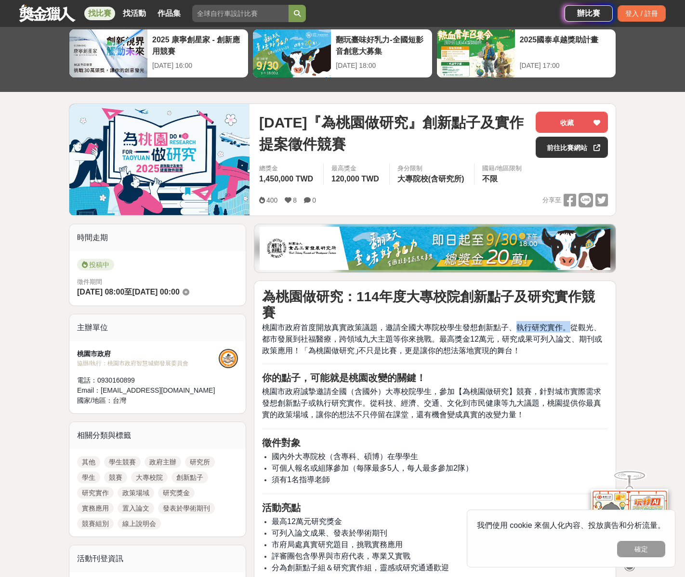
drag, startPoint x: 516, startPoint y: 313, endPoint x: 567, endPoint y: 313, distance: 50.6
click at [567, 324] on span "桃園市政府首度開放真實政策議題，邀請全國大專院校學生發想創新點子、執行研究實作。從觀光、都市發展到社福醫療，跨領域九大主題等你來挑戰。最高獎金12萬元，研究成…" at bounding box center [432, 339] width 340 height 31
click at [589, 324] on span "桃園市政府首度開放真實政策議題，邀請全國大專院校學生發想創新點子、執行研究實作。從觀光、都市發展到社福醫療，跨領域九大主題等你來挑戰。最高獎金12萬元，研究成…" at bounding box center [432, 339] width 340 height 31
drag, startPoint x: 275, startPoint y: 324, endPoint x: 345, endPoint y: 321, distance: 69.4
click at [317, 324] on span "桃園市政府首度開放真實政策議題，邀請全國大專院校學生發想創新點子、執行研究實作。從觀光、都市發展到社福醫療，跨領域九大主題等你來挑戰。最高獎金12萬元，研究成…" at bounding box center [432, 339] width 340 height 31
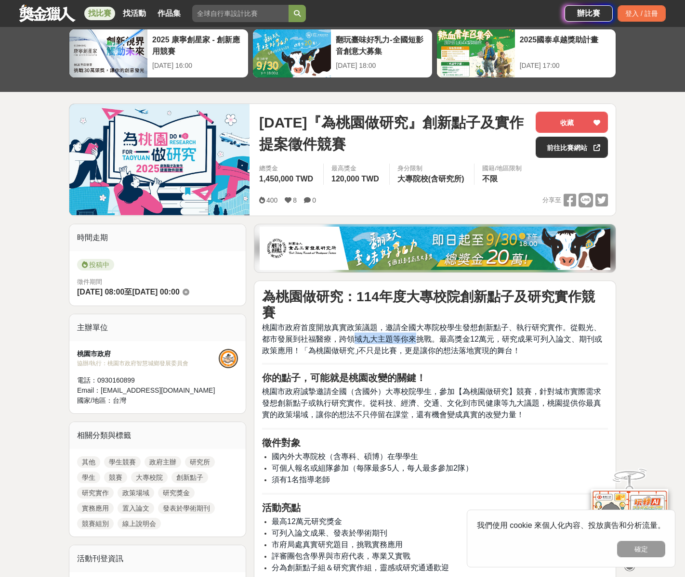
drag, startPoint x: 354, startPoint y: 321, endPoint x: 416, endPoint y: 323, distance: 61.7
click at [416, 324] on span "桃園市政府首度開放真實政策議題，邀請全國大專院校學生發想創新點子、執行研究實作。從觀光、都市發展到社福醫療，跨領域九大主題等你來挑戰。最高獎金12萬元，研究成…" at bounding box center [432, 339] width 340 height 31
click at [454, 325] on span "桃園市政府首度開放真實政策議題，邀請全國大專院校學生發想創新點子、執行研究實作。從觀光、都市發展到社福醫療，跨領域九大主題等你來挑戰。最高獎金12萬元，研究成…" at bounding box center [432, 339] width 340 height 31
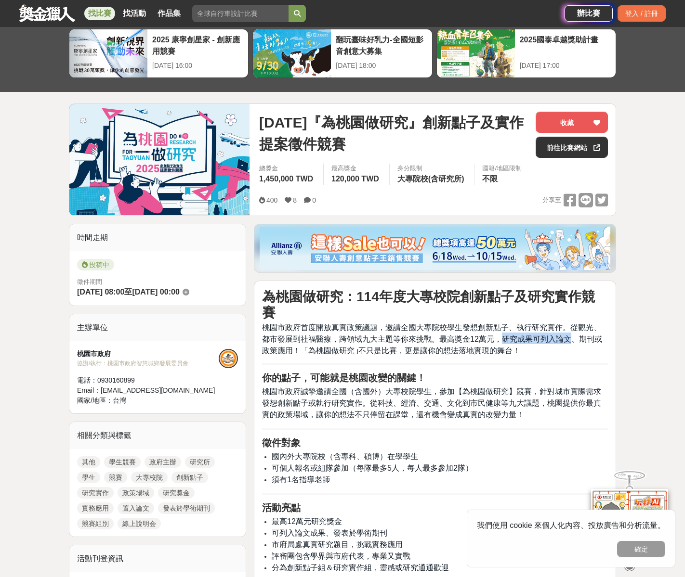
drag, startPoint x: 500, startPoint y: 324, endPoint x: 570, endPoint y: 324, distance: 69.8
click at [570, 324] on span "桃園市政府首度開放真實政策議題，邀請全國大專院校學生發想創新點子、執行研究實作。從觀光、都市發展到社福醫療，跨領域九大主題等你來挑戰。最高獎金12萬元，研究成…" at bounding box center [432, 339] width 340 height 31
drag, startPoint x: 394, startPoint y: 312, endPoint x: 499, endPoint y: 308, distance: 105.0
click at [499, 324] on span "桃園市政府首度開放真實政策議題，邀請全國大專院校學生發想創新點子、執行研究實作。從觀光、都市發展到社福醫療，跨領域九大主題等你來挑戰。最高獎金12萬元，研究成…" at bounding box center [432, 339] width 340 height 31
click at [536, 324] on span "桃園市政府首度開放真實政策議題，邀請全國大專院校學生發想創新點子、執行研究實作。從觀光、都市發展到社福醫療，跨領域九大主題等你來挑戰。最高獎金12萬元，研究成…" at bounding box center [432, 339] width 340 height 31
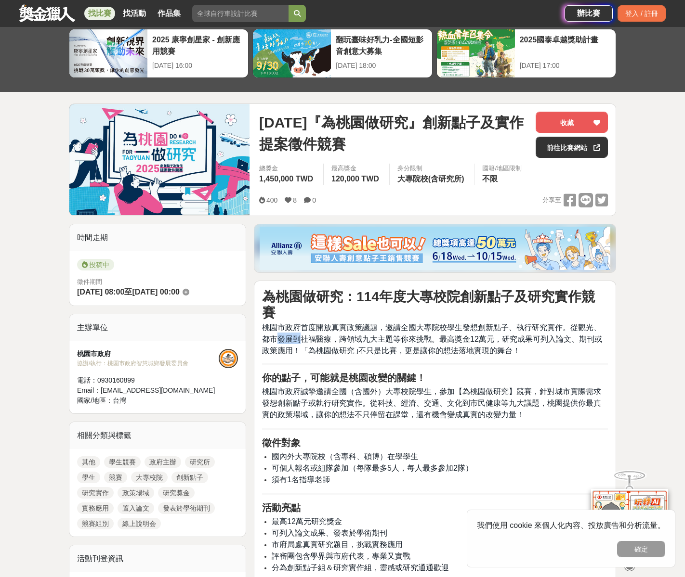
drag, startPoint x: 277, startPoint y: 325, endPoint x: 301, endPoint y: 324, distance: 24.6
click at [301, 324] on span "桃園市政府首度開放真實政策議題，邀請全國大專院校學生發想創新點子、執行研究實作。從觀光、都市發展到社福醫療，跨領域九大主題等你來挑戰。最高獎金12萬元，研究成…" at bounding box center [432, 339] width 340 height 31
click at [328, 324] on span "桃園市政府首度開放真實政策議題，邀請全國大專院校學生發想創新點子、執行研究實作。從觀光、都市發展到社福醫療，跨領域九大主題等你來挑戰。最高獎金12萬元，研究成…" at bounding box center [432, 339] width 340 height 31
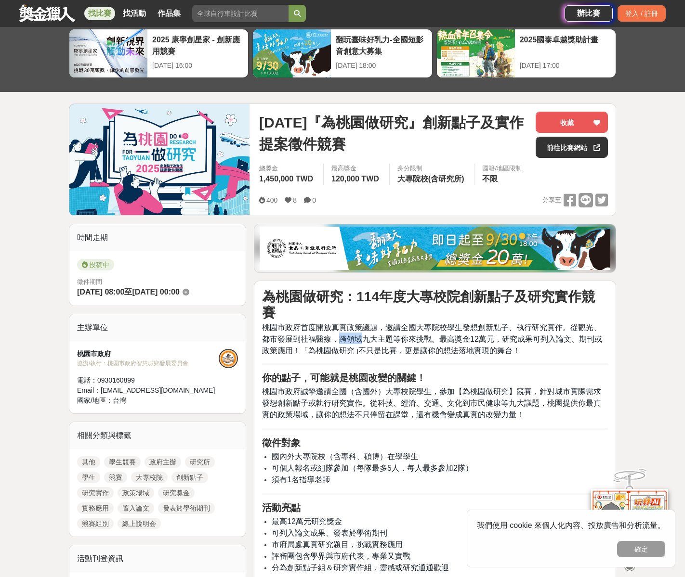
drag, startPoint x: 338, startPoint y: 324, endPoint x: 363, endPoint y: 326, distance: 25.6
click at [363, 326] on span "桃園市政府首度開放真實政策議題，邀請全國大專院校學生發想創新點子、執行研究實作。從觀光、都市發展到社福醫療，跨領域九大主題等你來挑戰。最高獎金12萬元，研究成…" at bounding box center [432, 339] width 340 height 31
click at [333, 388] on span "桃園市政府誠摯邀請全國（含國外）大專校院學生，參加【為桃園做研究】競賽，針對城市實際需求發想創新點子或執行研究實作。從科技、經濟、交通、文化到市民健康等九大議…" at bounding box center [431, 403] width 339 height 31
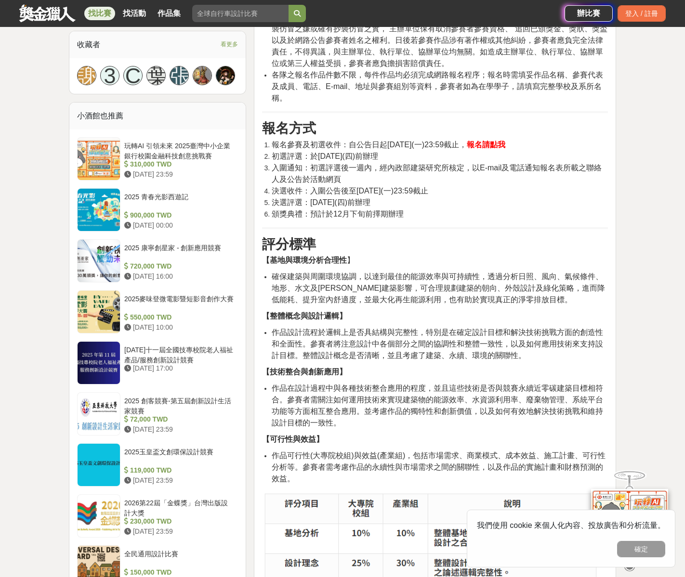
scroll to position [754, 0]
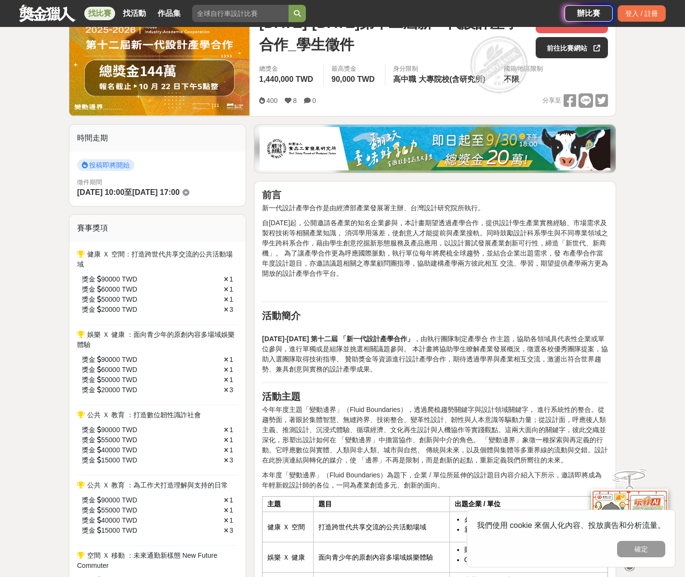
scroll to position [259, 0]
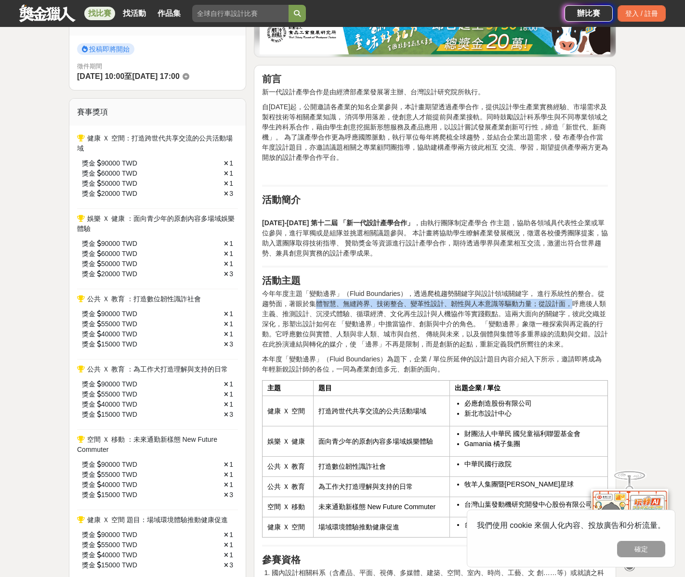
drag, startPoint x: 306, startPoint y: 304, endPoint x: 566, endPoint y: 308, distance: 259.6
click at [566, 308] on p "今年年度主題「變動邊界」（Fluid Boundaries），透過爬梳趨勢關鍵字與設計領域關鍵字， 進行系統性的整合。從趨勢面，著眼於集體智慧、無縫跨界、技術…" at bounding box center [435, 319] width 346 height 61
click at [479, 318] on p "今年年度主題「變動邊界」（Fluid Boundaries），透過爬梳趨勢關鍵字與設計領域關鍵字， 進行系統性的整合。從趨勢面，著眼於集體智慧、無縫跨界、技術…" at bounding box center [435, 319] width 346 height 61
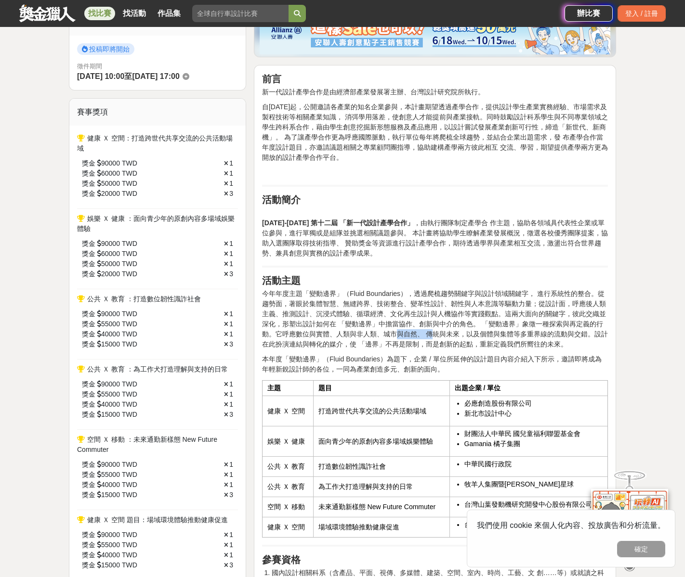
drag, startPoint x: 395, startPoint y: 336, endPoint x: 433, endPoint y: 339, distance: 38.2
click at [433, 339] on p "今年年度主題「變動邊界」（Fluid Boundaries），透過爬梳趨勢關鍵字與設計領域關鍵字， 進行系統性的整合。從趨勢面，著眼於集體智慧、無縫跨界、技術…" at bounding box center [435, 319] width 346 height 61
click at [462, 336] on p "今年年度主題「變動邊界」（Fluid Boundaries），透過爬梳趨勢關鍵字與設計領域關鍵字， 進行系統性的整合。從趨勢面，著眼於集體智慧、無縫跨界、技術…" at bounding box center [435, 319] width 346 height 61
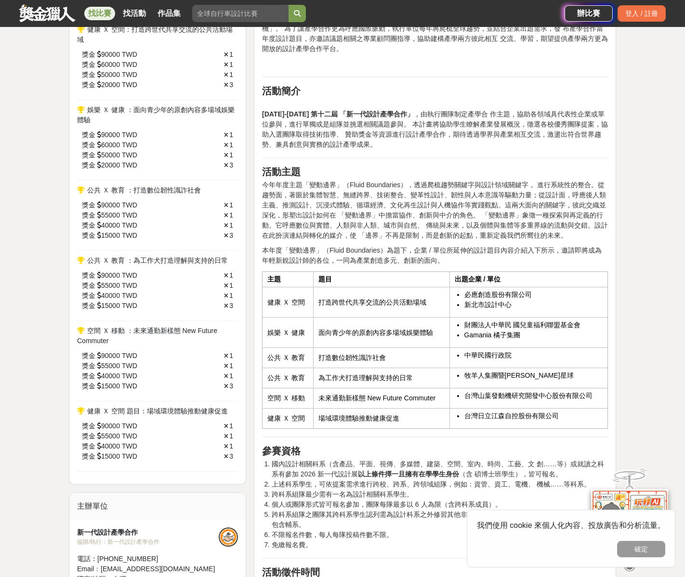
scroll to position [374, 0]
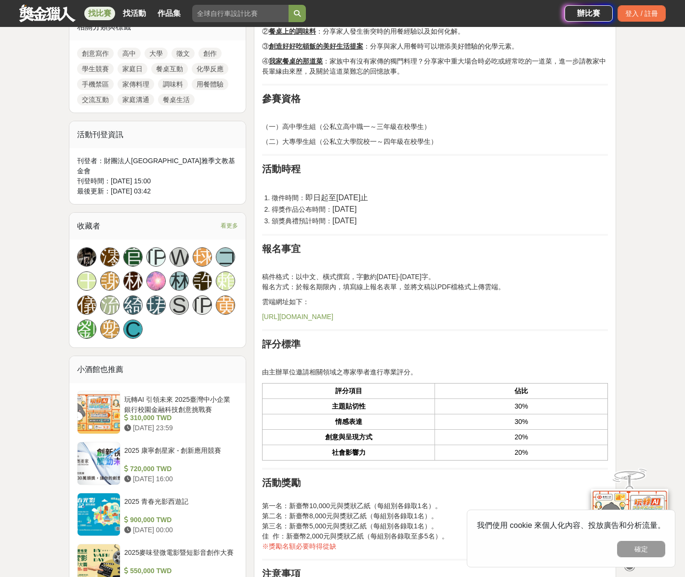
scroll to position [261, 0]
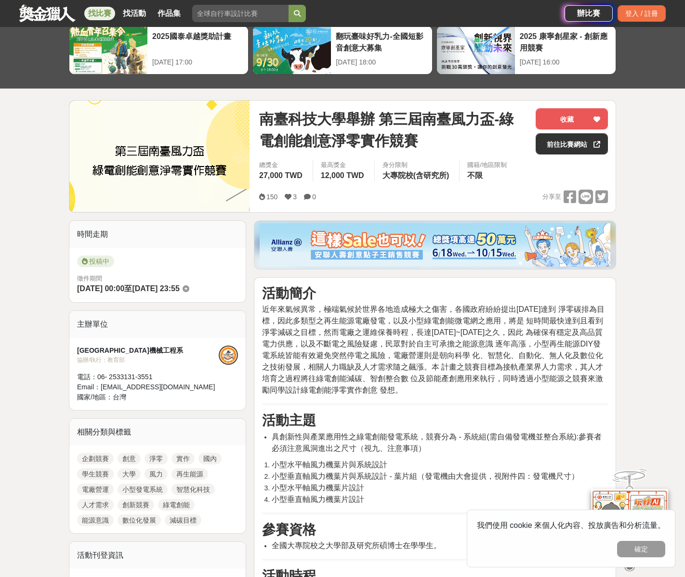
scroll to position [190, 0]
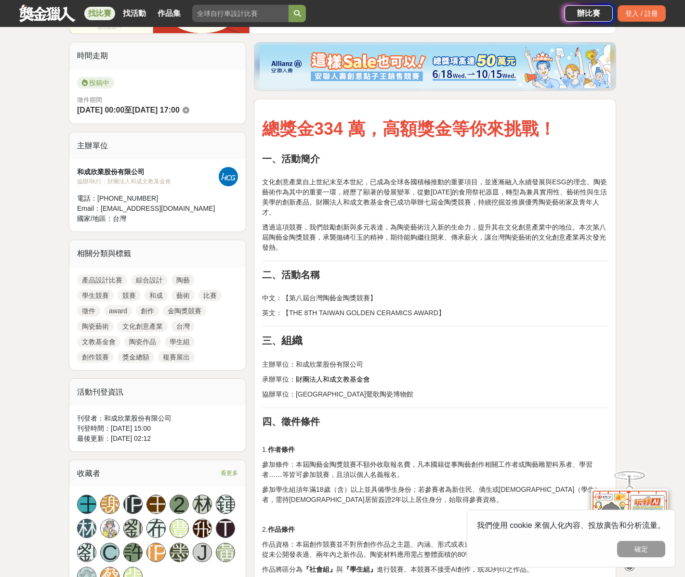
scroll to position [275, 0]
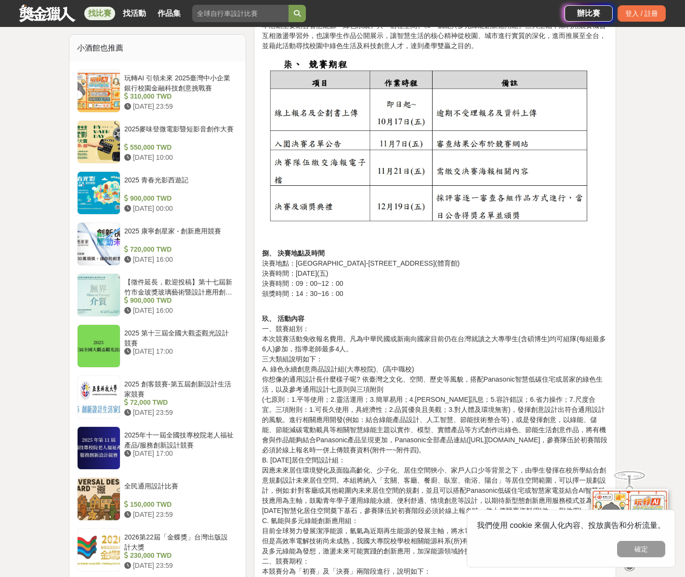
scroll to position [816, 0]
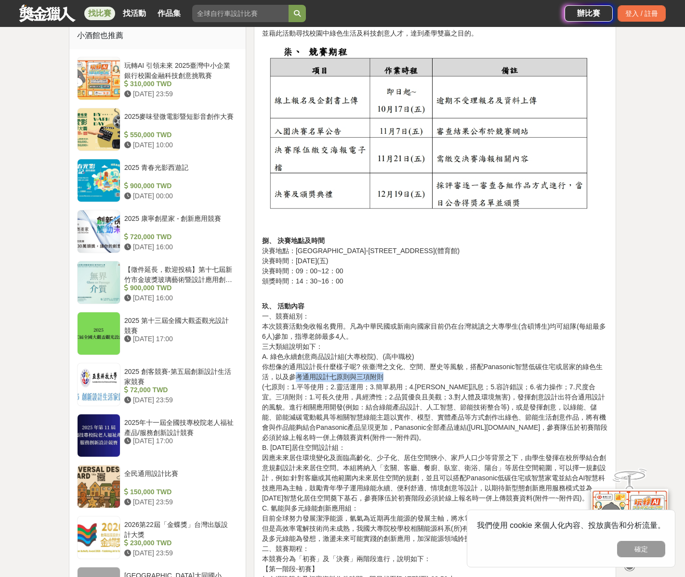
drag, startPoint x: 296, startPoint y: 380, endPoint x: 396, endPoint y: 381, distance: 100.2
click at [394, 380] on p "玖、 活動內容 一、競賽組別： 本次競賽活動免收報名費用。凡為中華民國或新南向國家目前仍在台灣就讀之大專學生(含碩博生)均可組隊(每組最多6人)參加，指導老師…" at bounding box center [435, 523] width 346 height 465
click at [420, 386] on p "玖、 活動內容 一、競賽組別： 本次競賽活動免收報名費用。凡為中華民國或新南向國家目前仍在台灣就讀之大專學生(含碩博生)均可組隊(每組最多6人)參加，指導老師…" at bounding box center [435, 523] width 346 height 465
drag, startPoint x: 429, startPoint y: 386, endPoint x: 608, endPoint y: 390, distance: 178.7
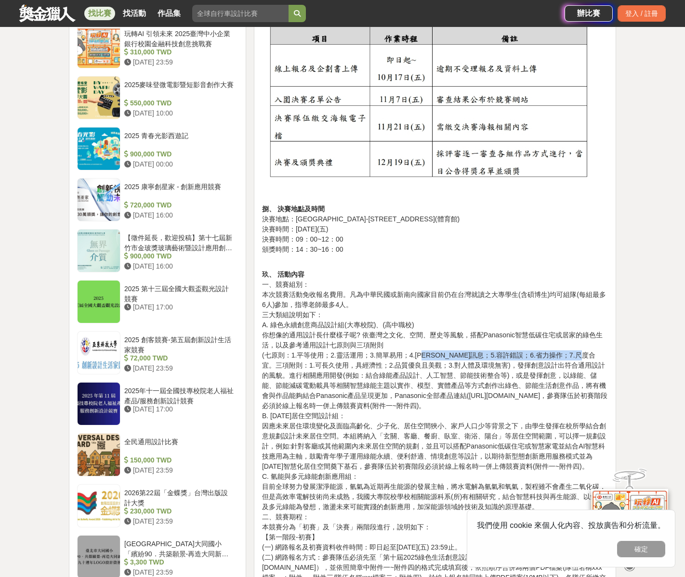
scroll to position [854, 0]
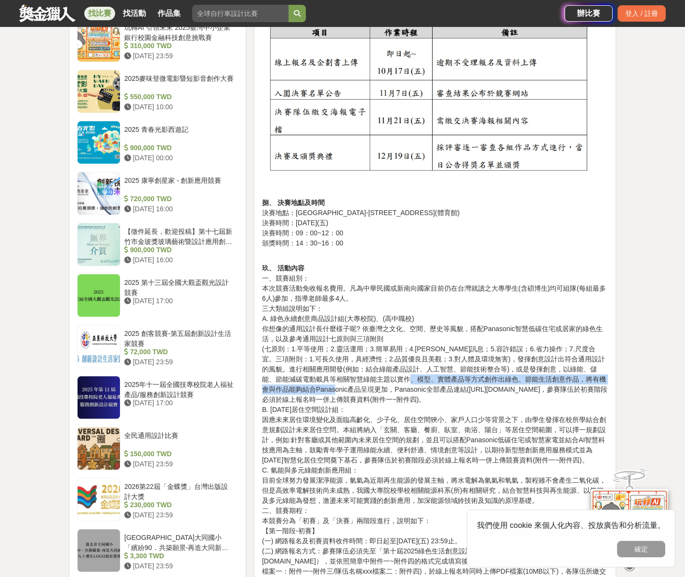
drag, startPoint x: 341, startPoint y: 385, endPoint x: 421, endPoint y: 383, distance: 79.5
click at [420, 383] on p "玖、 活動內容 一、競賽組別： 本次競賽活動免收報名費用。凡為中華民國或新南向國家目前仍在台灣就讀之大專學生(含碩博生)均可組隊(每組最多6人)參加，指導老師…" at bounding box center [435, 485] width 346 height 465
click at [447, 380] on p "玖、 活動內容 一、競賽組別： 本次競賽活動免收報名費用。凡為中華民國或新南向國家目前仍在台灣就讀之大專學生(含碩博生)均可組隊(每組最多6人)參加，指導老師…" at bounding box center [435, 485] width 346 height 465
drag, startPoint x: 316, startPoint y: 380, endPoint x: 357, endPoint y: 380, distance: 41.4
click at [357, 380] on p "玖、 活動內容 一、競賽組別： 本次競賽活動免收報名費用。凡為中華民國或新南向國家目前仍在台灣就讀之大專學生(含碩博生)均可組隊(每組最多6人)參加，指導老師…" at bounding box center [435, 485] width 346 height 465
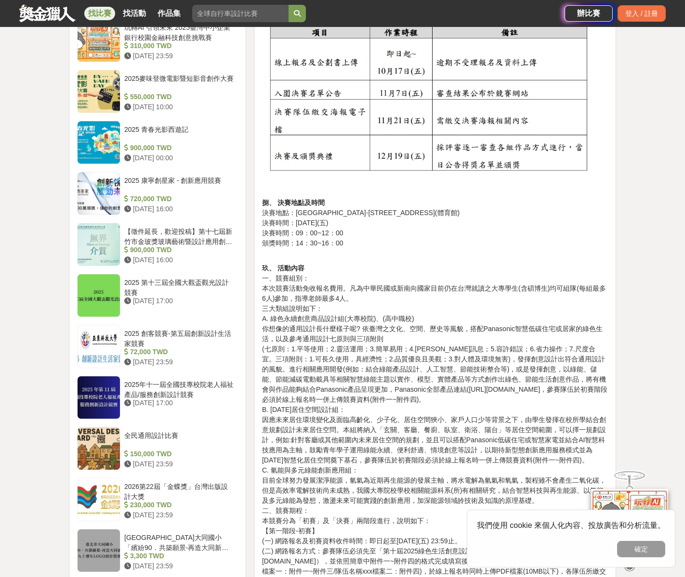
click at [406, 378] on p "玖、 活動內容 一、競賽組別： 本次競賽活動免收報名費用。凡為中華民國或新南向國家目前仍在台灣就讀之大專學生(含碩博生)均可組隊(每組最多6人)參加，指導老師…" at bounding box center [435, 485] width 346 height 465
